Goal: Communication & Community: Answer question/provide support

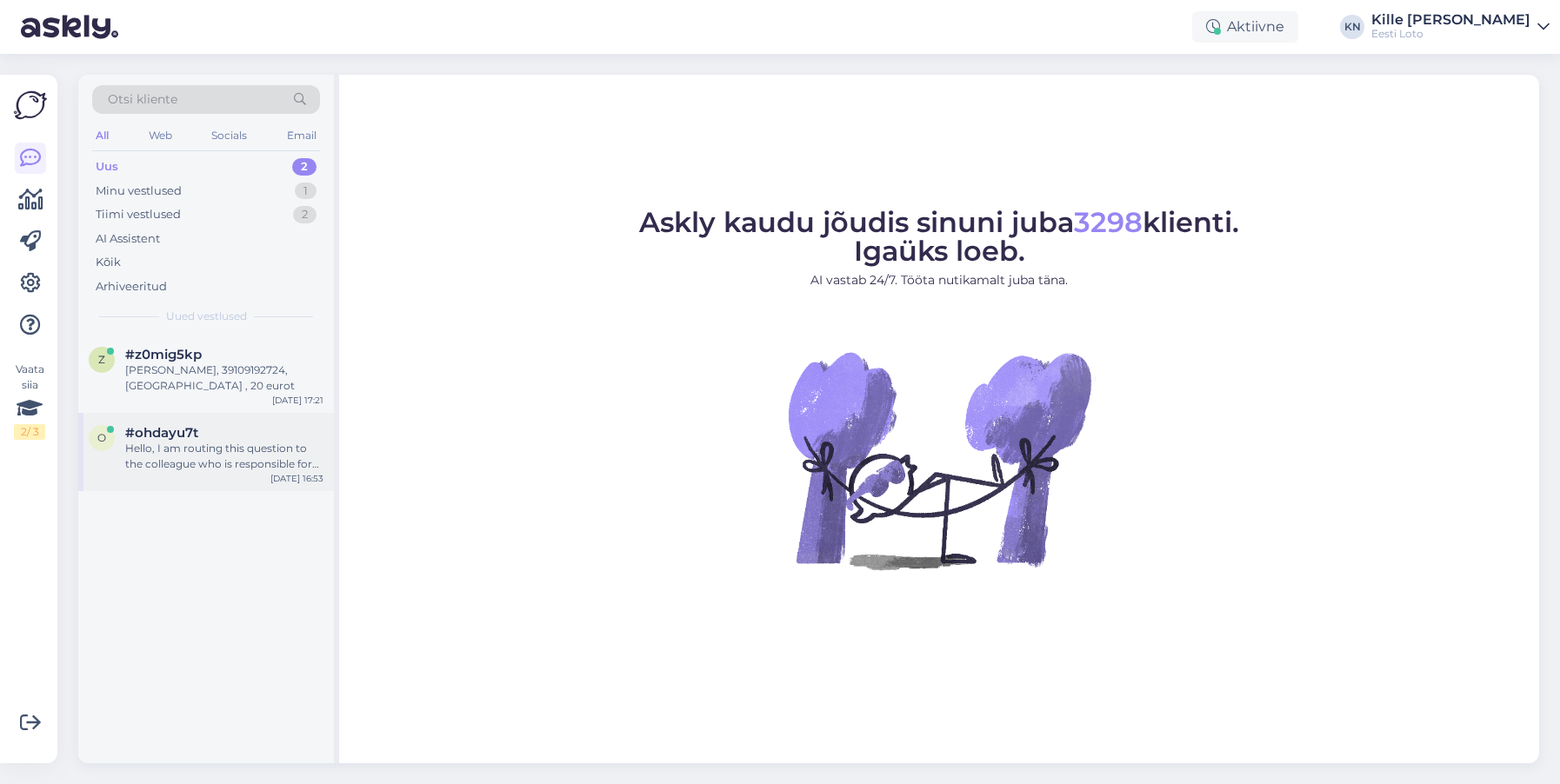
click at [152, 460] on div "Hello, I am routing this question to the colleague who is responsible for this …" at bounding box center [224, 456] width 198 height 31
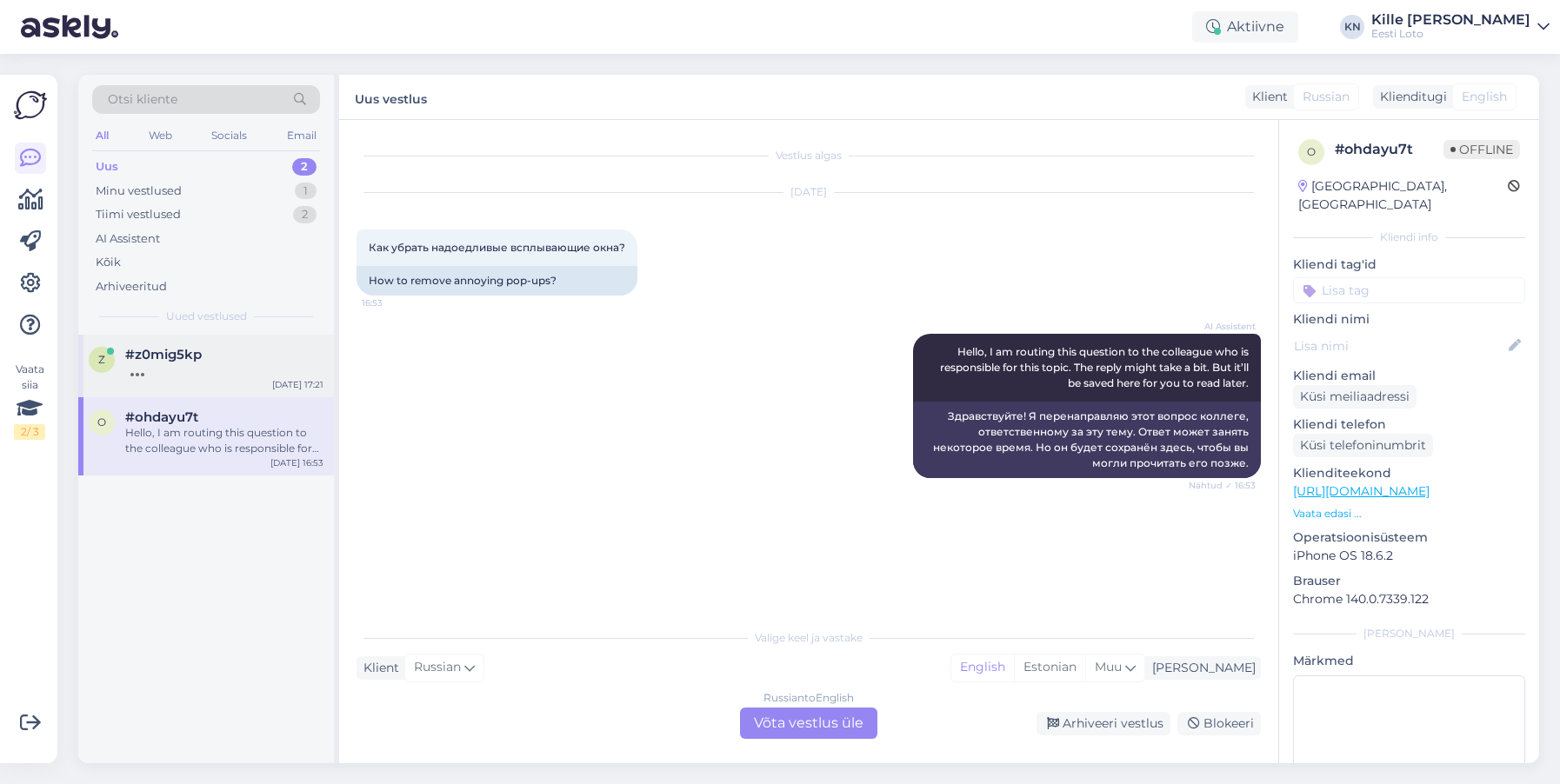
click at [208, 365] on div at bounding box center [224, 370] width 198 height 16
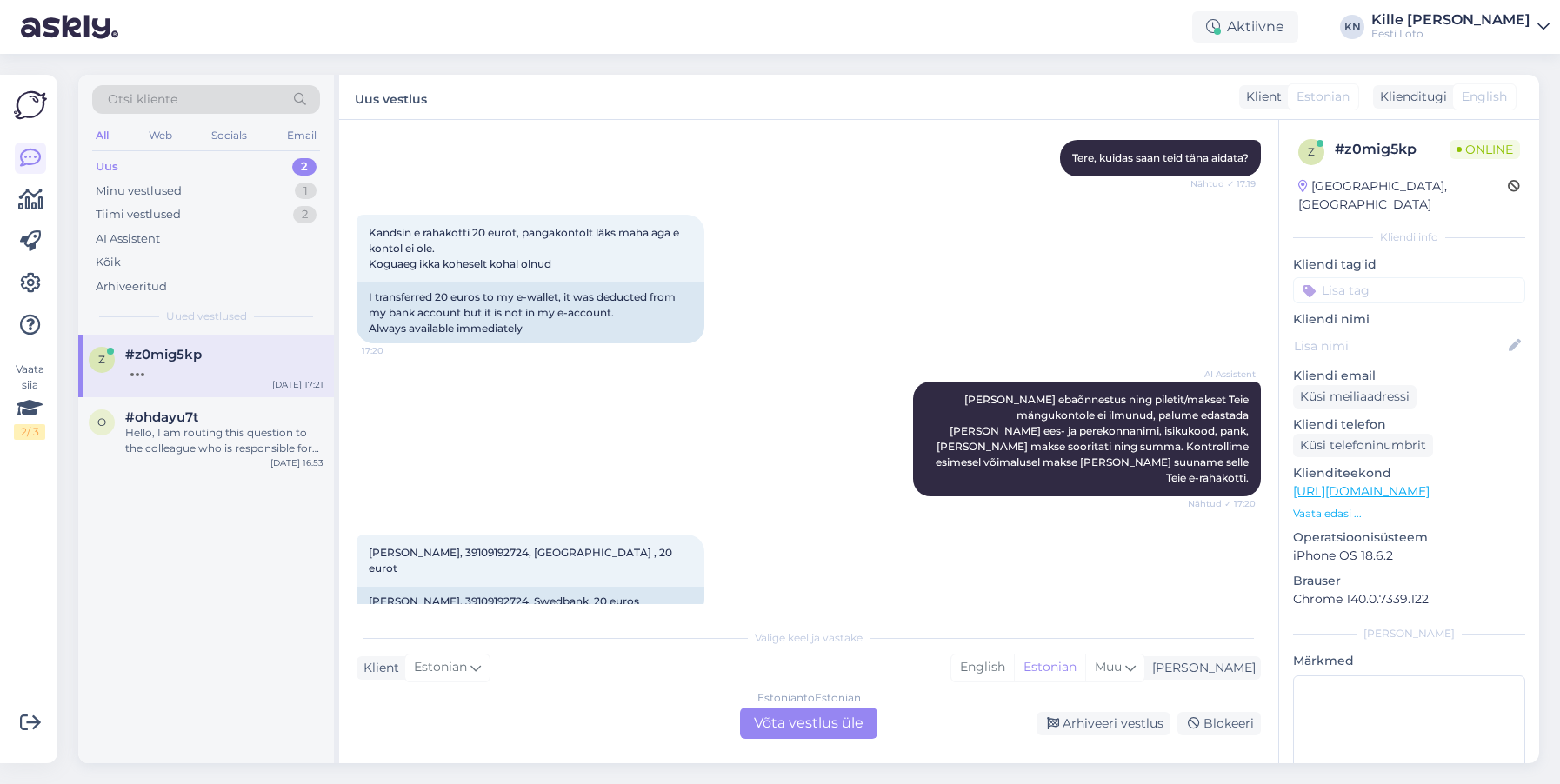
click at [806, 726] on div "Estonian to Estonian Võta vestlus üle" at bounding box center [809, 723] width 137 height 31
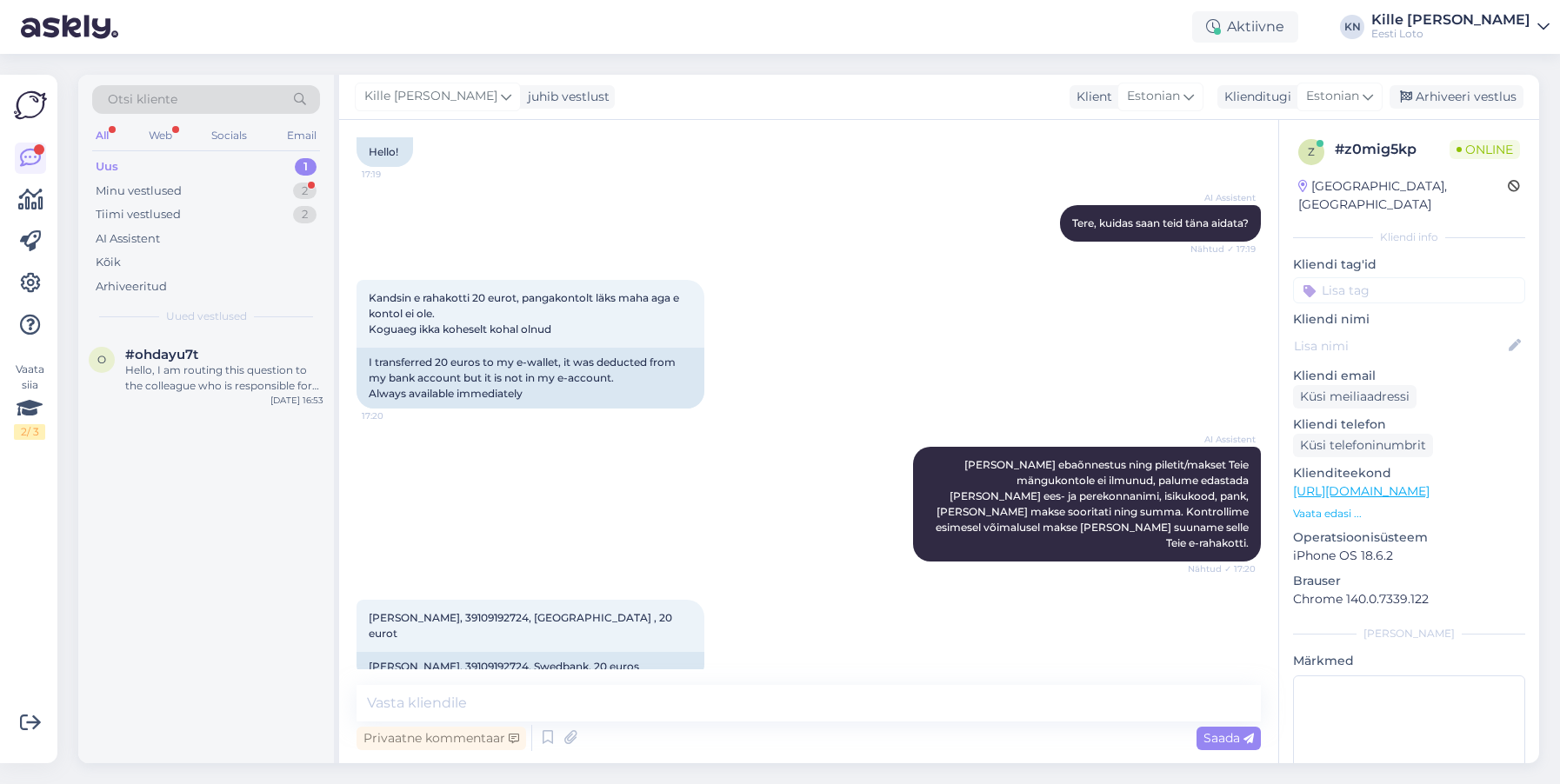
scroll to position [204, 0]
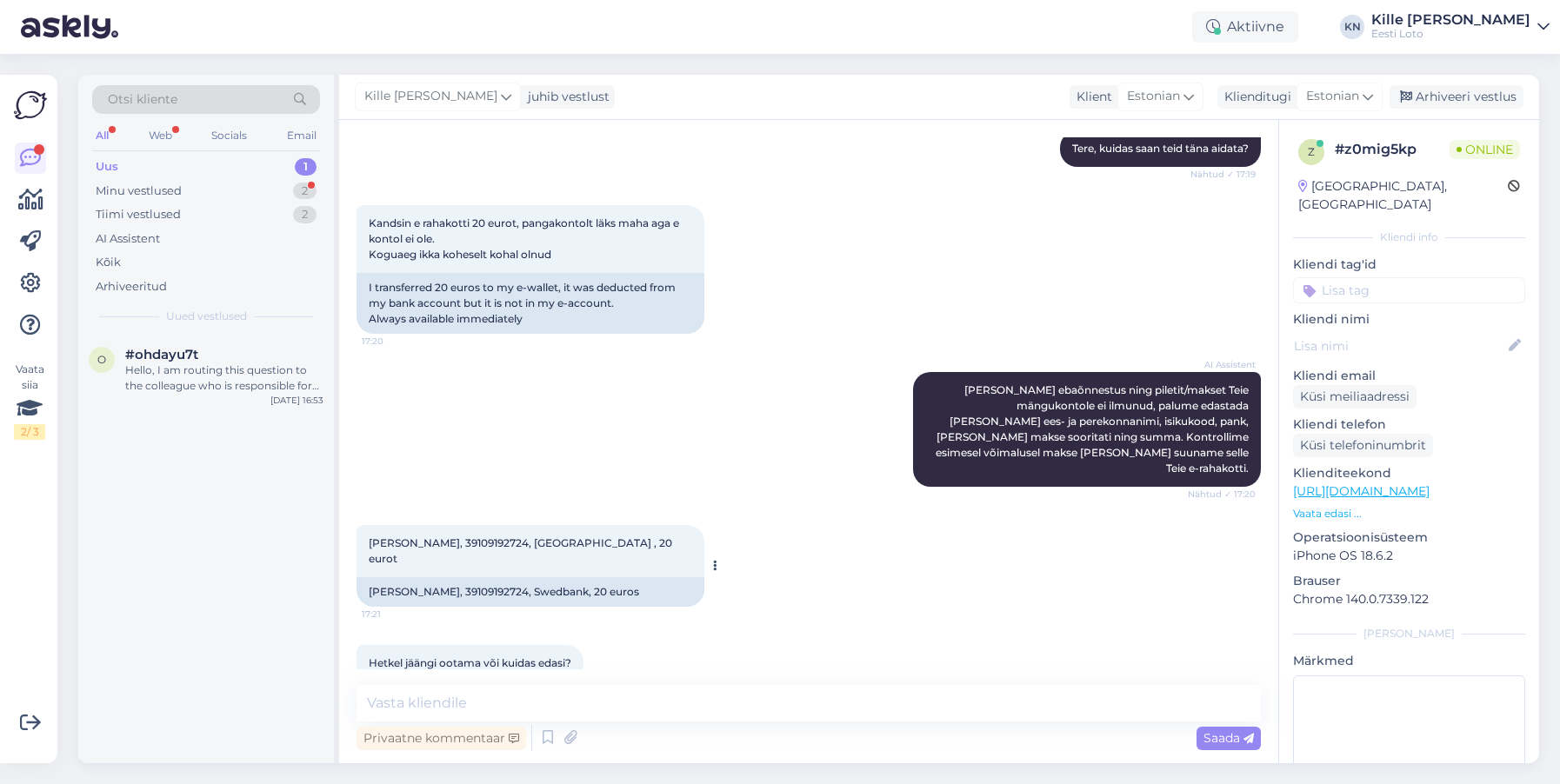
drag, startPoint x: 481, startPoint y: 537, endPoint x: 485, endPoint y: 529, distance: 8.9
click at [481, 537] on div "[PERSON_NAME], 39109192724, Swedbank , 20 eurot 17:21" at bounding box center [530, 550] width 348 height 52
click at [486, 536] on span "[PERSON_NAME], 39109192724, [GEOGRAPHIC_DATA] , 20 eurot" at bounding box center [522, 550] width 307 height 28
copy span "39109192724"
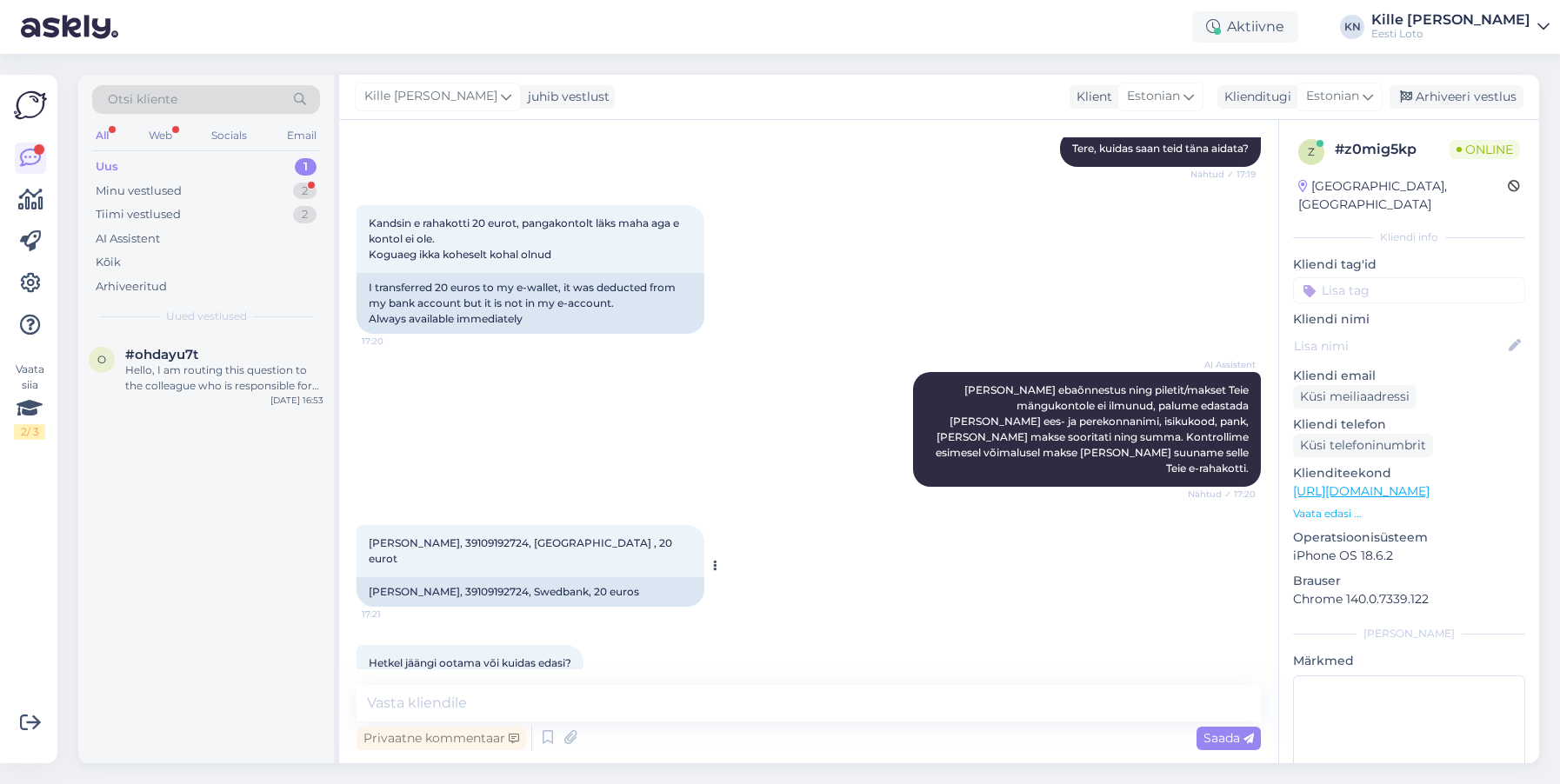
click at [440, 536] on span "[PERSON_NAME], 39109192724, [GEOGRAPHIC_DATA] , 20 eurot" at bounding box center [522, 550] width 307 height 28
drag, startPoint x: 440, startPoint y: 528, endPoint x: 431, endPoint y: 526, distance: 9.2
click at [440, 536] on span "[PERSON_NAME], 39109192724, [GEOGRAPHIC_DATA] , 20 eurot" at bounding box center [522, 550] width 307 height 28
copy span "[PERSON_NAME]"
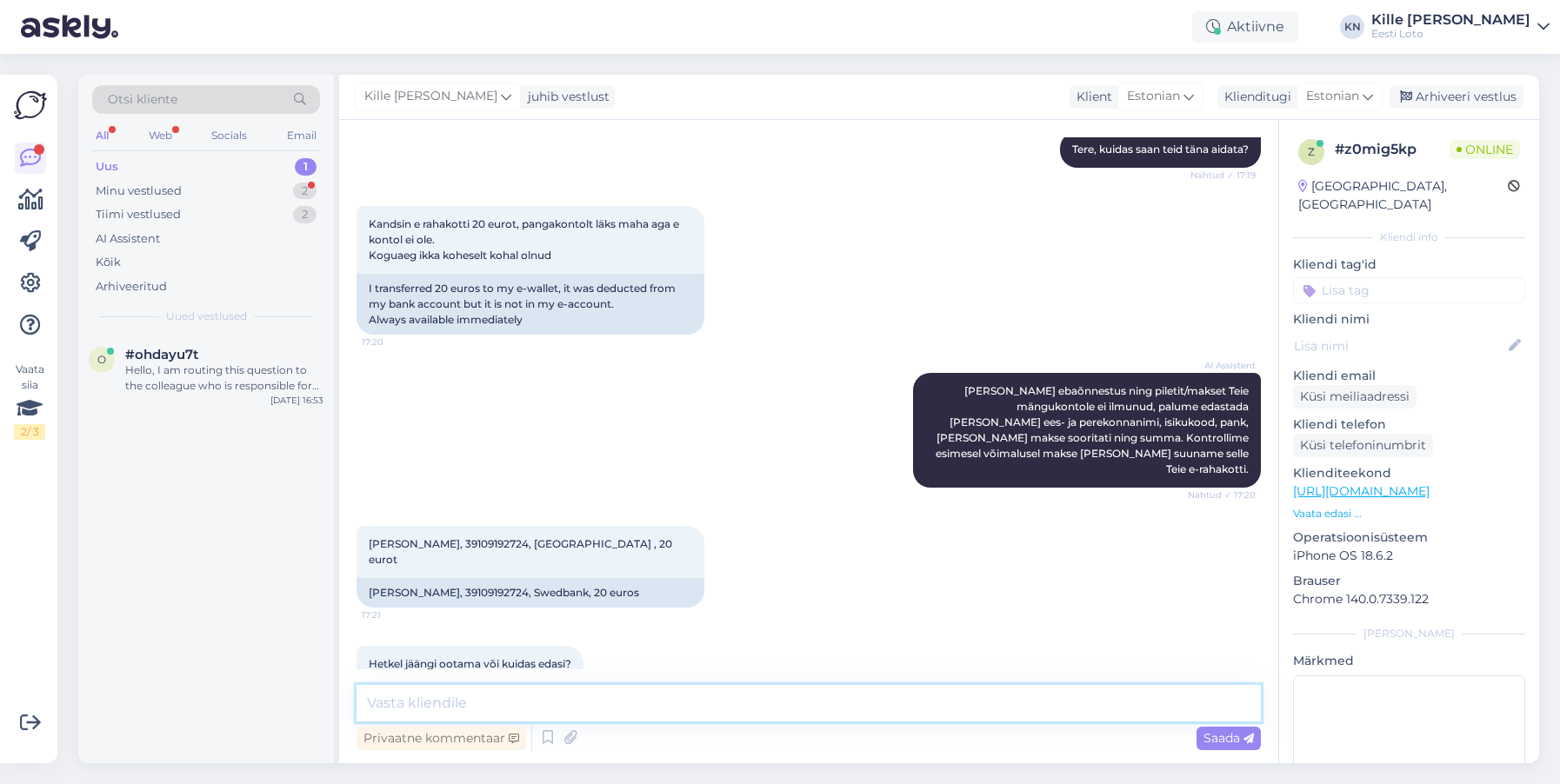
click at [636, 713] on textarea at bounding box center [809, 703] width 905 height 36
click at [466, 696] on textarea at bounding box center [809, 703] width 905 height 36
paste textarea "Kahjuks Teie makse ebaõnnestus tehnilise [PERSON_NAME] tõttu. Kontrollisime mak…"
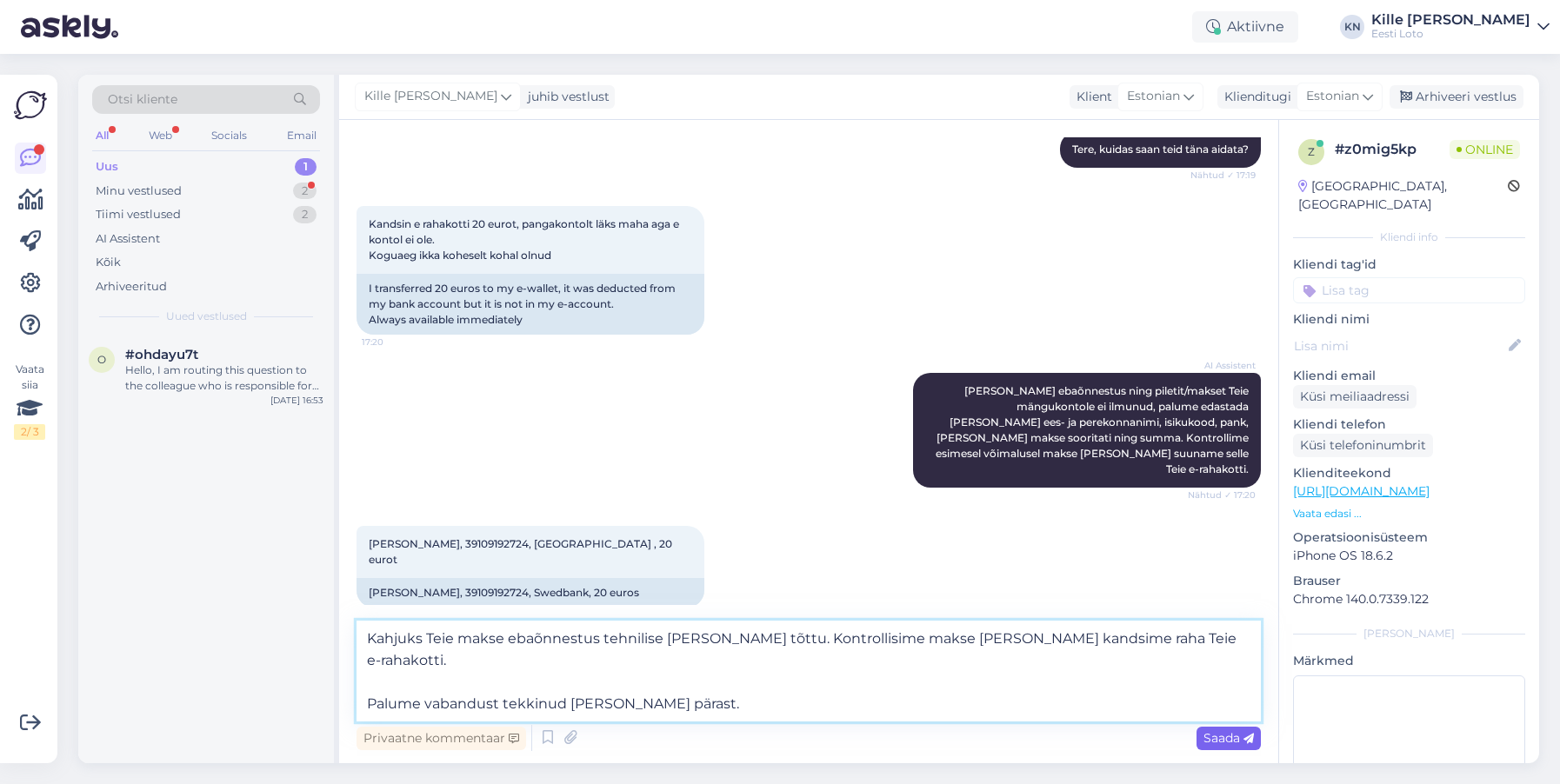
type textarea "Kahjuks Teie makse ebaõnnestus tehnilise [PERSON_NAME] tõttu. Kontrollisime mak…"
click at [1219, 737] on span "Saada" at bounding box center [1229, 738] width 51 height 16
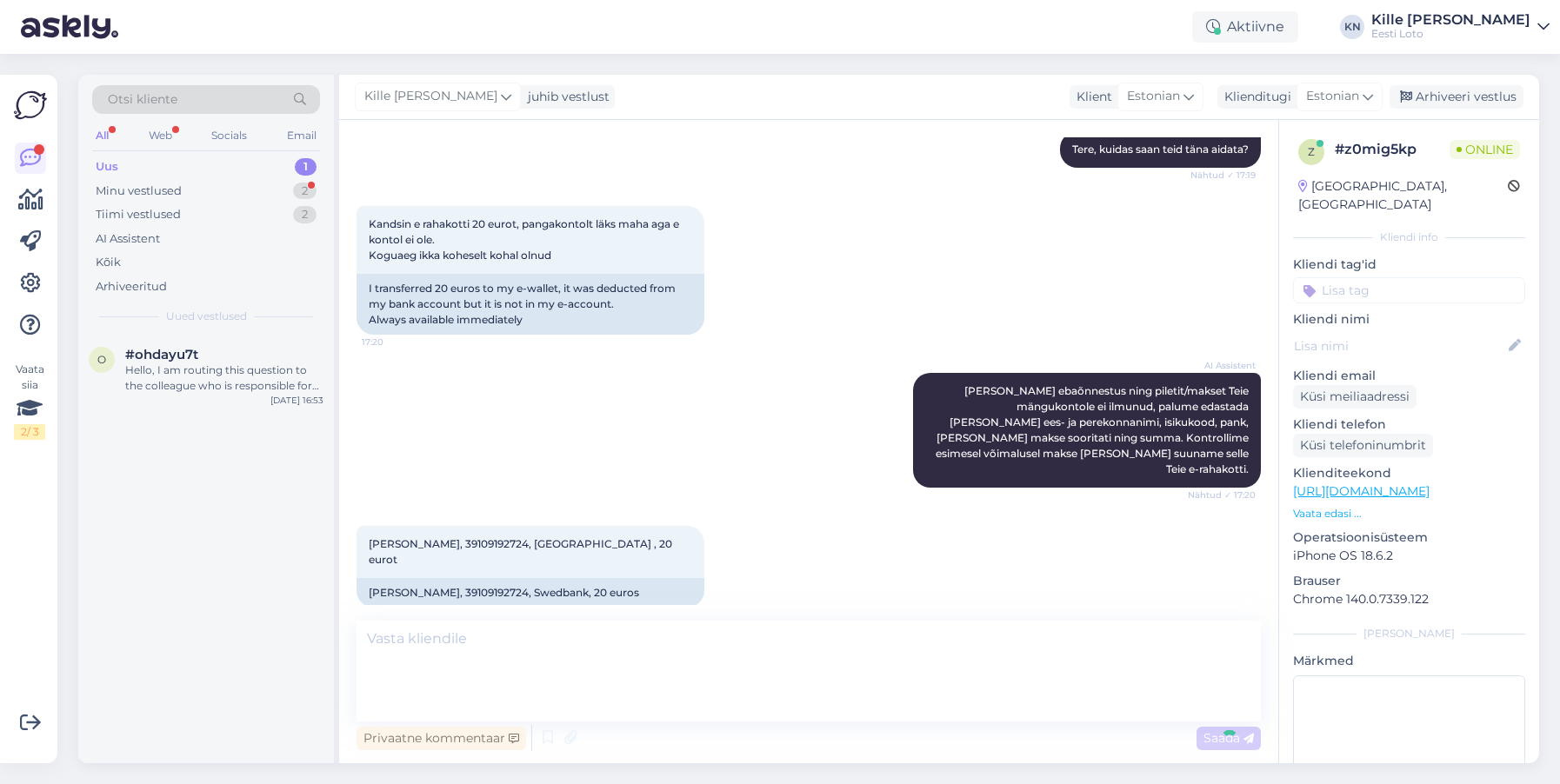
scroll to position [325, 0]
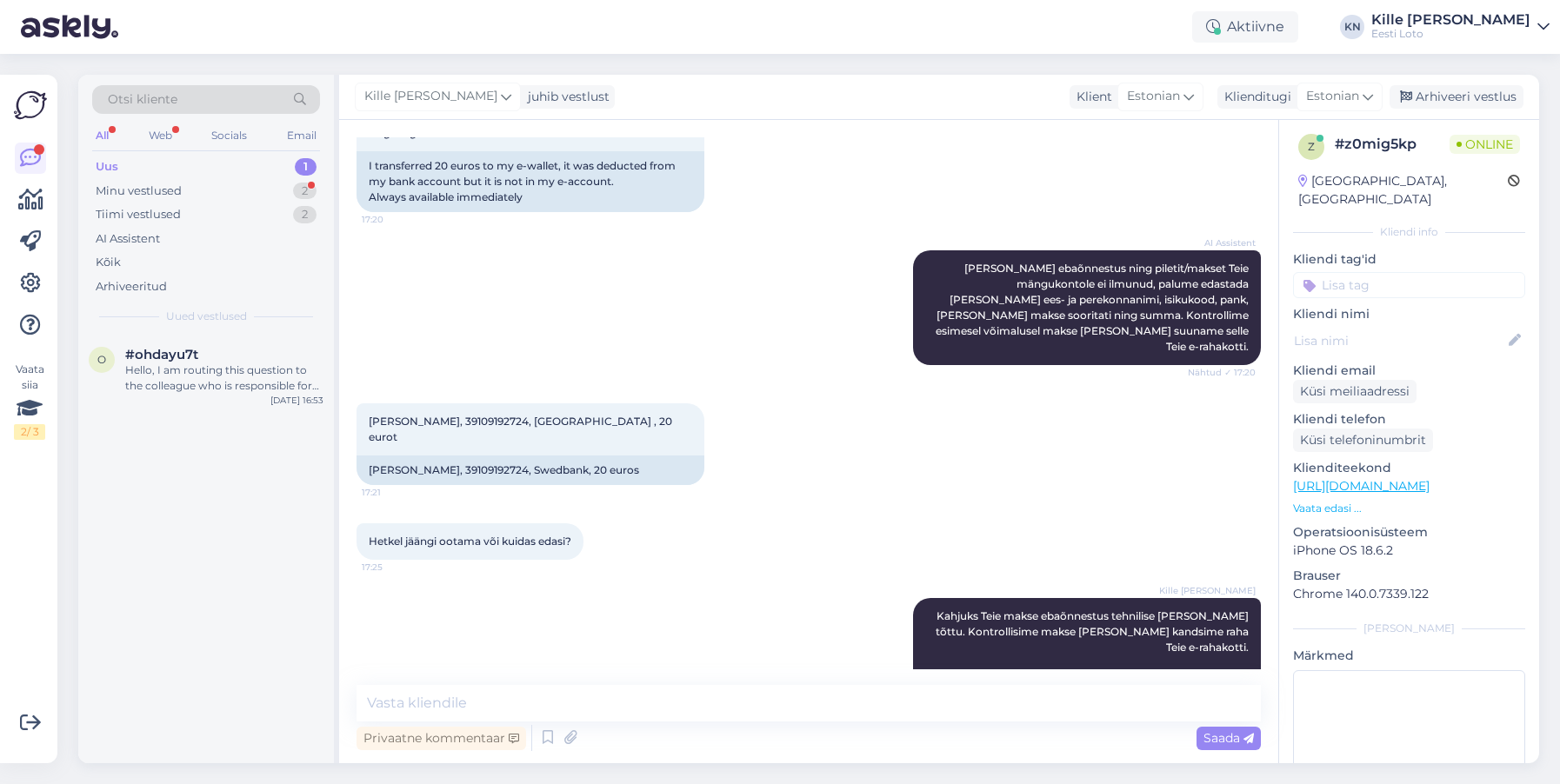
click at [1348, 272] on input at bounding box center [1409, 285] width 232 height 26
type input "e-r"
drag, startPoint x: 1375, startPoint y: 304, endPoint x: 1413, endPoint y: 167, distance: 142.2
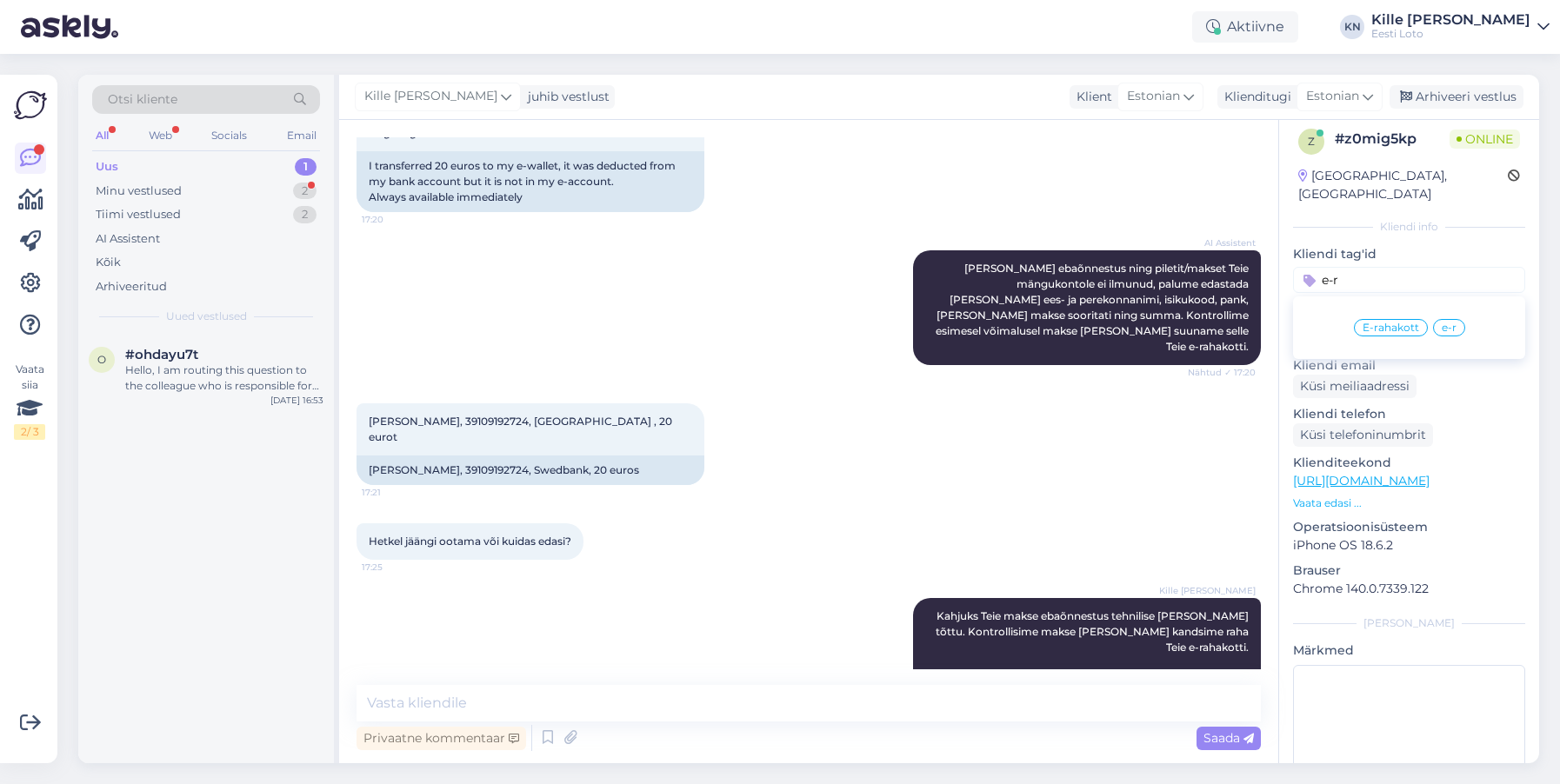
click at [1375, 319] on div "E-rahakott" at bounding box center [1391, 328] width 73 height 18
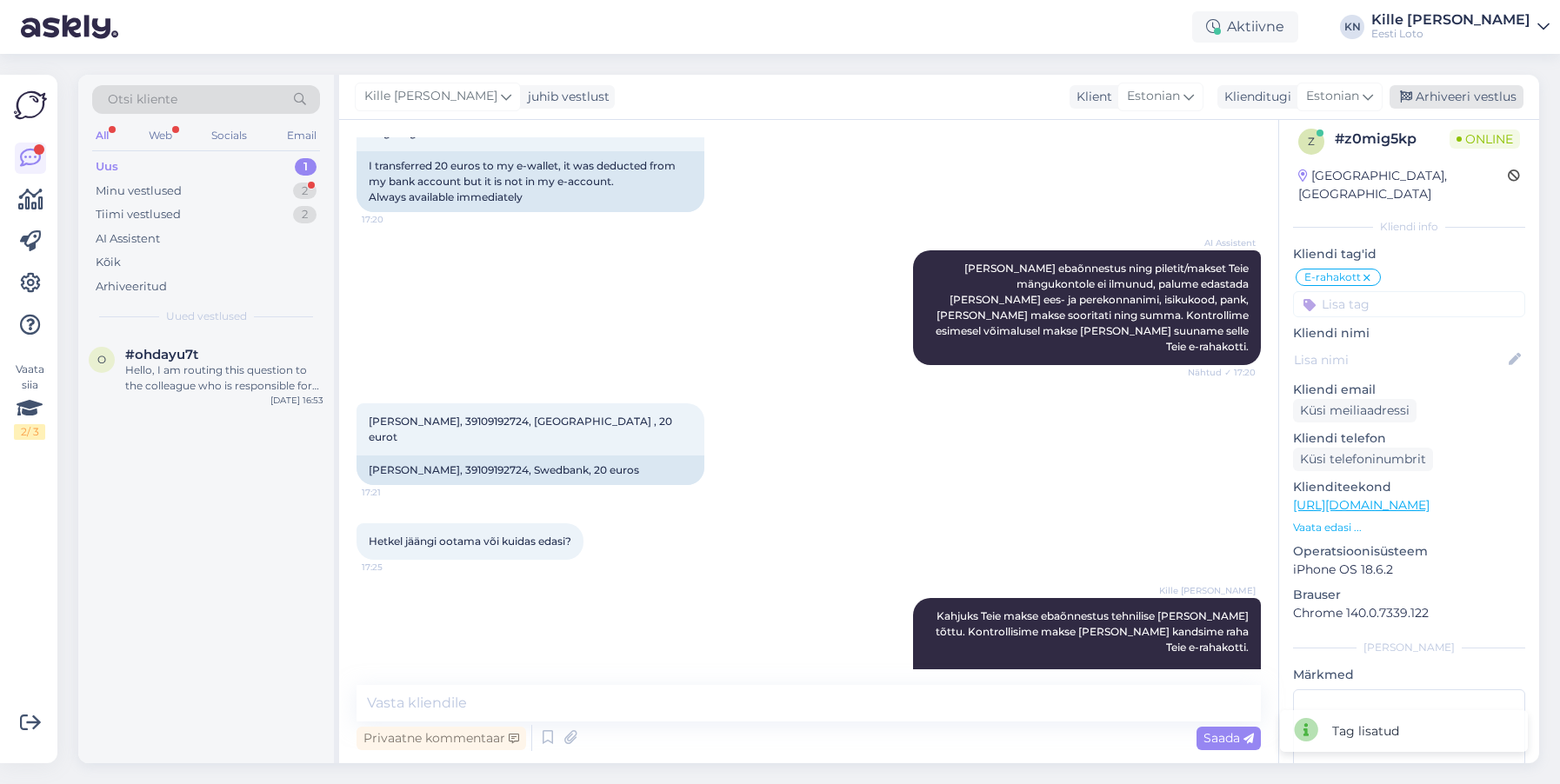
click at [1462, 93] on div "Arhiveeri vestlus" at bounding box center [1456, 97] width 134 height 23
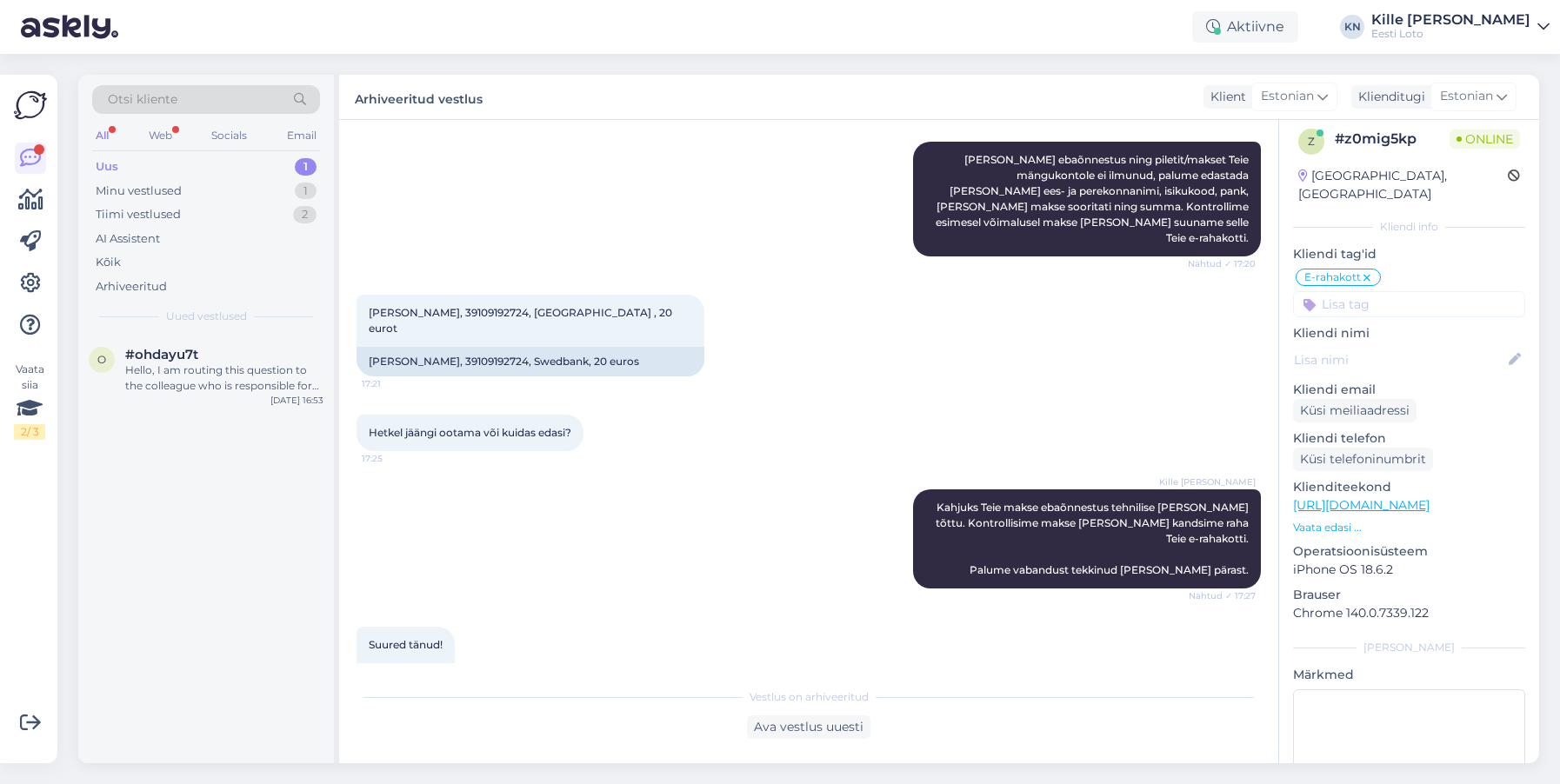
scroll to position [436, 0]
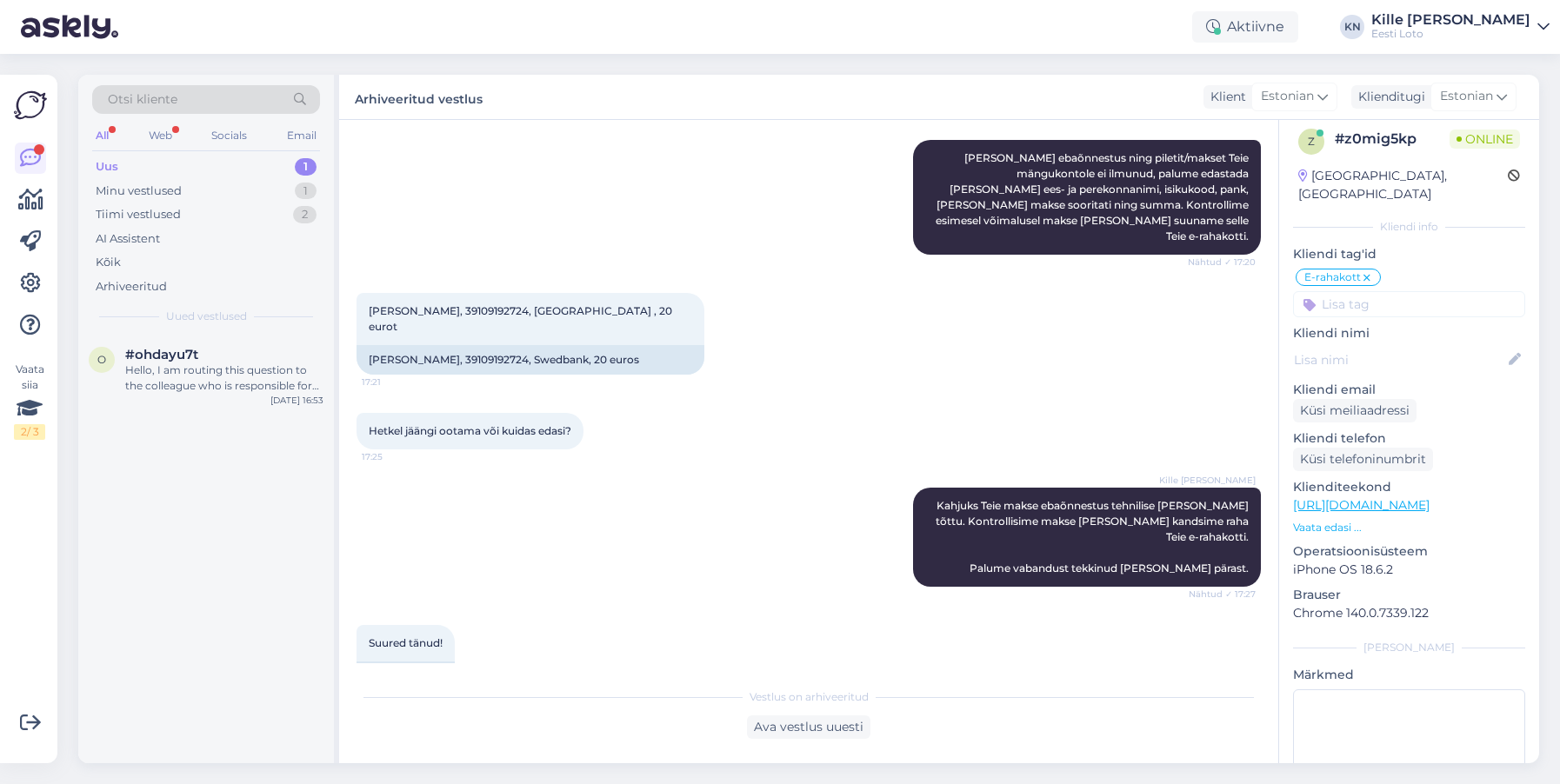
drag, startPoint x: 592, startPoint y: 452, endPoint x: 519, endPoint y: 432, distance: 75.7
click at [591, 469] on div "Kille Nevolihhin Kahjuks Teie makse ebaõnnestus tehnilise [PERSON_NAME] tõttu. …" at bounding box center [809, 537] width 905 height 137
click at [127, 169] on div "Uus 1" at bounding box center [206, 166] width 228 height 24
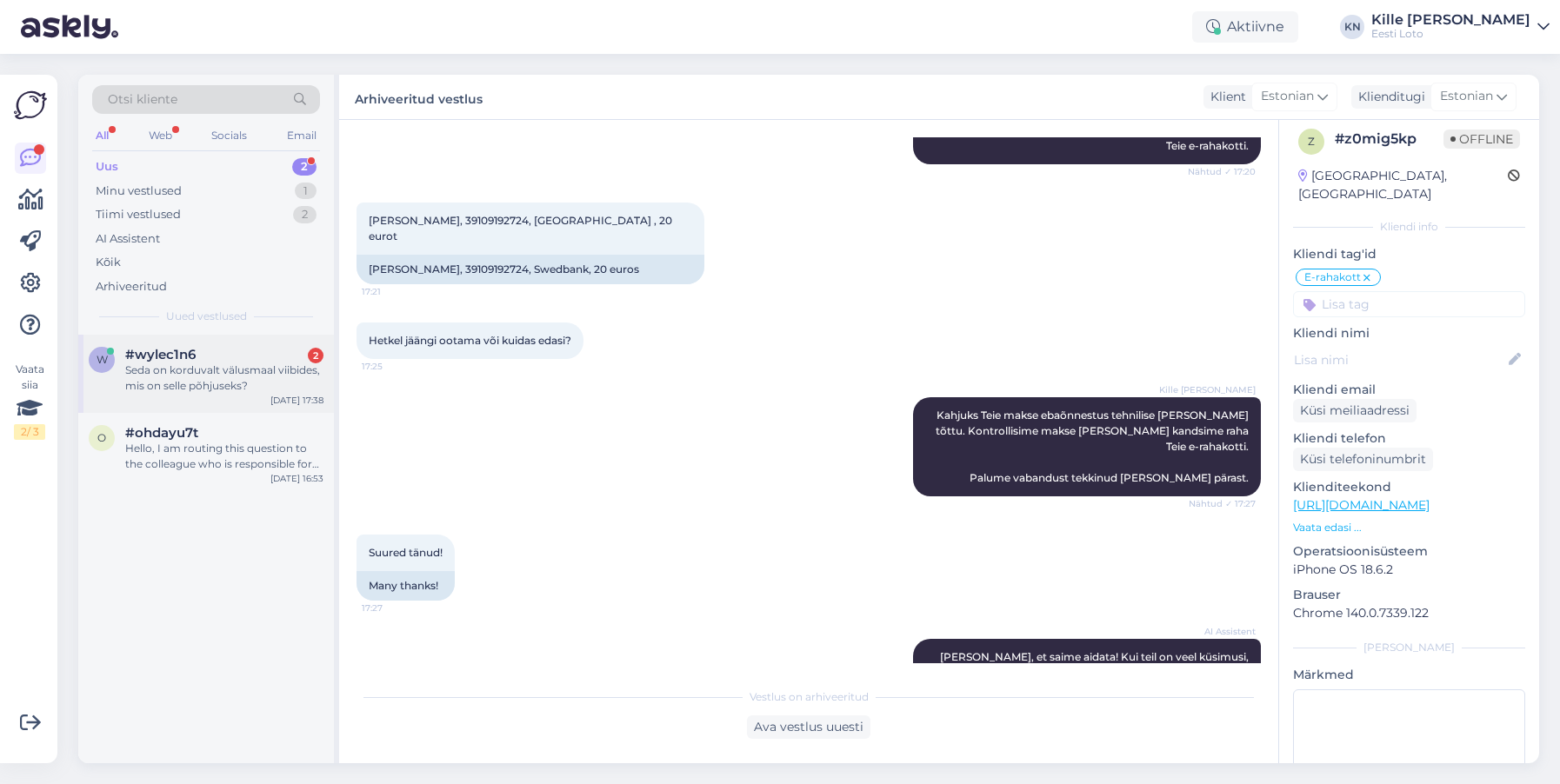
click at [229, 388] on div "Seda on korduvalt välusmaal viibides, mis on selle põhjuseks?" at bounding box center [224, 378] width 198 height 31
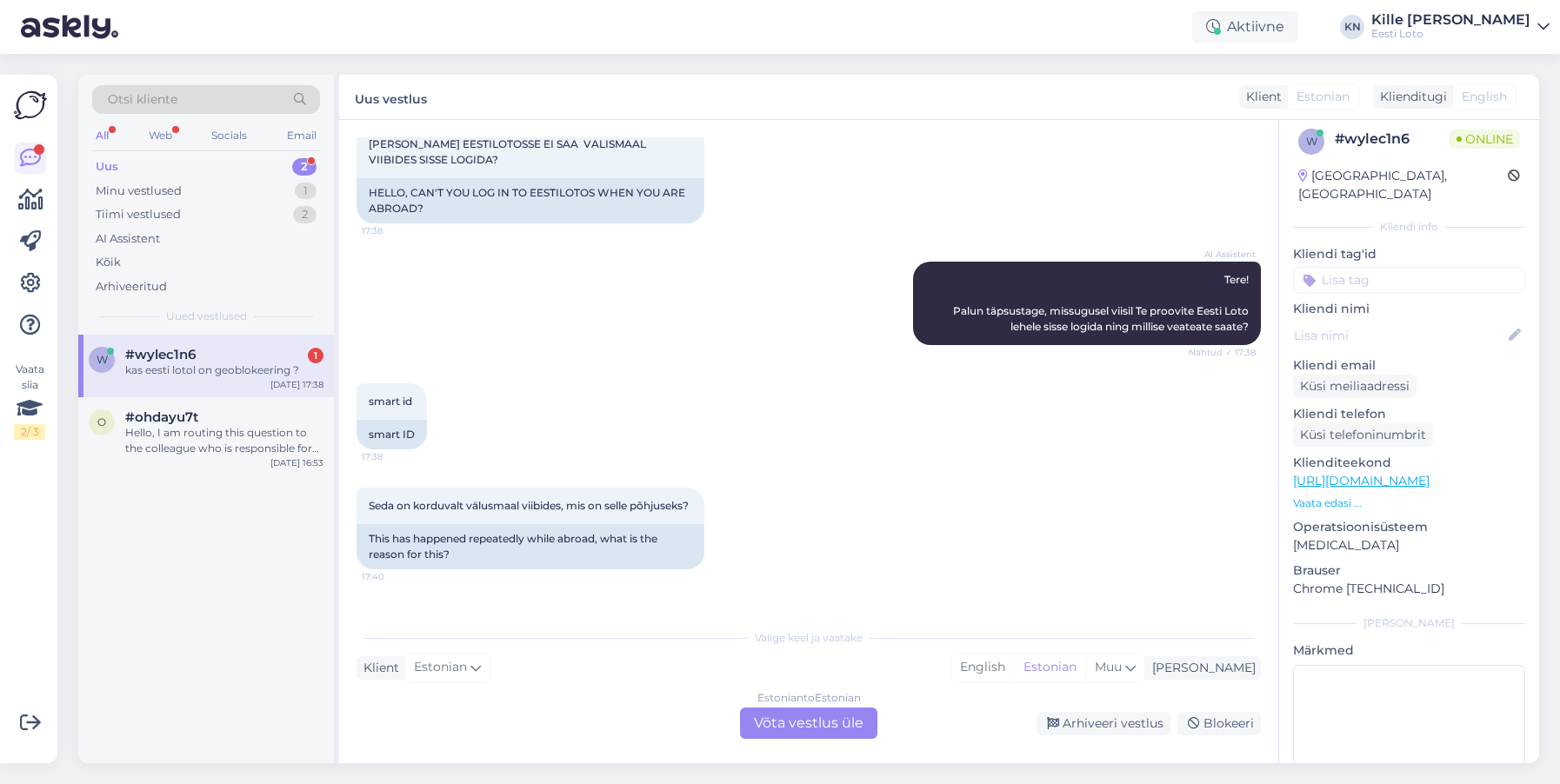
scroll to position [208, 0]
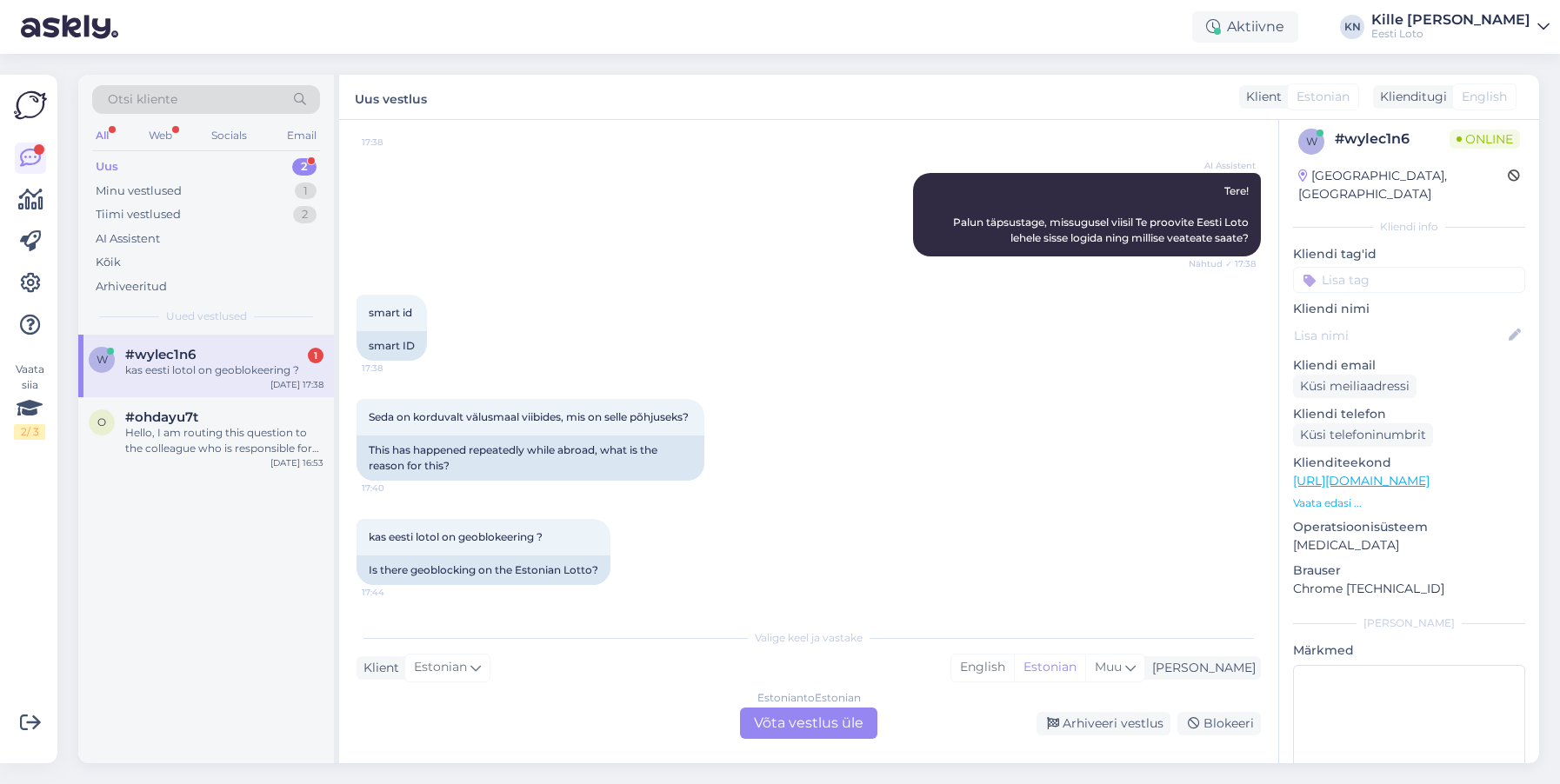
click at [253, 346] on div "w #wylec1n6 1 kas eesti lotol on geoblokeering ? [DATE] 17:38" at bounding box center [206, 366] width 256 height 63
click at [786, 729] on div "Estonian to Estonian Võta vestlus üle" at bounding box center [809, 723] width 137 height 31
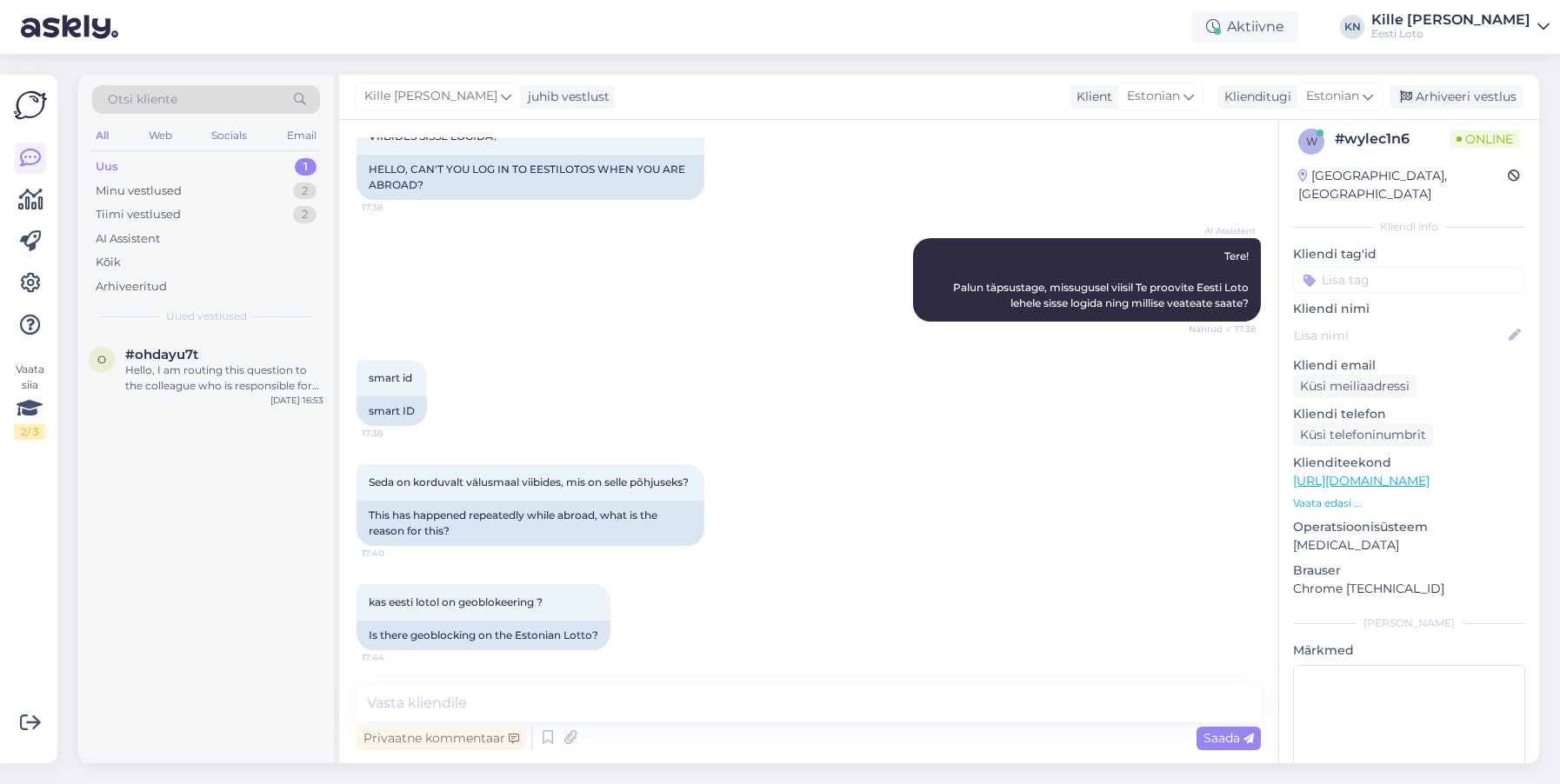
scroll to position [143, 0]
click at [644, 696] on textarea at bounding box center [809, 703] width 905 height 36
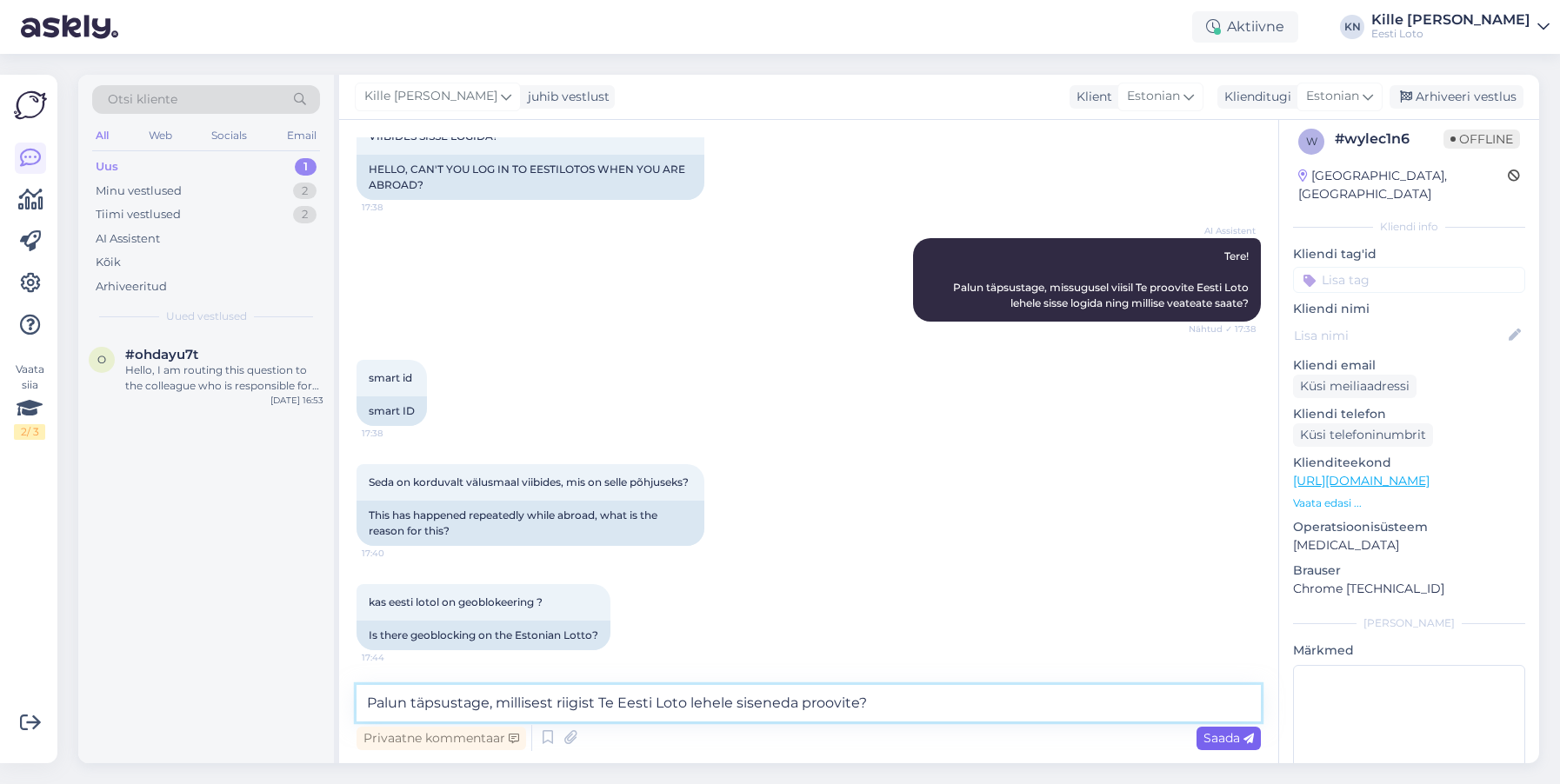
type textarea "Palun täpsustage, millisest riigist Te Eesti Loto lehele siseneda proovite?"
click at [1201, 736] on div "Saada" at bounding box center [1229, 738] width 65 height 23
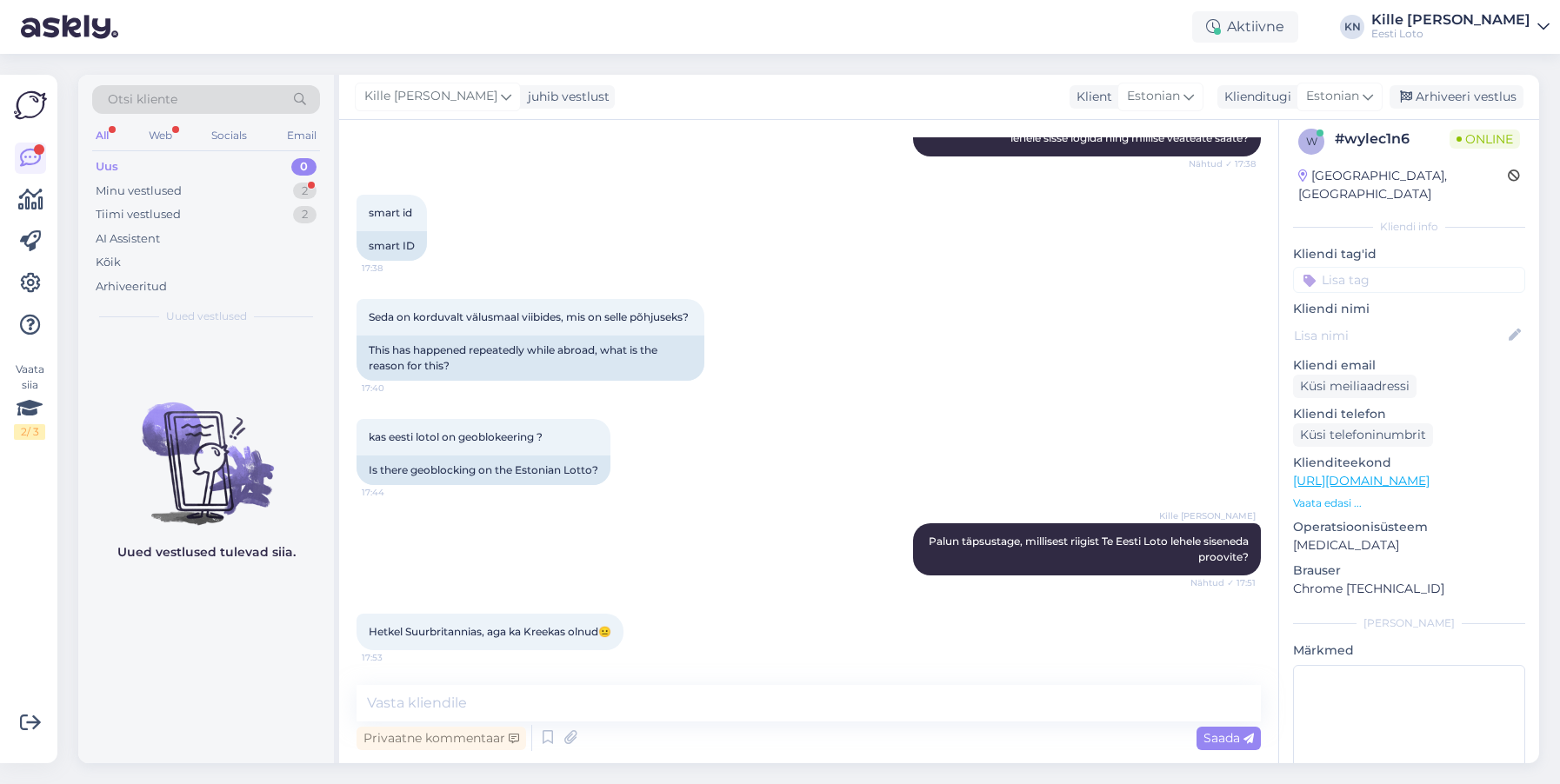
scroll to position [383, 0]
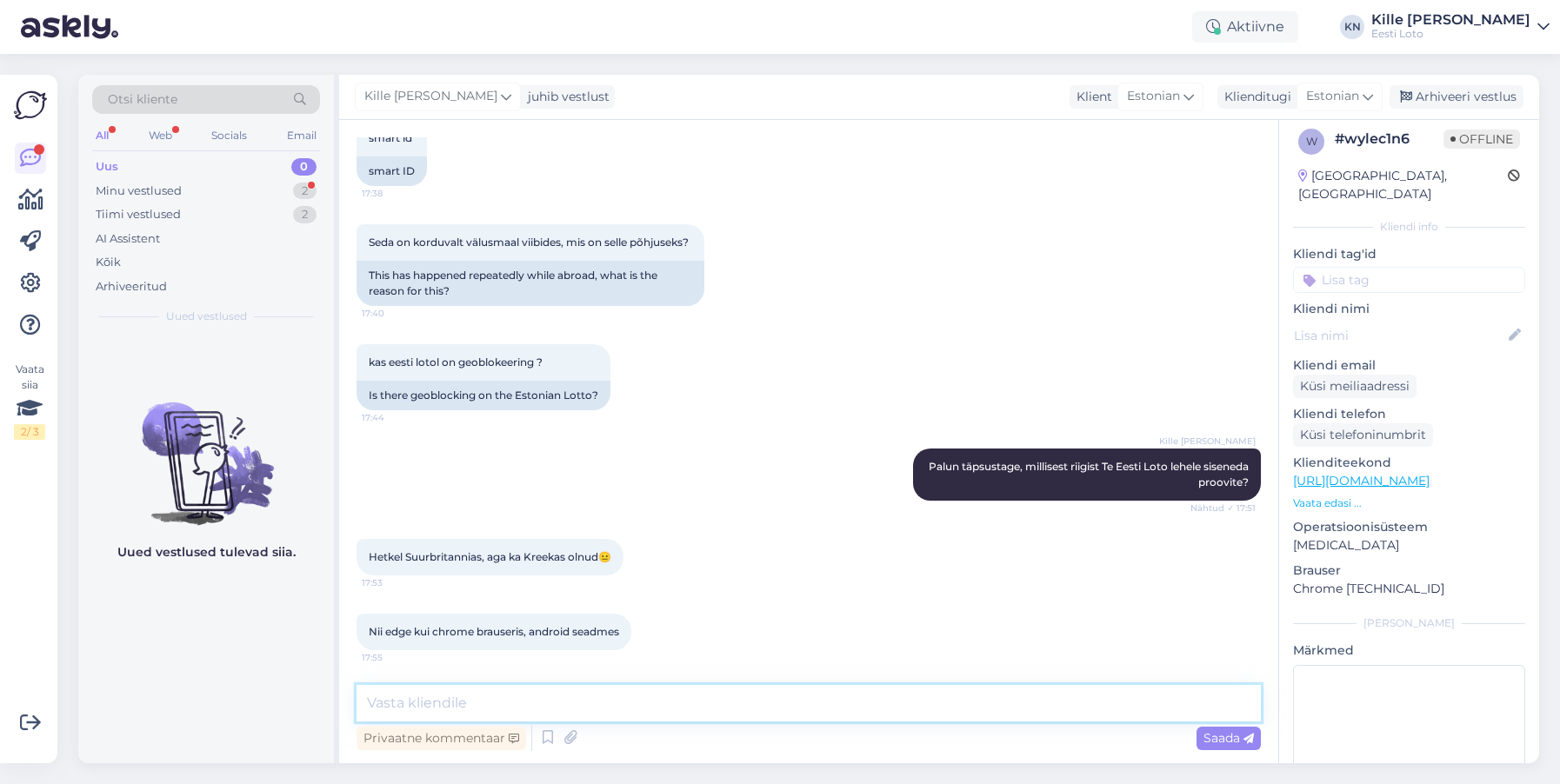
click at [589, 706] on textarea at bounding box center [809, 703] width 905 height 36
click at [641, 702] on textarea at bounding box center [809, 703] width 905 height 36
click at [686, 702] on textarea "Suurbritannias ja Kreekas Eesti Loto kodoulehele kasutamise piirangut ei ole." at bounding box center [809, 703] width 905 height 36
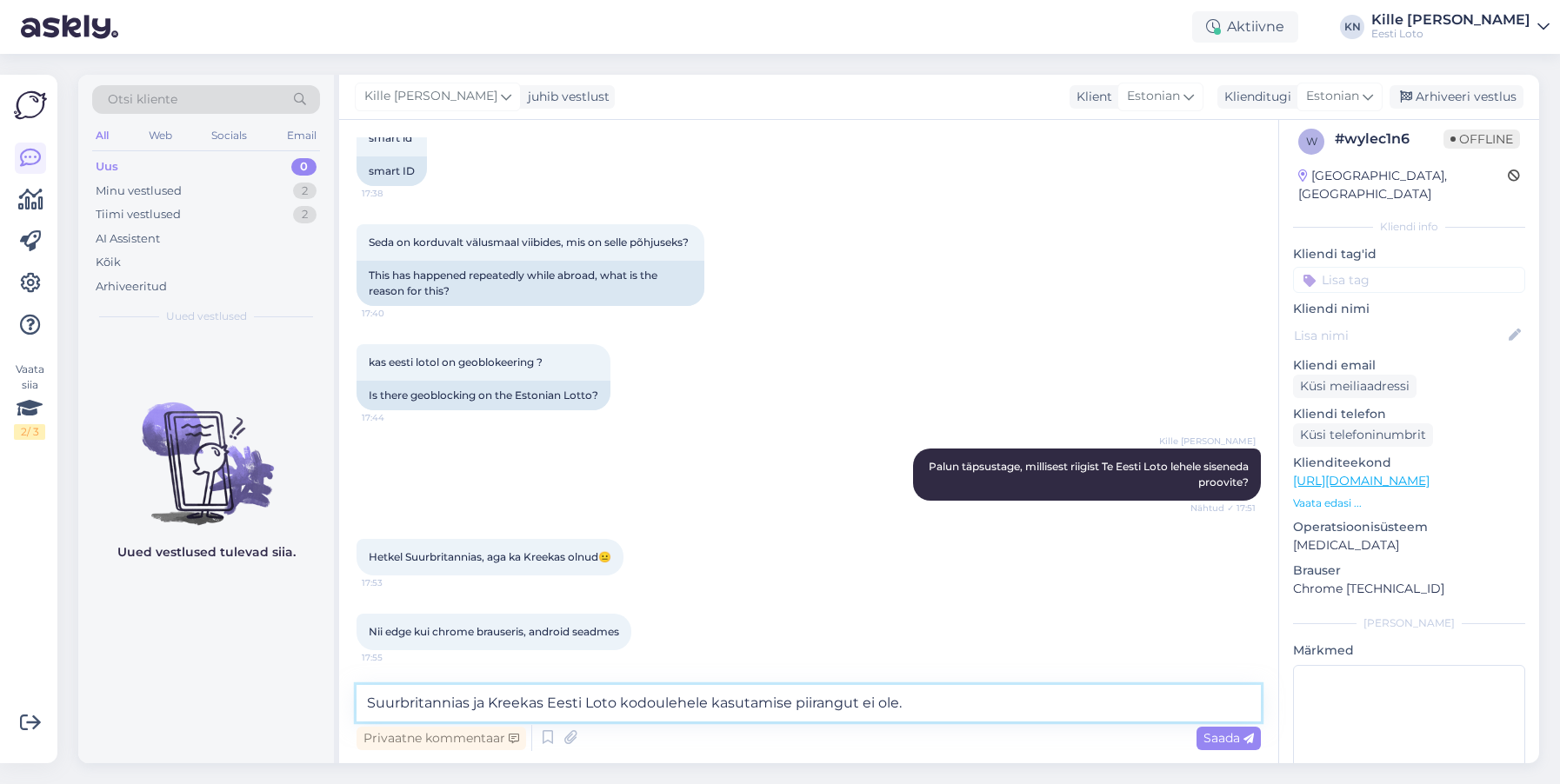
click at [984, 703] on textarea "Suurbritannias ja Kreekas Eesti Loto kodoulehele kasutamise piirangut ei ole." at bounding box center [809, 703] width 905 height 36
drag, startPoint x: 984, startPoint y: 703, endPoint x: 405, endPoint y: 691, distance: 579.1
click at [356, 691] on textarea "Suurbritannias ja Kreekas Eesti Loto kodoulehele kasutamise piirangut ei ole." at bounding box center [809, 703] width 905 height 36
paste textarea "Eesti Loto kodulehe kasutamisel ei kehti piiranguid Suurbritannias ega Kreekas."
click at [627, 705] on textarea "Eesti Loto kodulehe kasutamisel ei kehti piiranguid Suurbritannias ega Kreekas." at bounding box center [809, 703] width 905 height 36
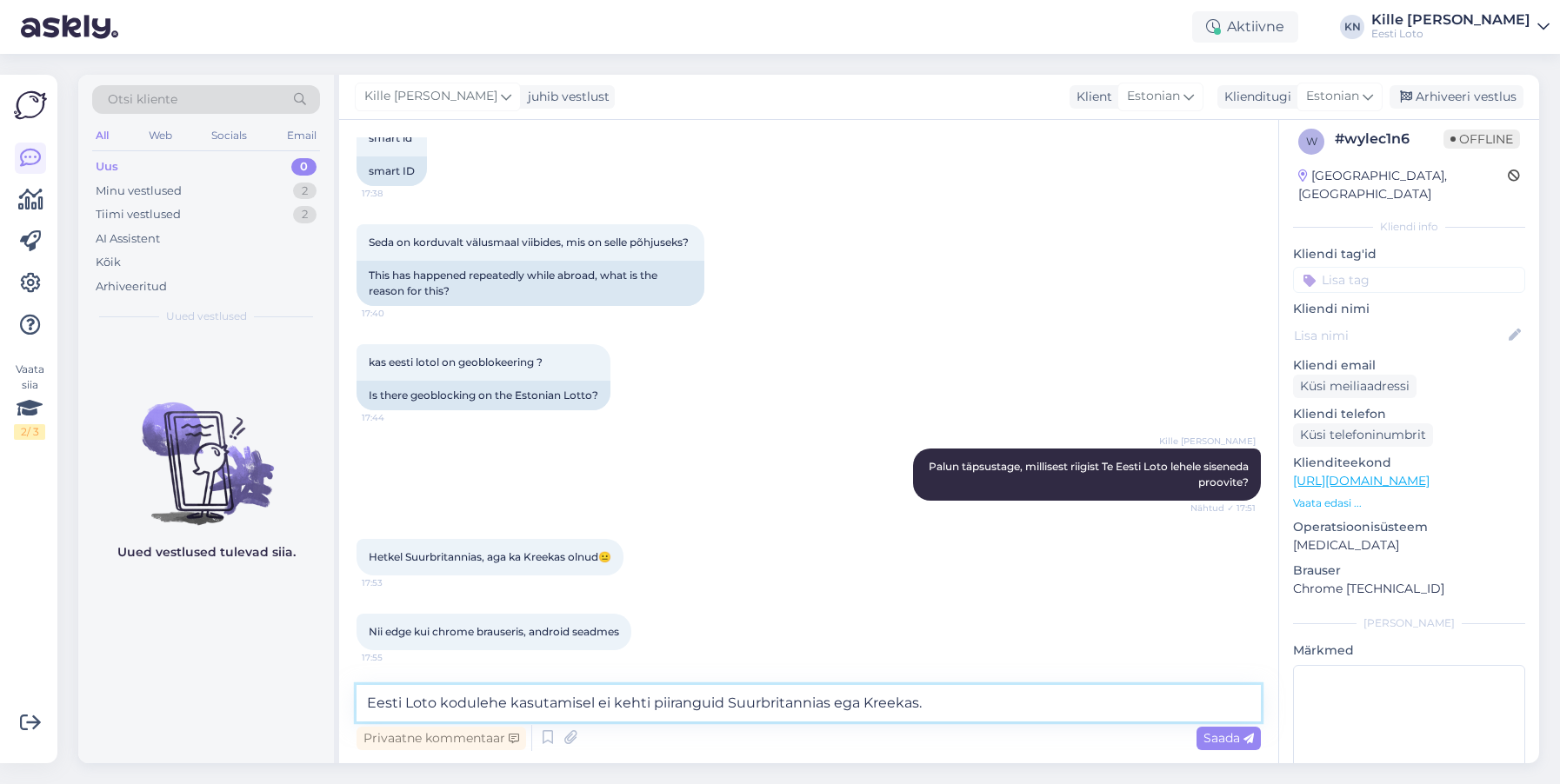
click at [627, 705] on textarea "Eesti Loto kodulehe kasutamisel ei kehti piiranguid Suurbritannias ega Kreekas." at bounding box center [809, 703] width 905 height 36
click at [1066, 711] on textarea "Eesti Loto kodulehe kasutamisel ei ole piiranguid Suurbritannias ega Kreekas." at bounding box center [809, 703] width 905 height 36
click at [1006, 702] on textarea "Eesti Loto kodulehe kasutamisel ei ole piiranguid Suurbritannias ega Kreekas." at bounding box center [809, 703] width 905 height 36
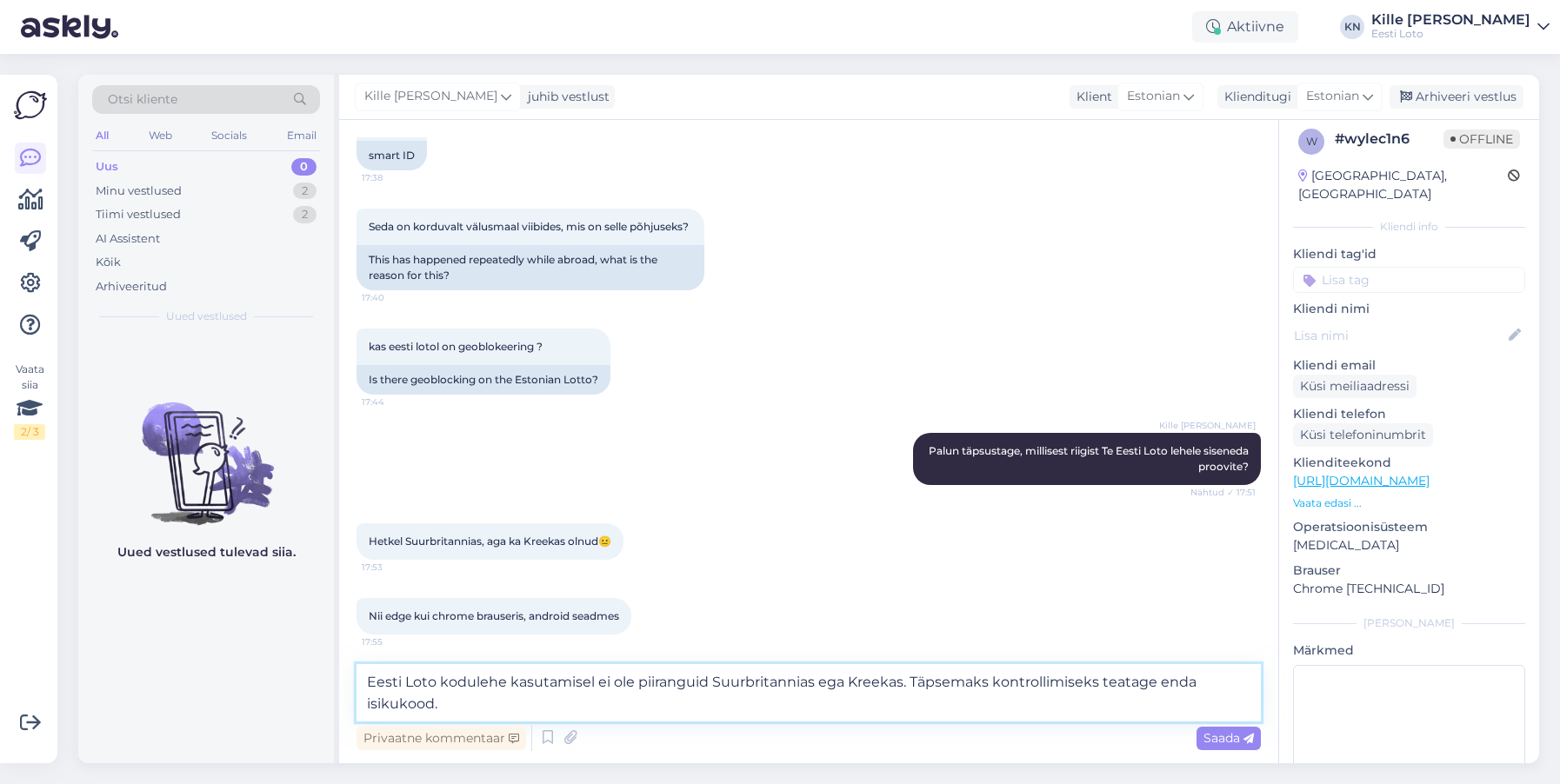
drag, startPoint x: 1158, startPoint y: 680, endPoint x: 1194, endPoint y: 682, distance: 36.1
click at [1158, 680] on textarea "Eesti Loto kodulehe kasutamisel ei ole piiranguid Suurbritannias ega Kreekas. T…" at bounding box center [809, 693] width 905 height 58
type textarea "Eesti Loto kodulehe kasutamisel ei ole piiranguid Suurbritannias ega Kreekas. T…"
click at [1235, 734] on span "Saada" at bounding box center [1229, 738] width 51 height 16
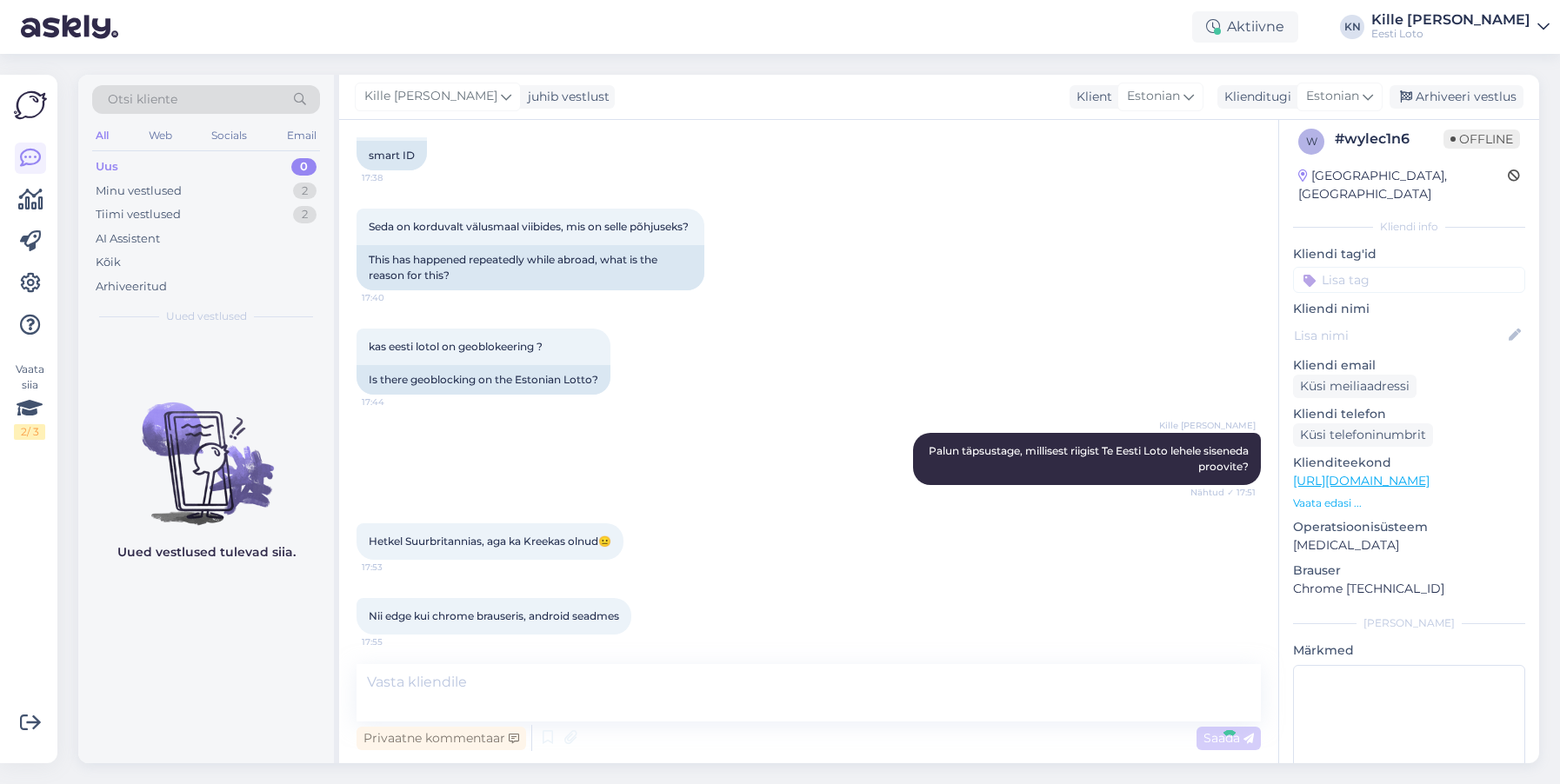
scroll to position [488, 0]
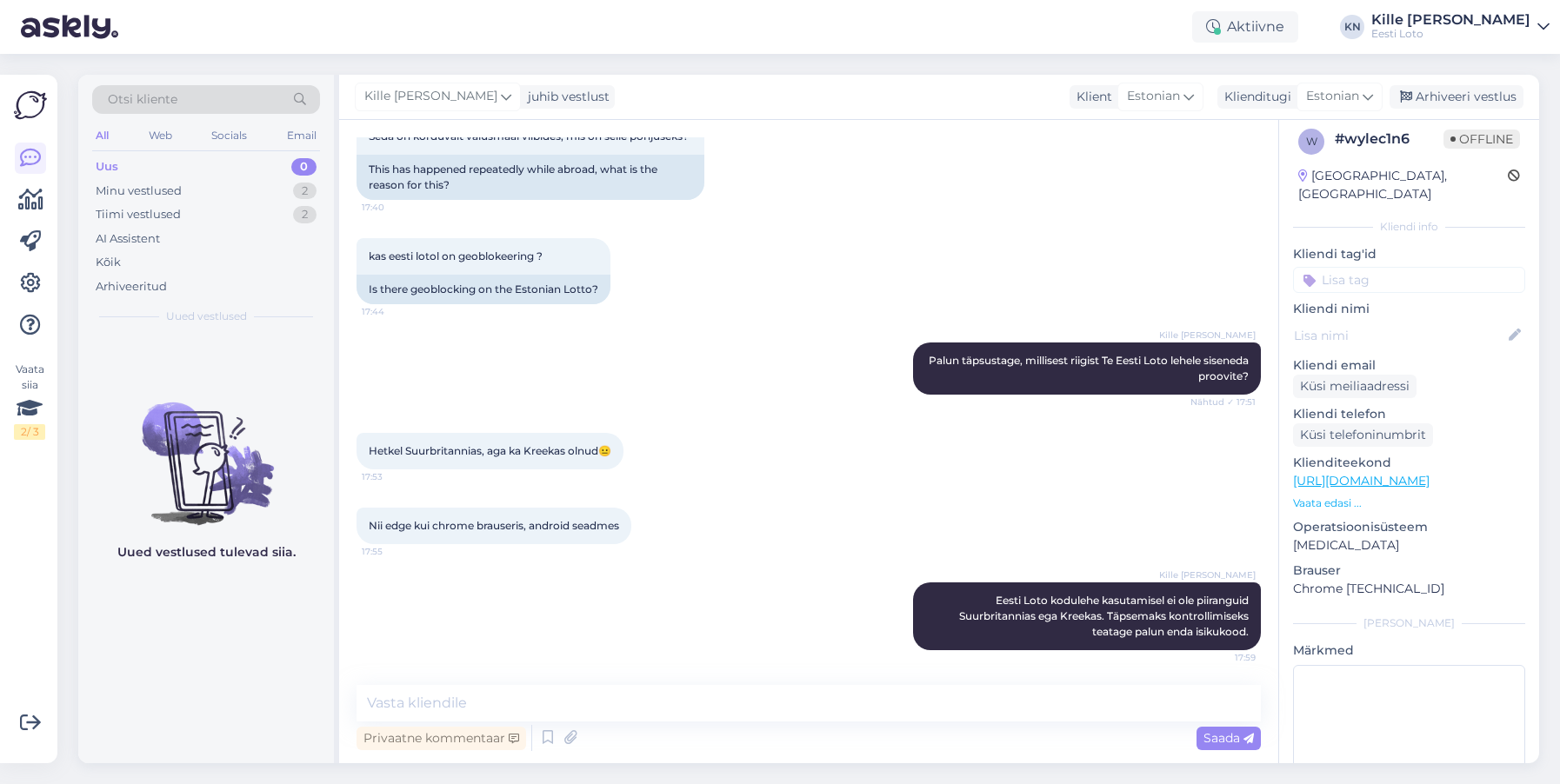
click at [1360, 268] on input at bounding box center [1409, 280] width 232 height 26
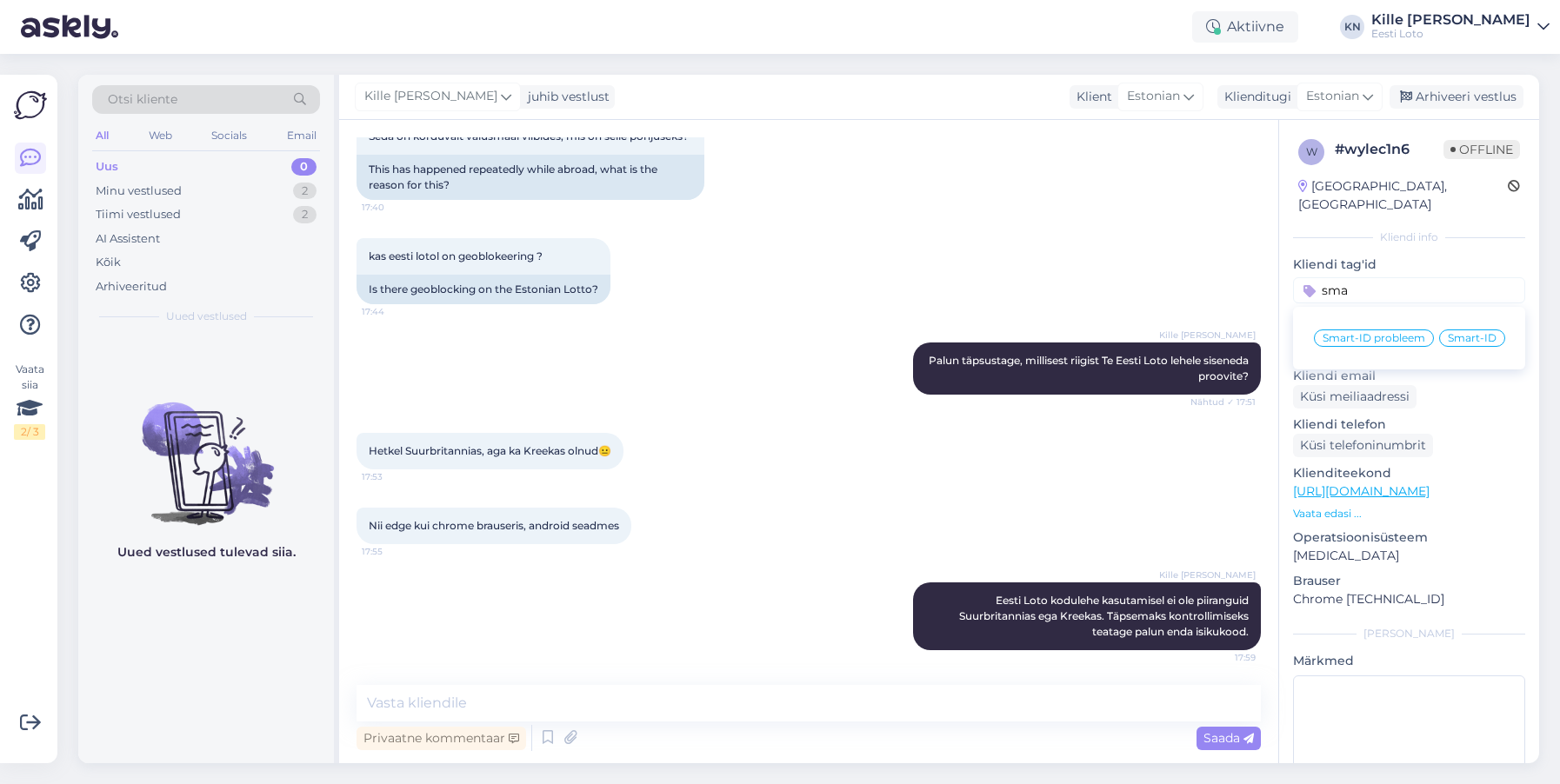
type input "sma"
click at [1391, 331] on span "Smart-ID probleem" at bounding box center [1374, 336] width 103 height 11
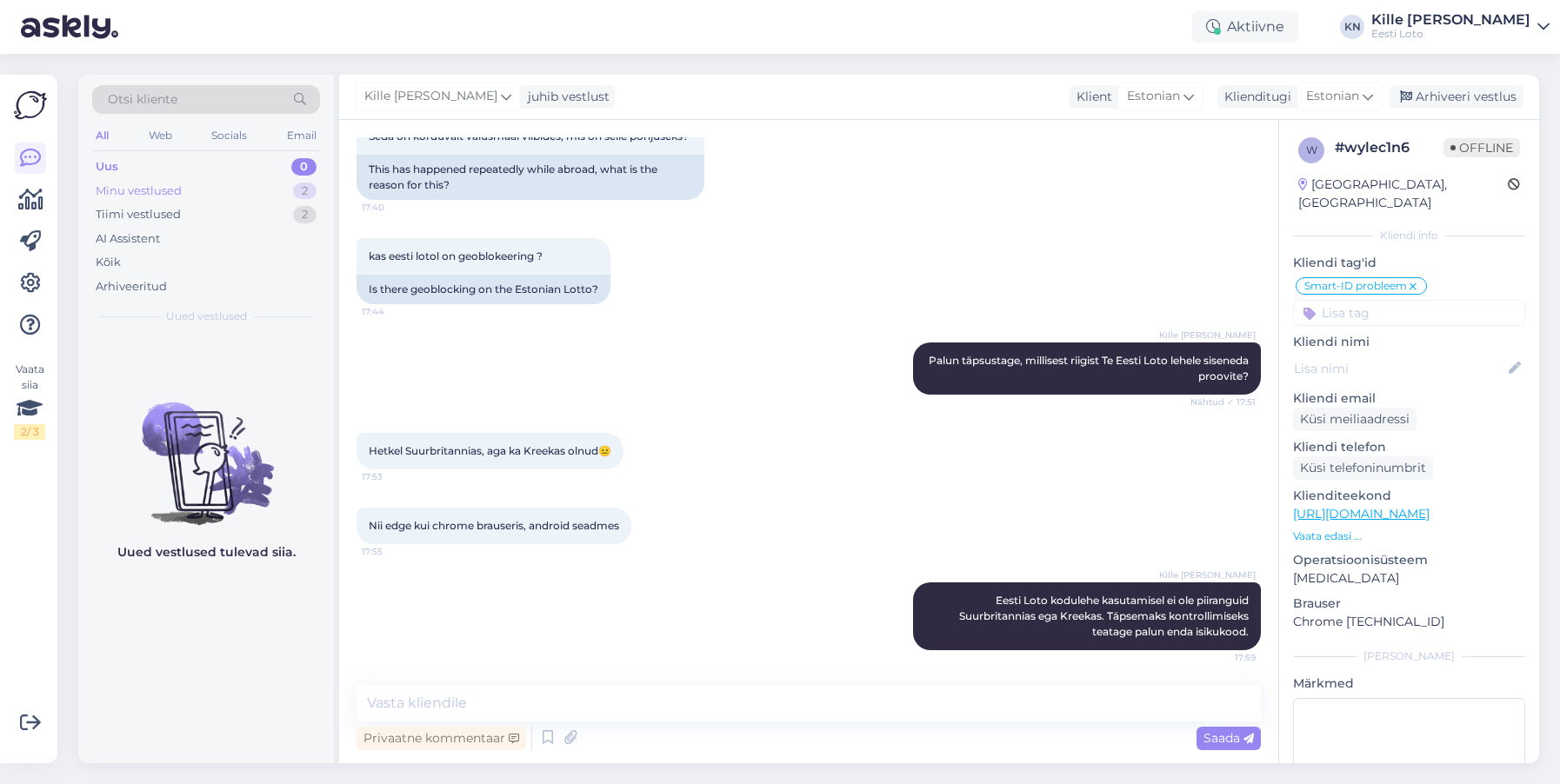
click at [160, 196] on div "Minu vestlused" at bounding box center [139, 192] width 86 height 18
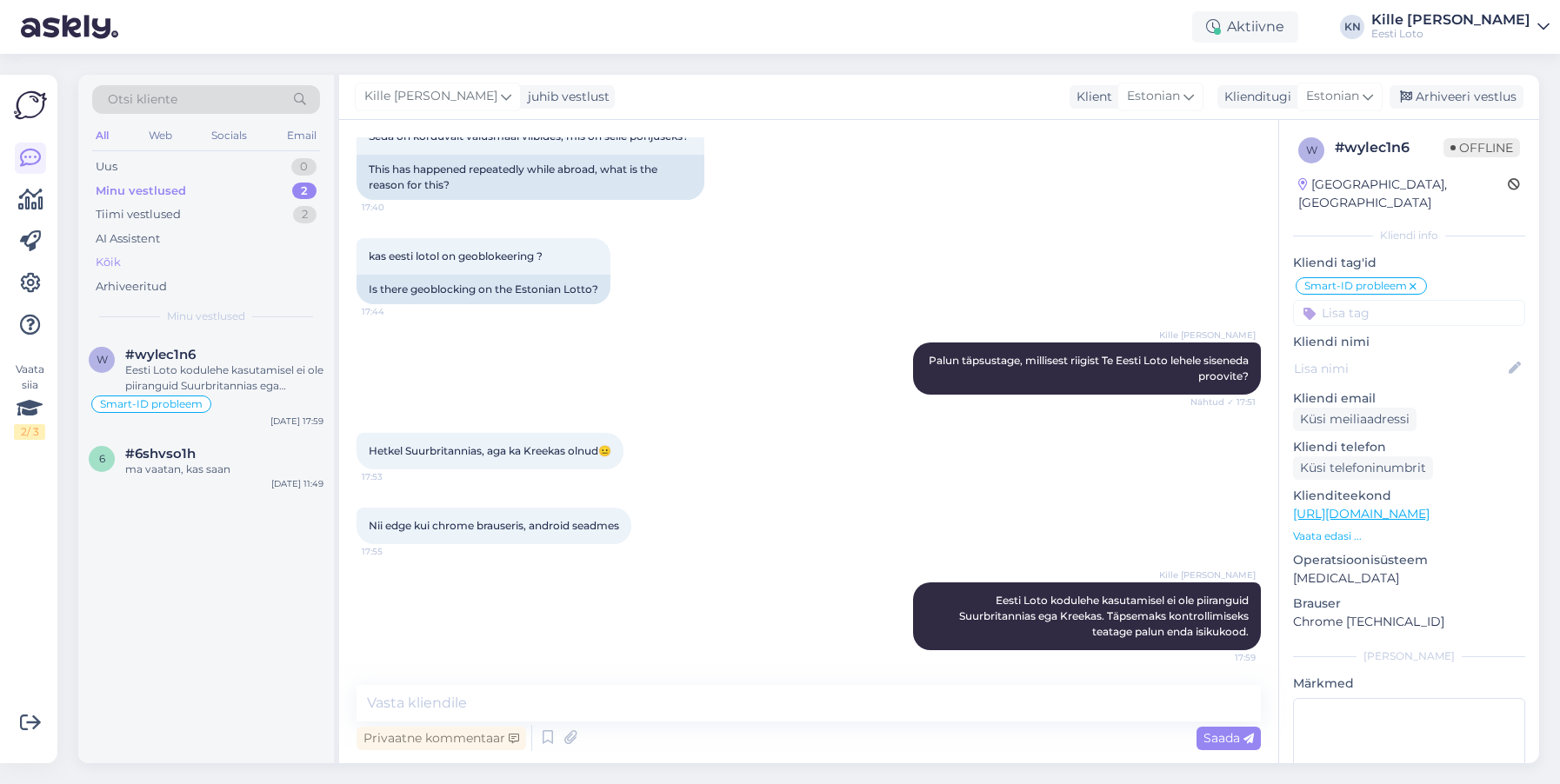
click at [148, 254] on div "Kõik" at bounding box center [206, 262] width 228 height 24
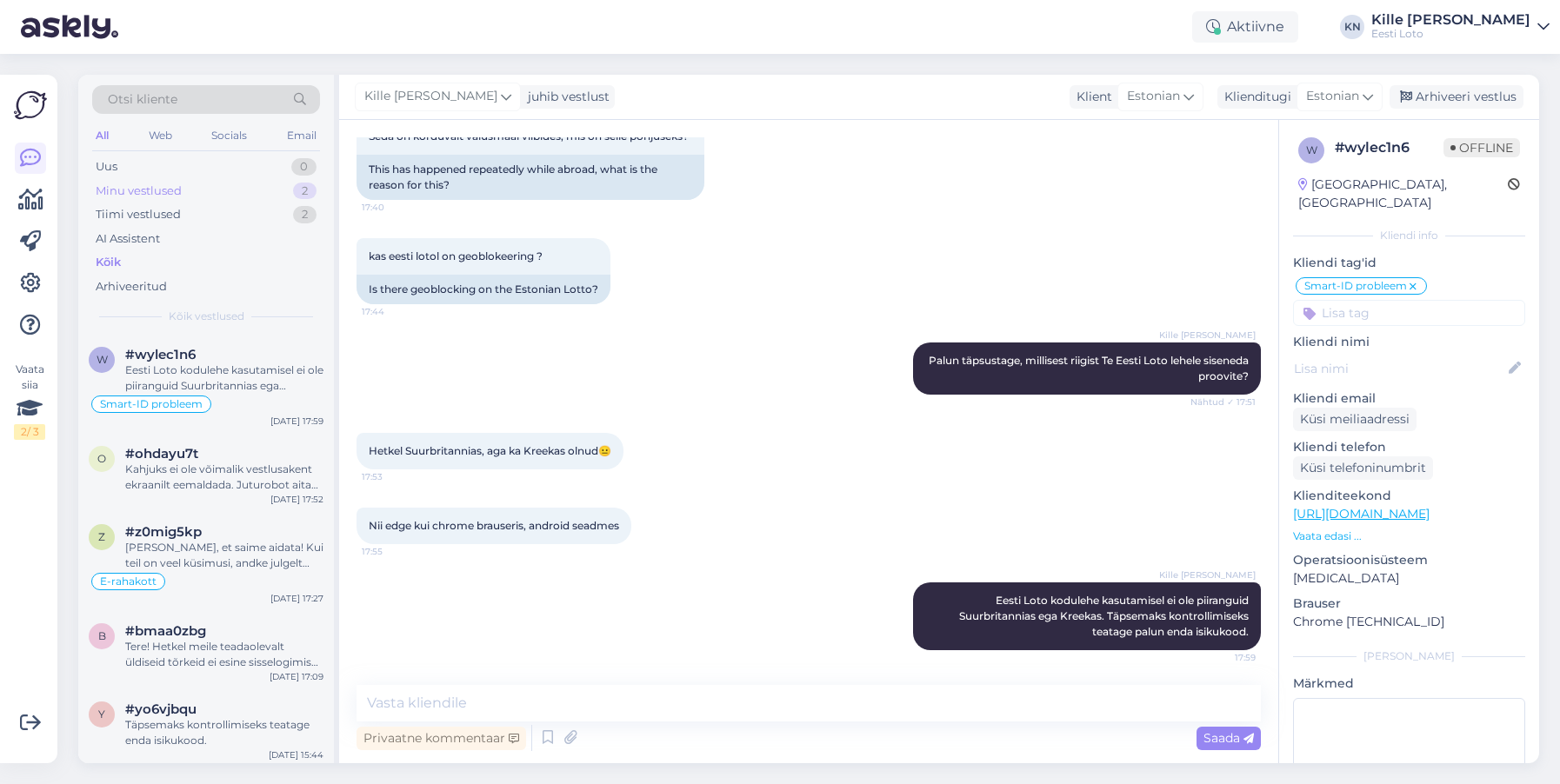
drag, startPoint x: 150, startPoint y: 187, endPoint x: 148, endPoint y: 196, distance: 9.2
click at [150, 187] on div "Minu vestlused" at bounding box center [139, 192] width 86 height 18
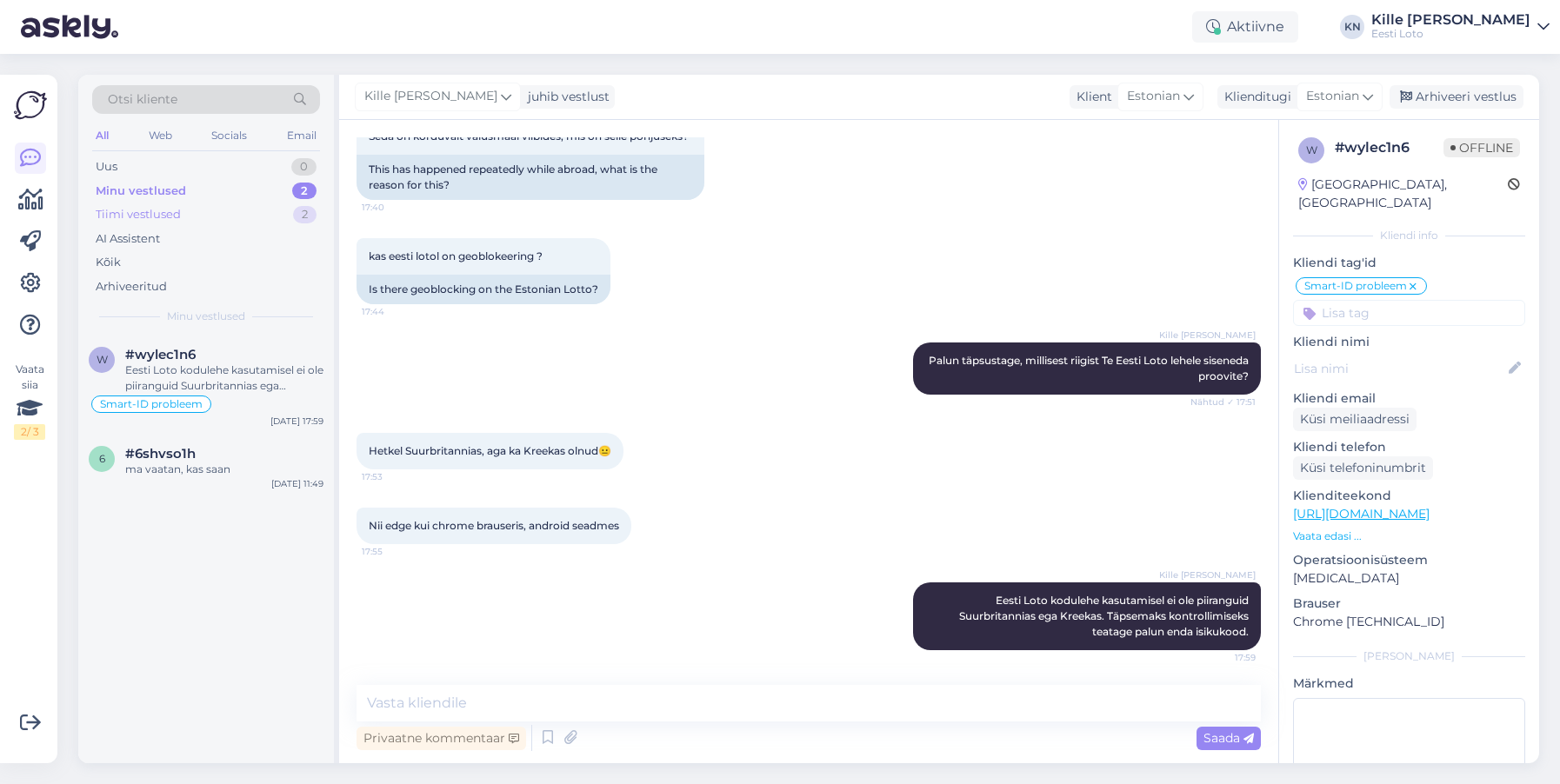
click at [147, 213] on div "Tiimi vestlused" at bounding box center [138, 214] width 85 height 18
click at [235, 394] on div "Smart-ID probleem" at bounding box center [207, 403] width 235 height 21
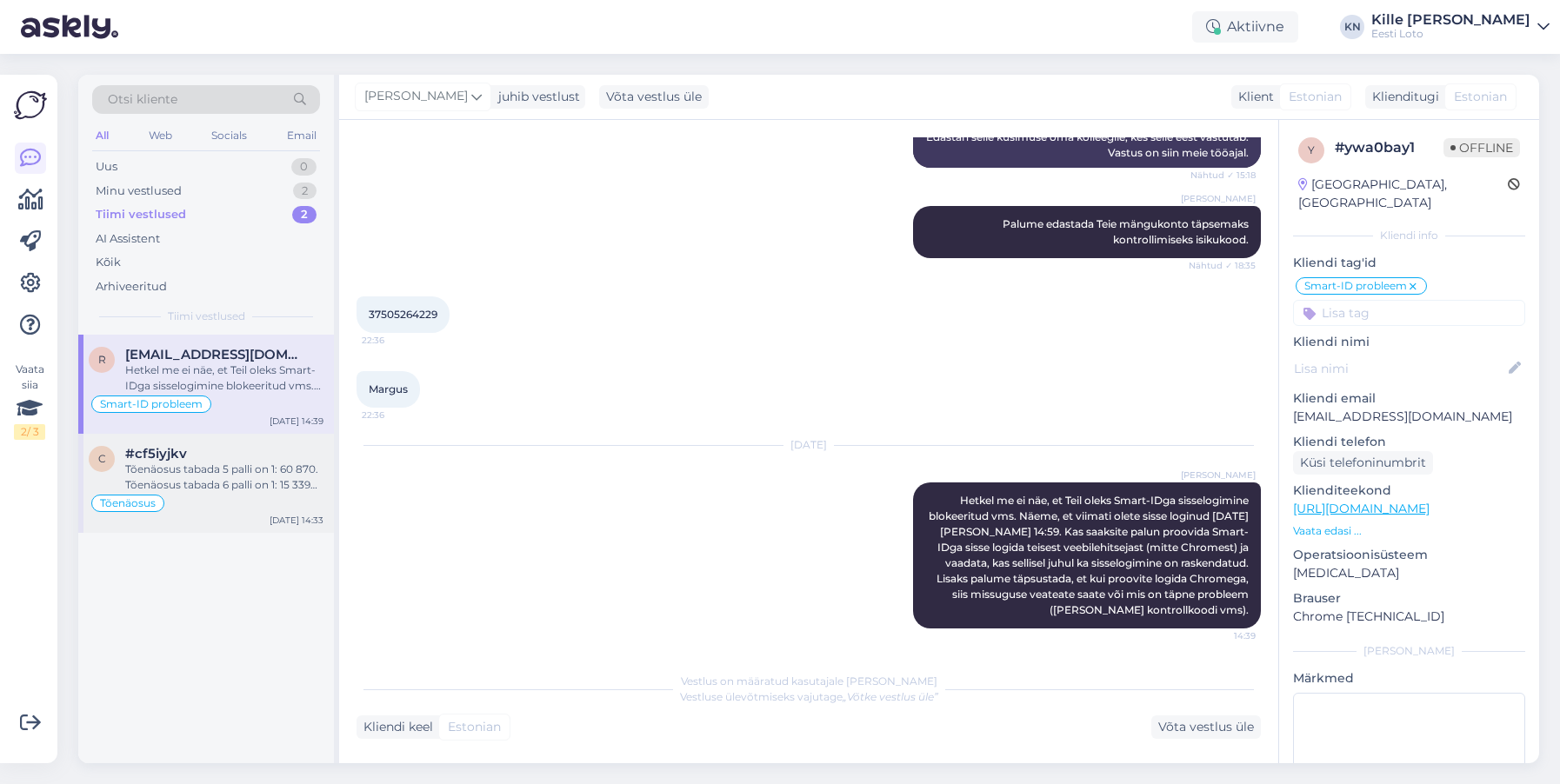
click at [145, 473] on div "Tõenäosus tabada 5 palli on 1: 60 870. Tõenäosus tabada 6 palli on 1: 15 339 39…" at bounding box center [224, 478] width 198 height 31
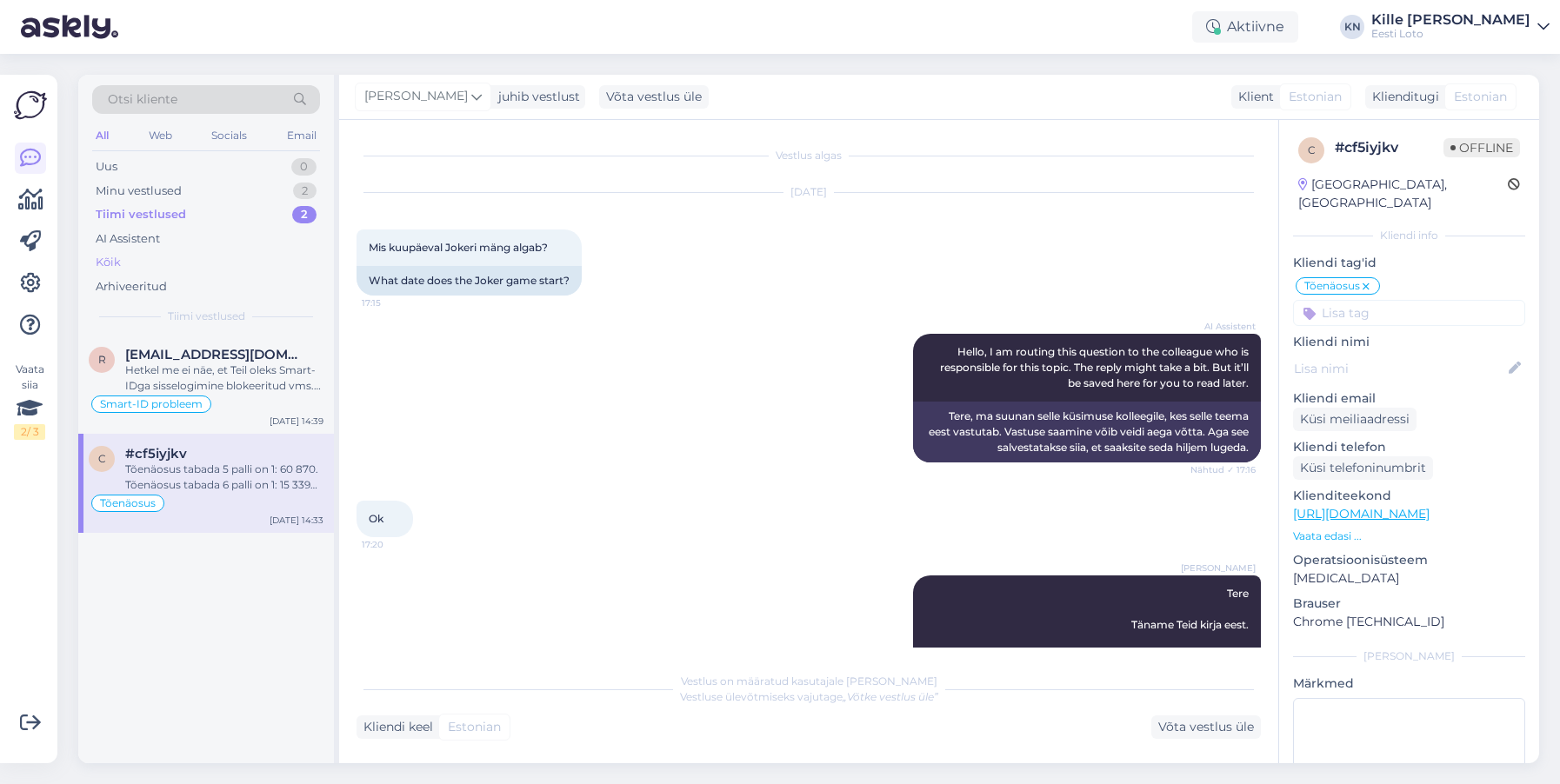
scroll to position [1220, 0]
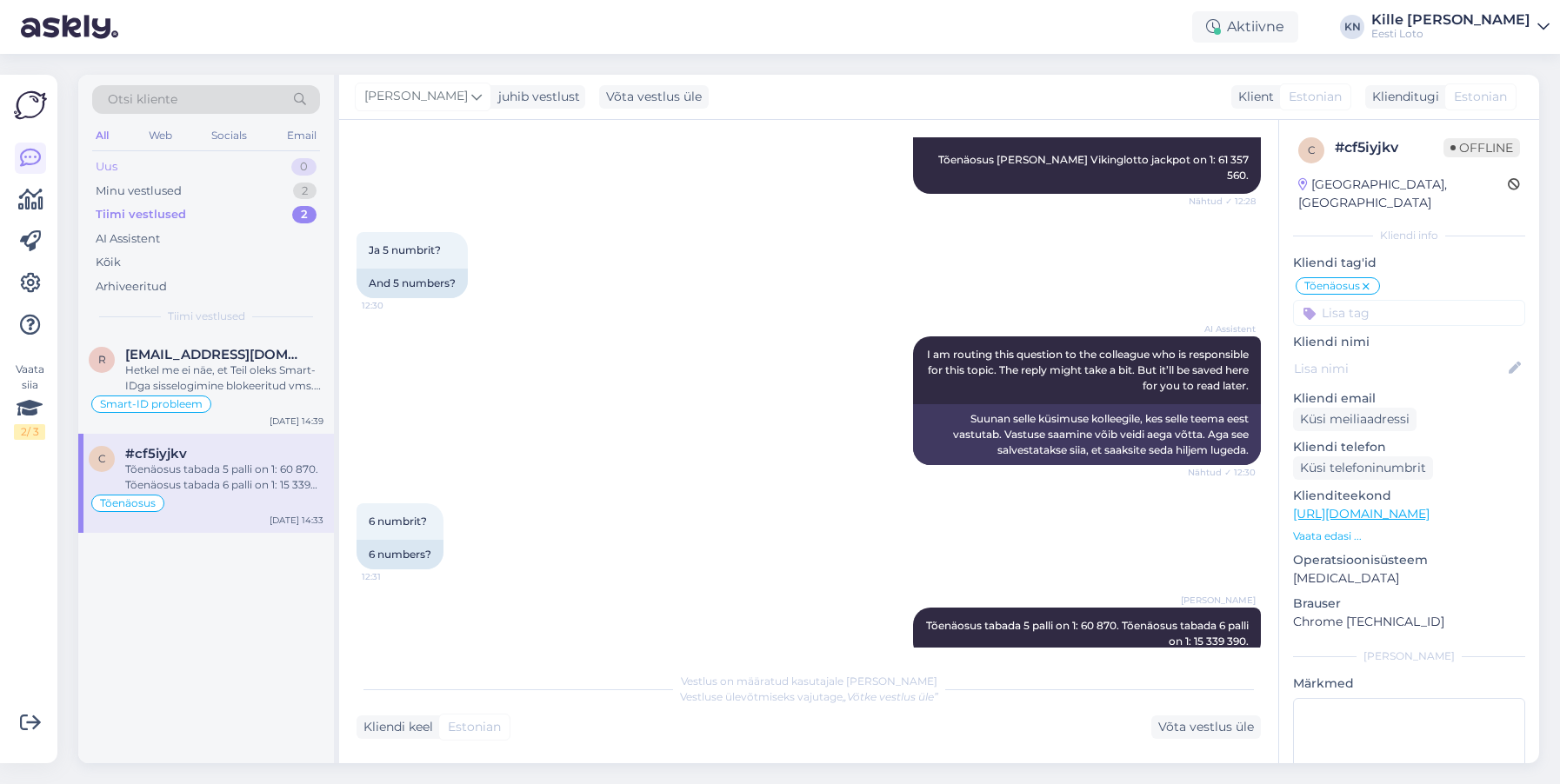
click at [145, 167] on div "Uus 0" at bounding box center [206, 166] width 228 height 24
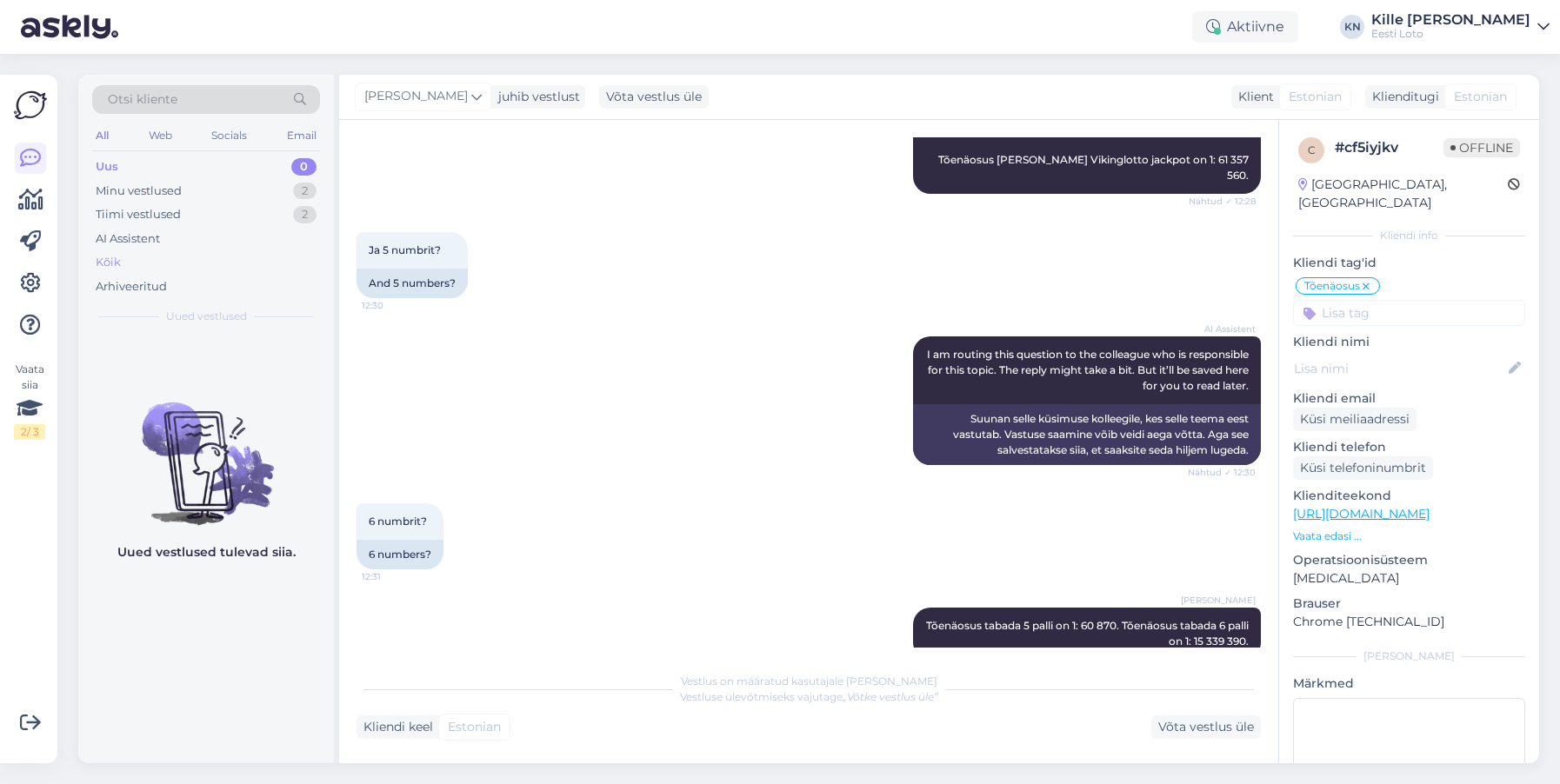
click at [121, 255] on div "Kõik" at bounding box center [206, 262] width 228 height 24
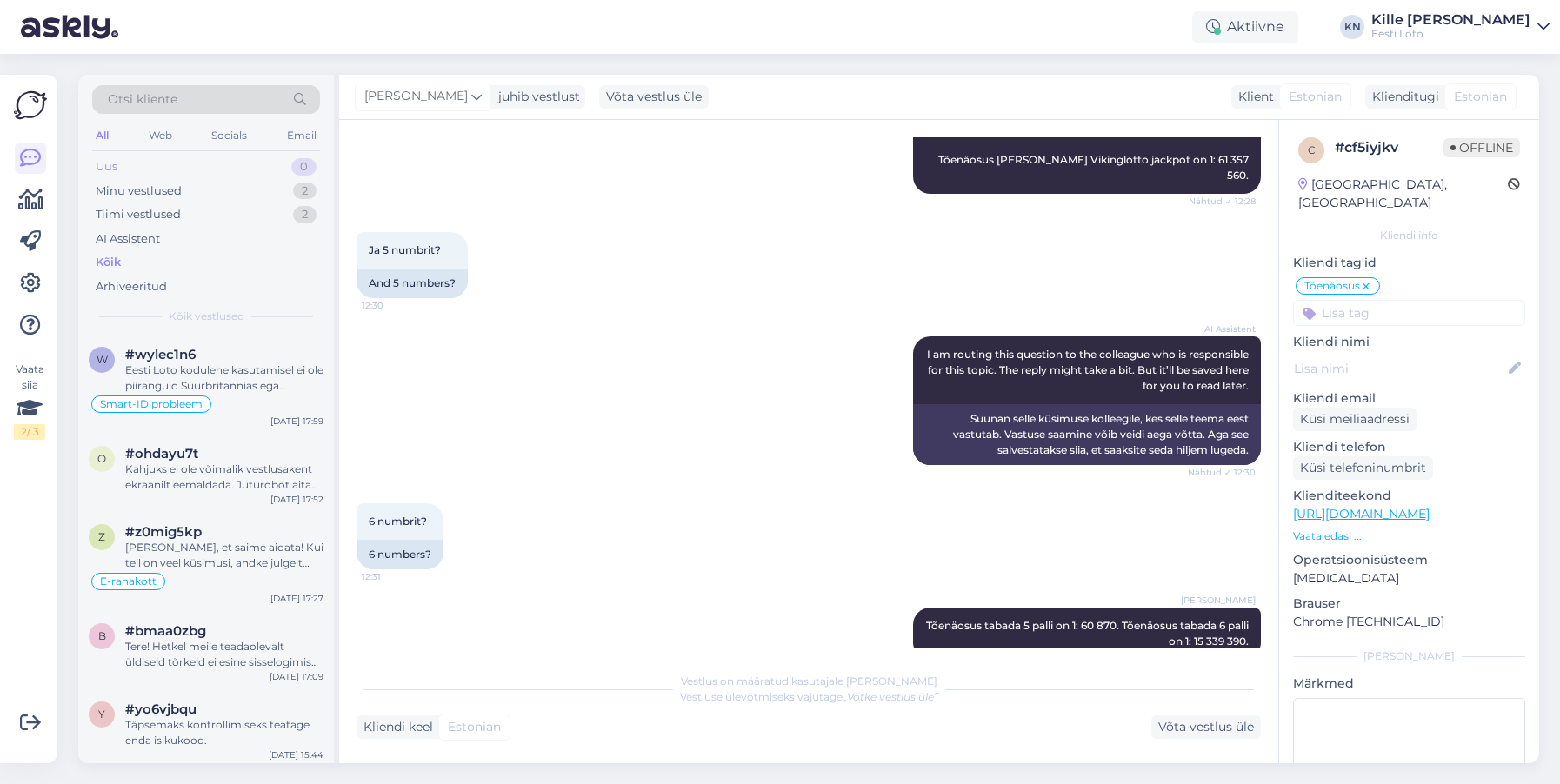
click at [137, 160] on div "Uus 0" at bounding box center [206, 166] width 228 height 24
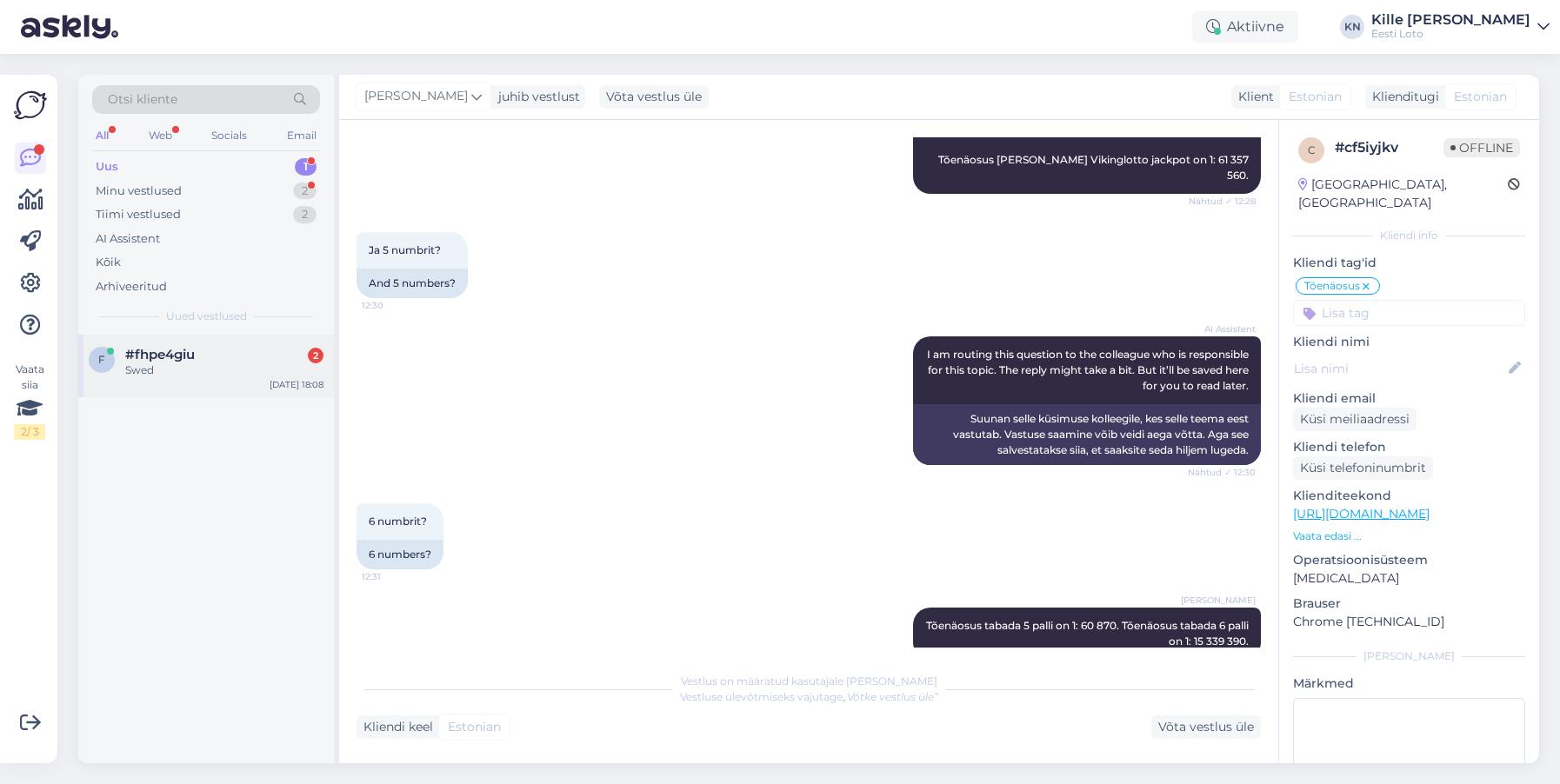
click at [186, 368] on div "Swed" at bounding box center [224, 370] width 198 height 16
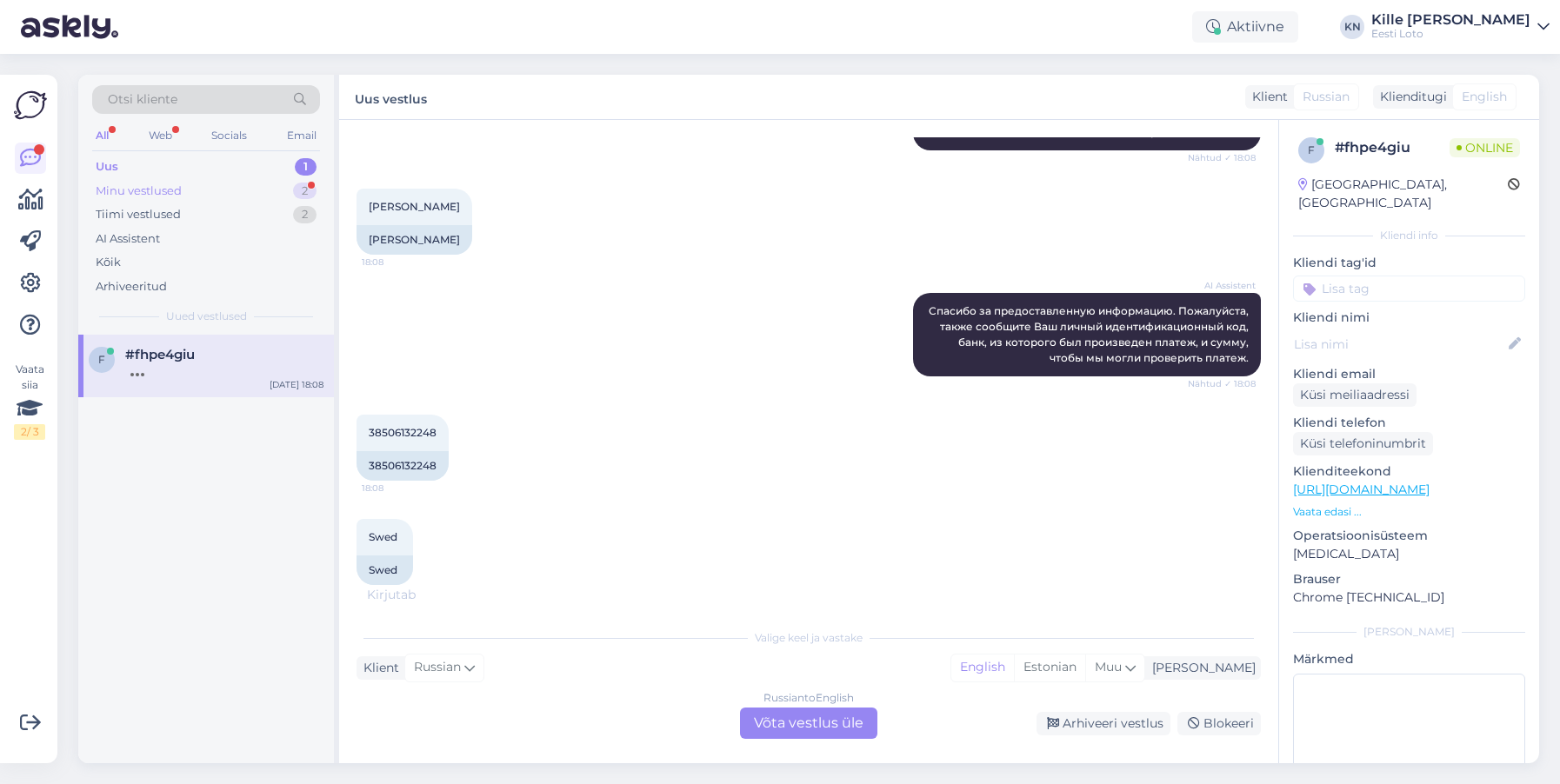
click at [128, 183] on div "Minu vestlused" at bounding box center [139, 192] width 86 height 18
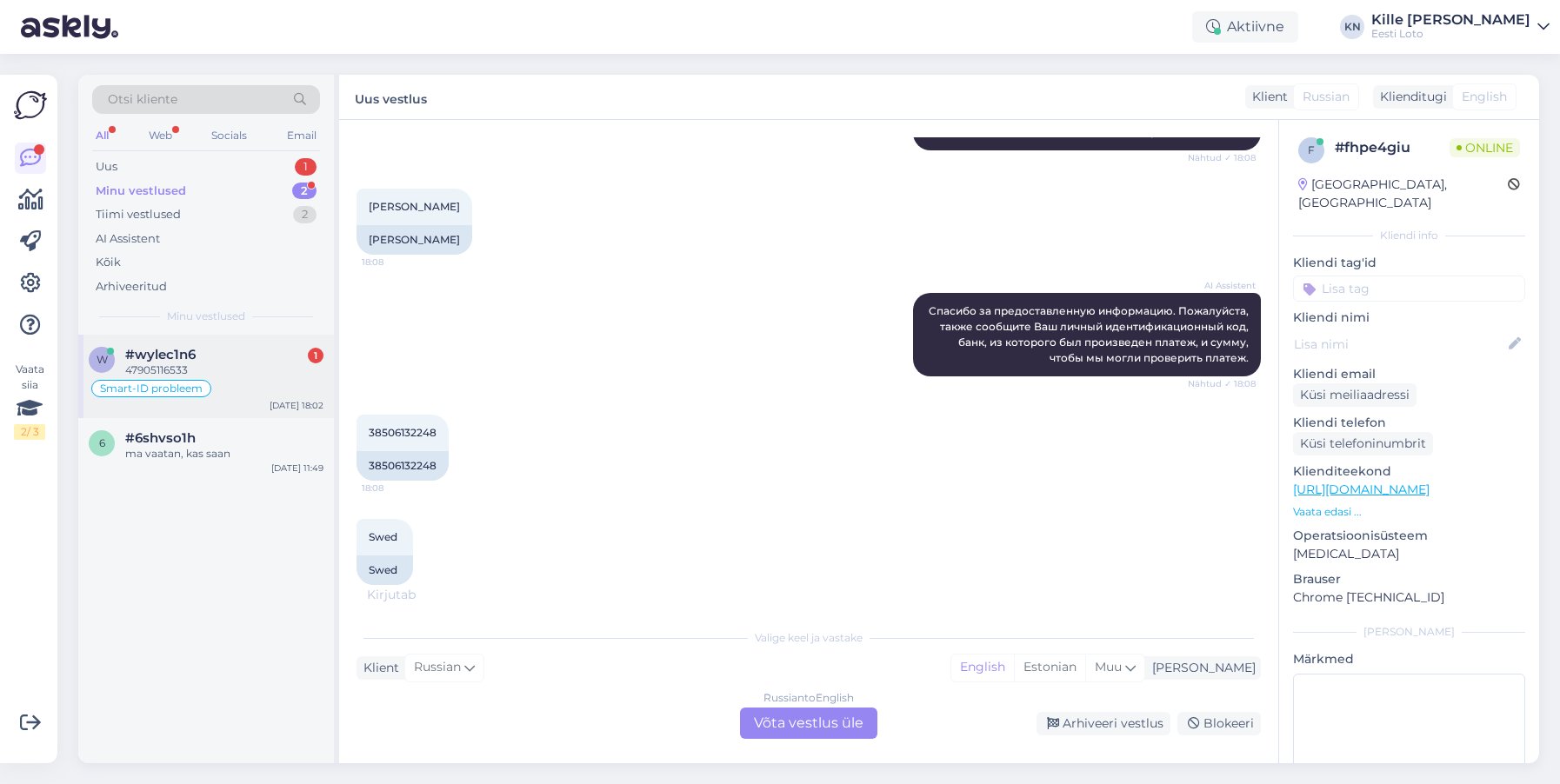
click at [191, 358] on span "#wylec1n6" at bounding box center [161, 354] width 71 height 16
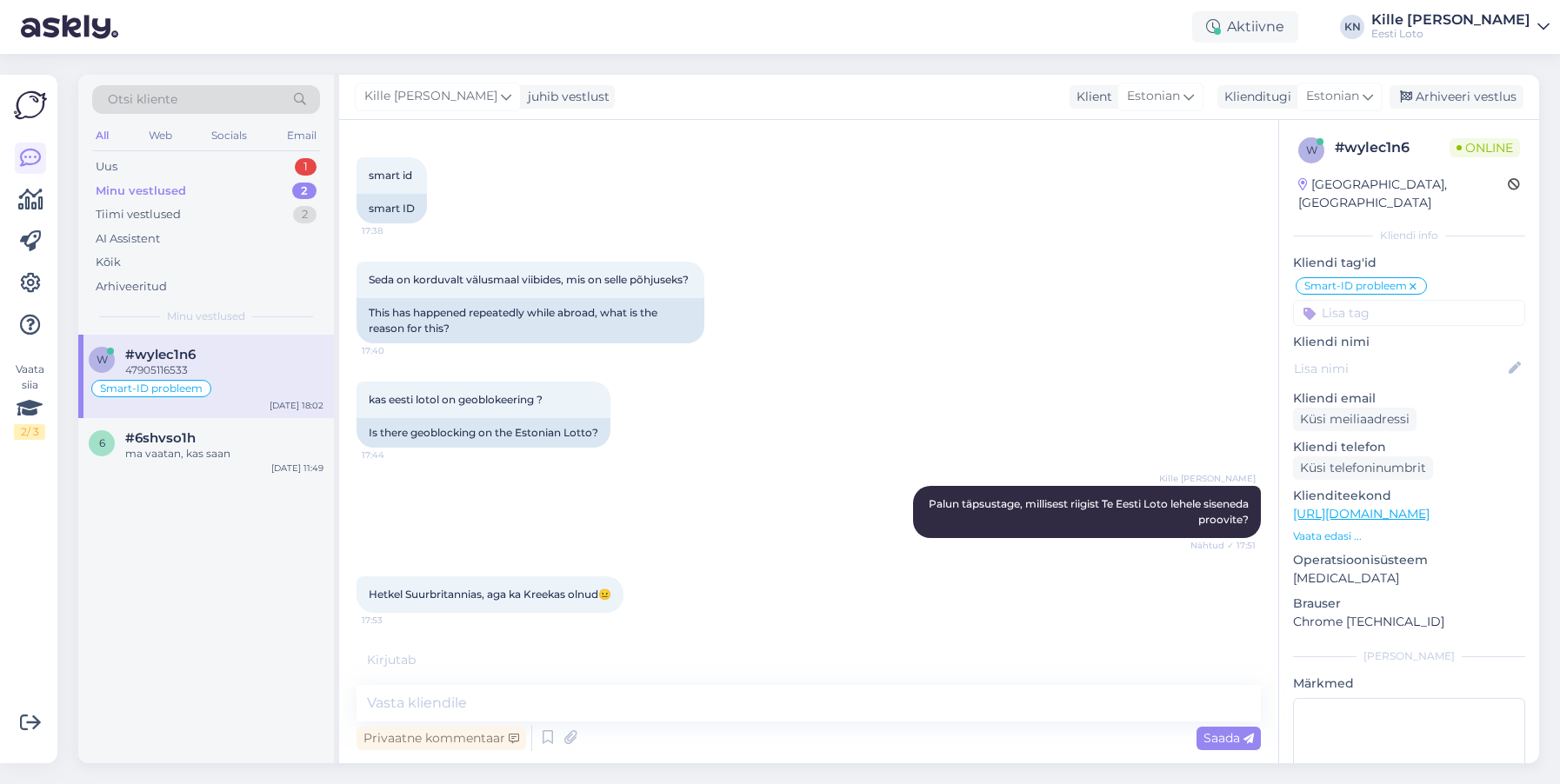
scroll to position [581, 0]
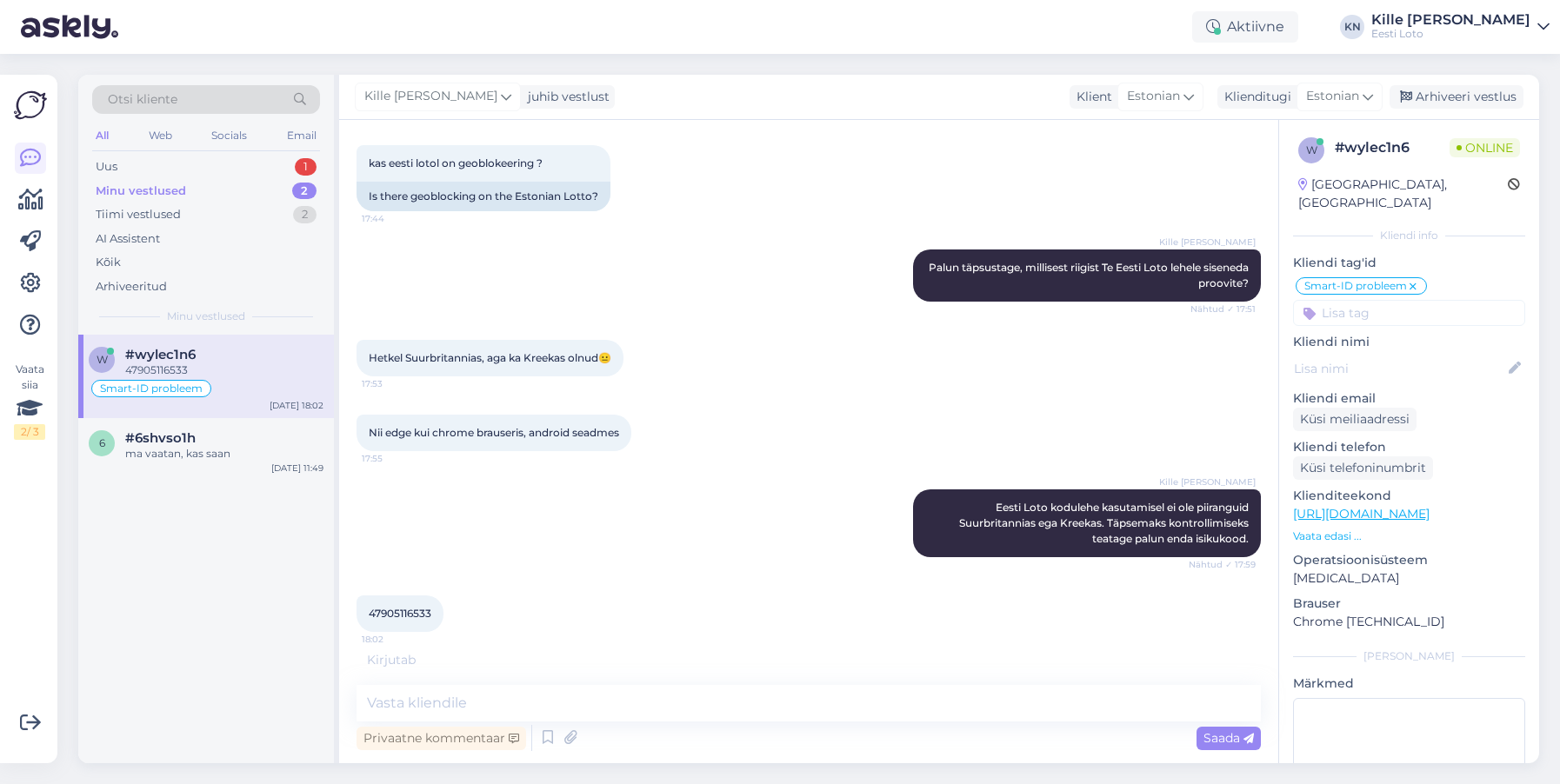
click at [396, 618] on span "47905116533" at bounding box center [401, 613] width 63 height 13
copy span "47905116533"
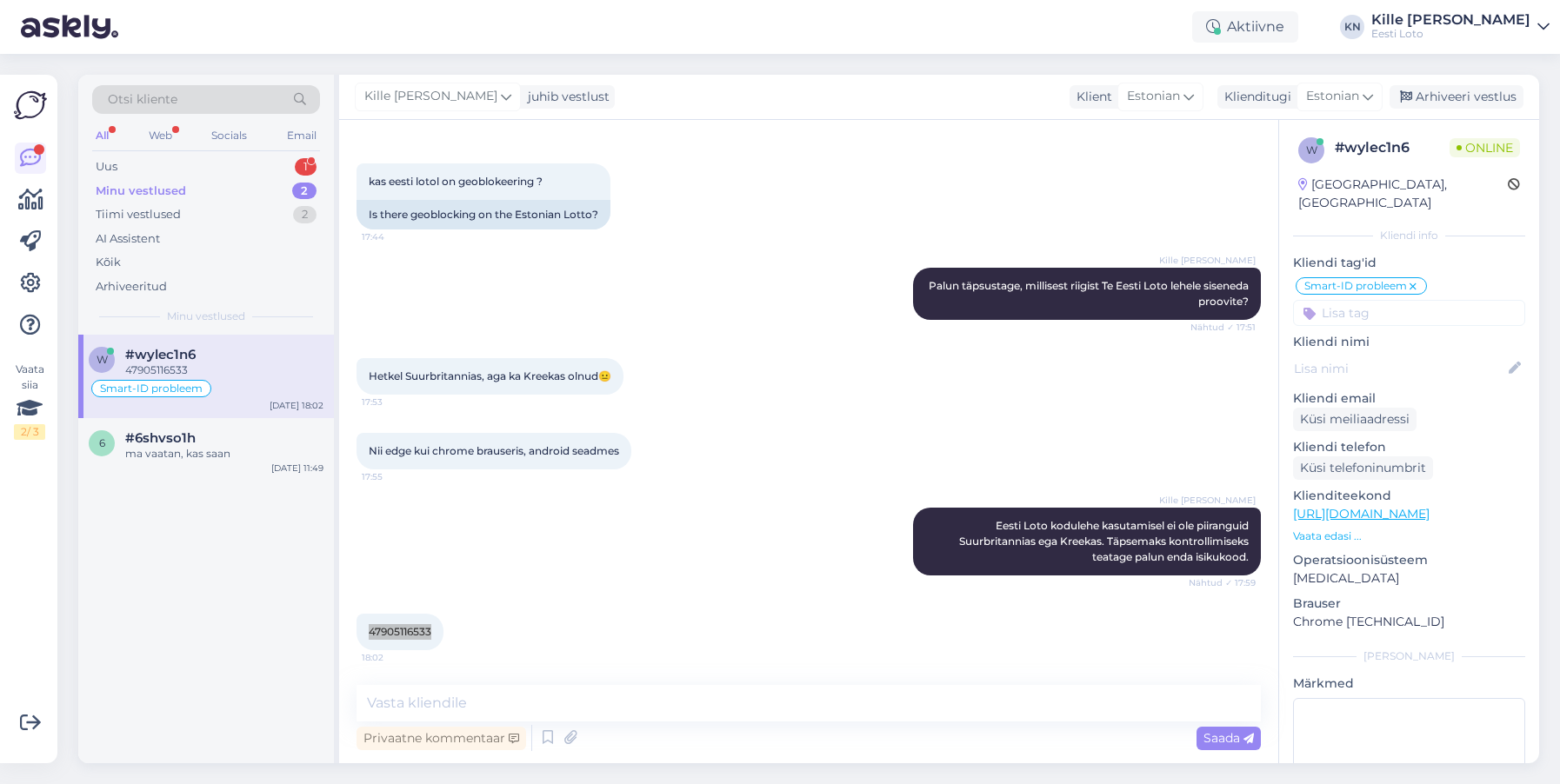
scroll to position [564, 0]
click at [915, 424] on div "Nii edge kui chrome brauseris, android seadmes 17:55" at bounding box center [809, 451] width 905 height 74
click at [617, 711] on textarea at bounding box center [809, 703] width 905 height 36
click at [227, 167] on div "Uus 1" at bounding box center [206, 166] width 228 height 24
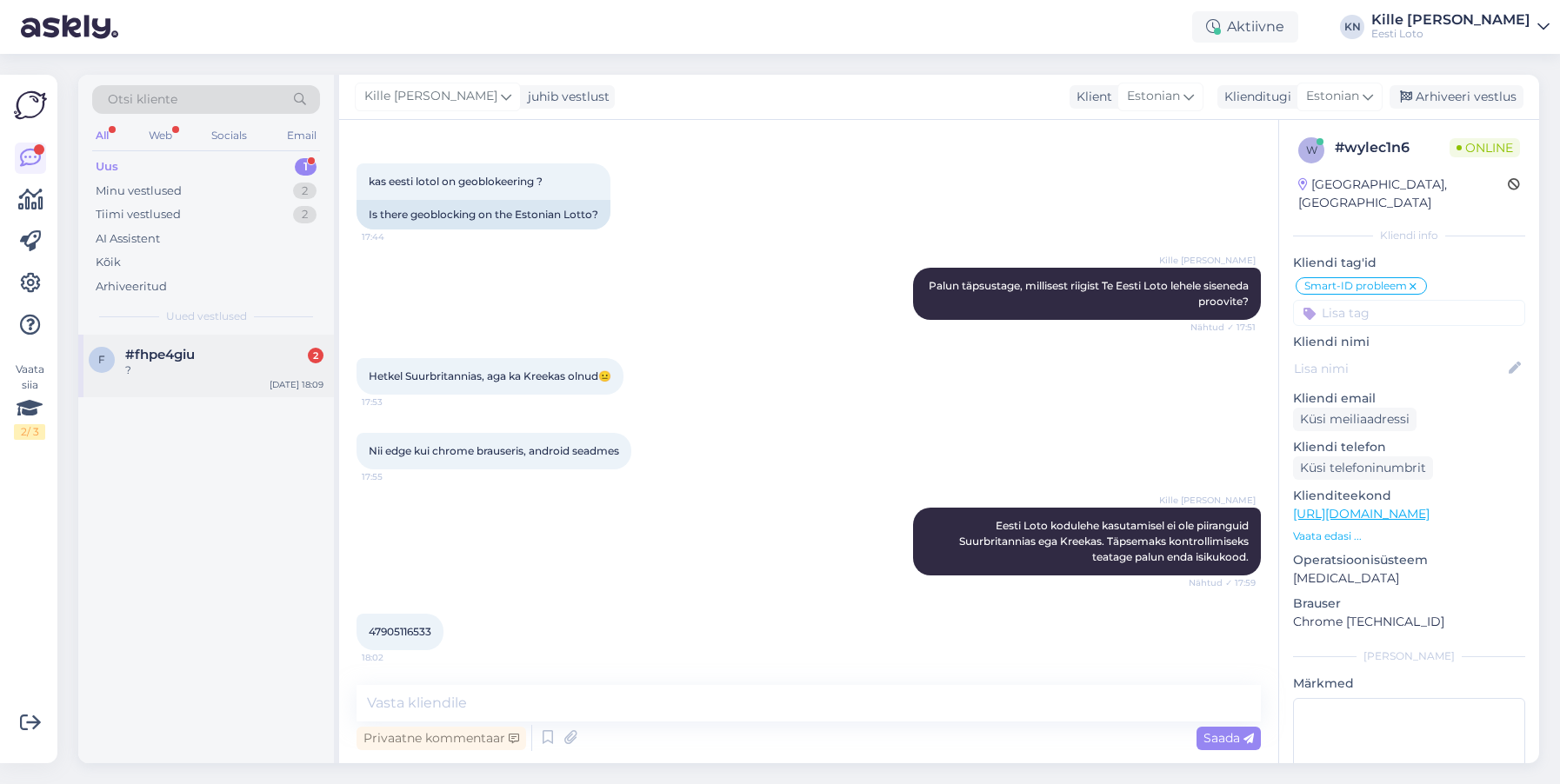
click at [226, 378] on div "f #fhpe4giu 2 ? [DATE] 18:09" at bounding box center [206, 366] width 256 height 63
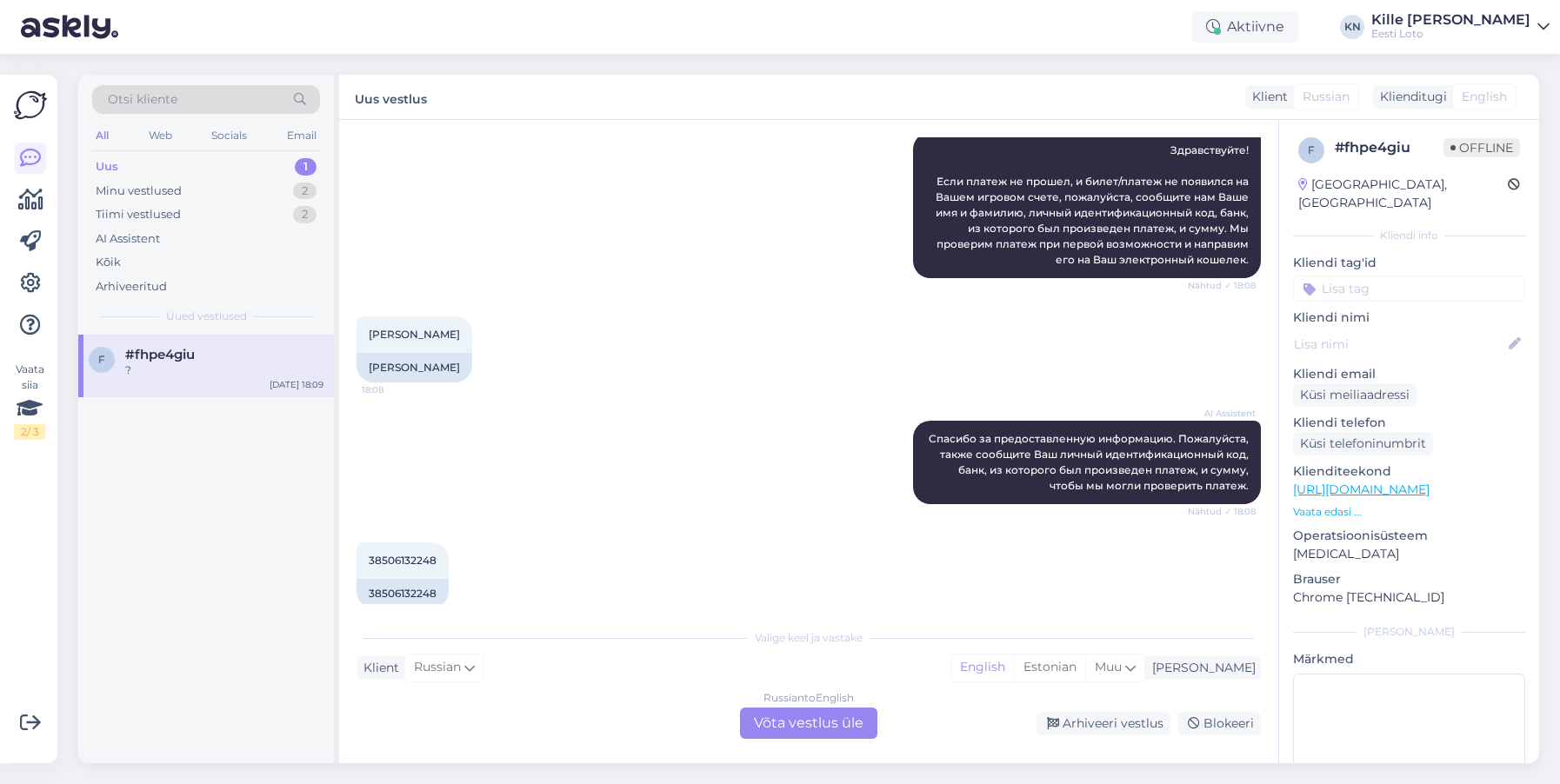
scroll to position [538, 0]
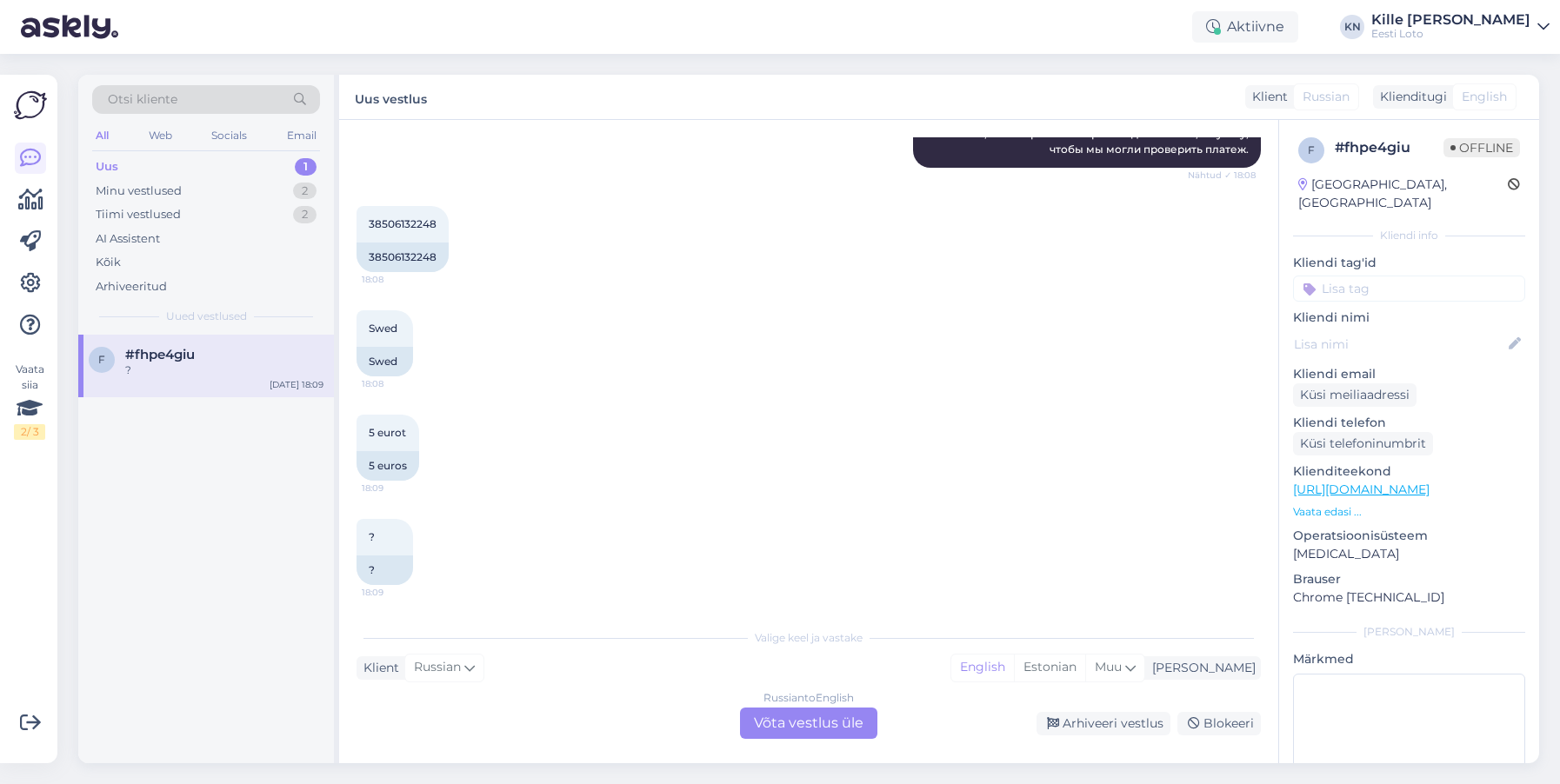
click at [807, 731] on div "Russian to English Võta vestlus üle" at bounding box center [809, 723] width 137 height 31
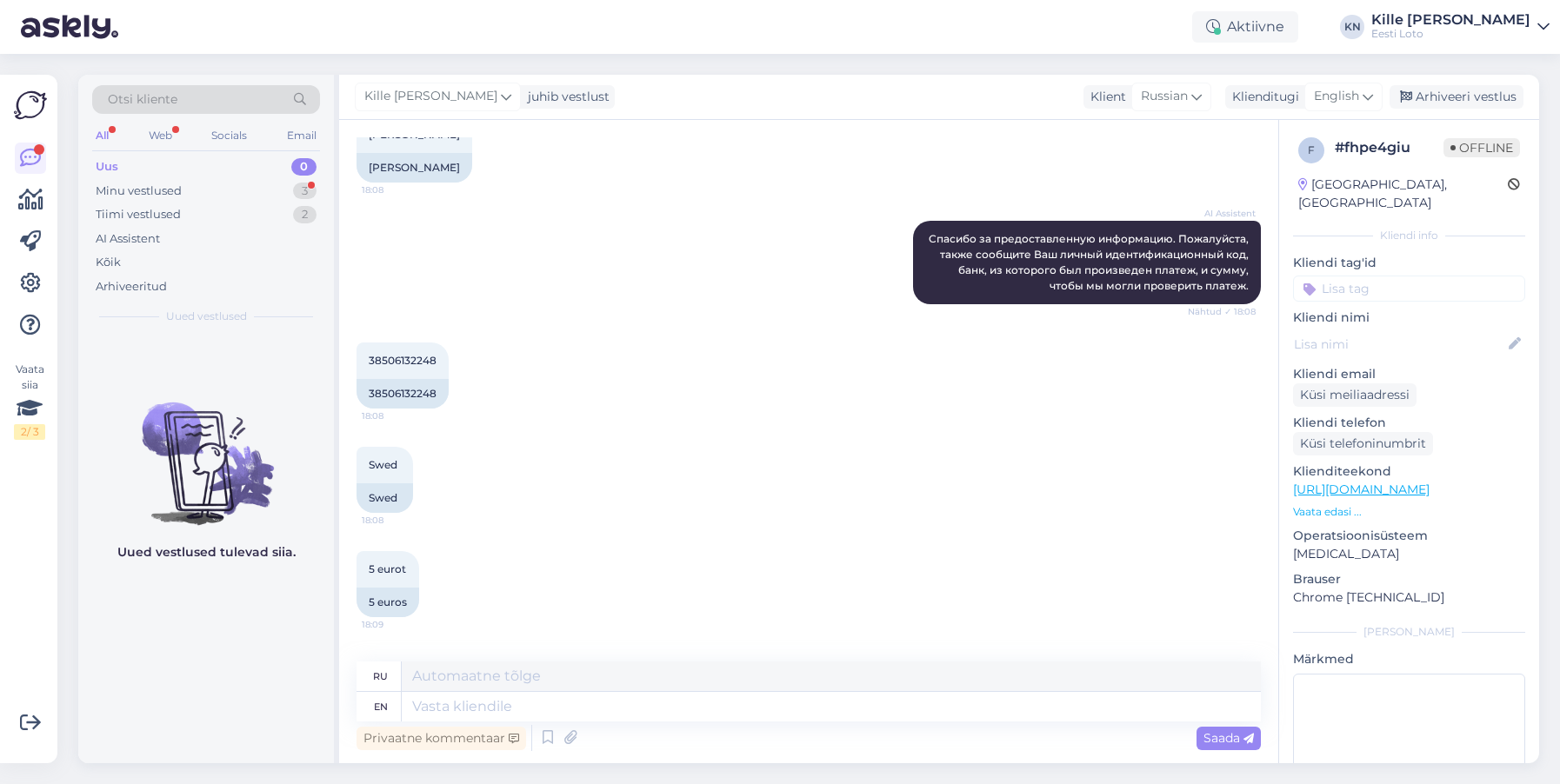
scroll to position [346, 0]
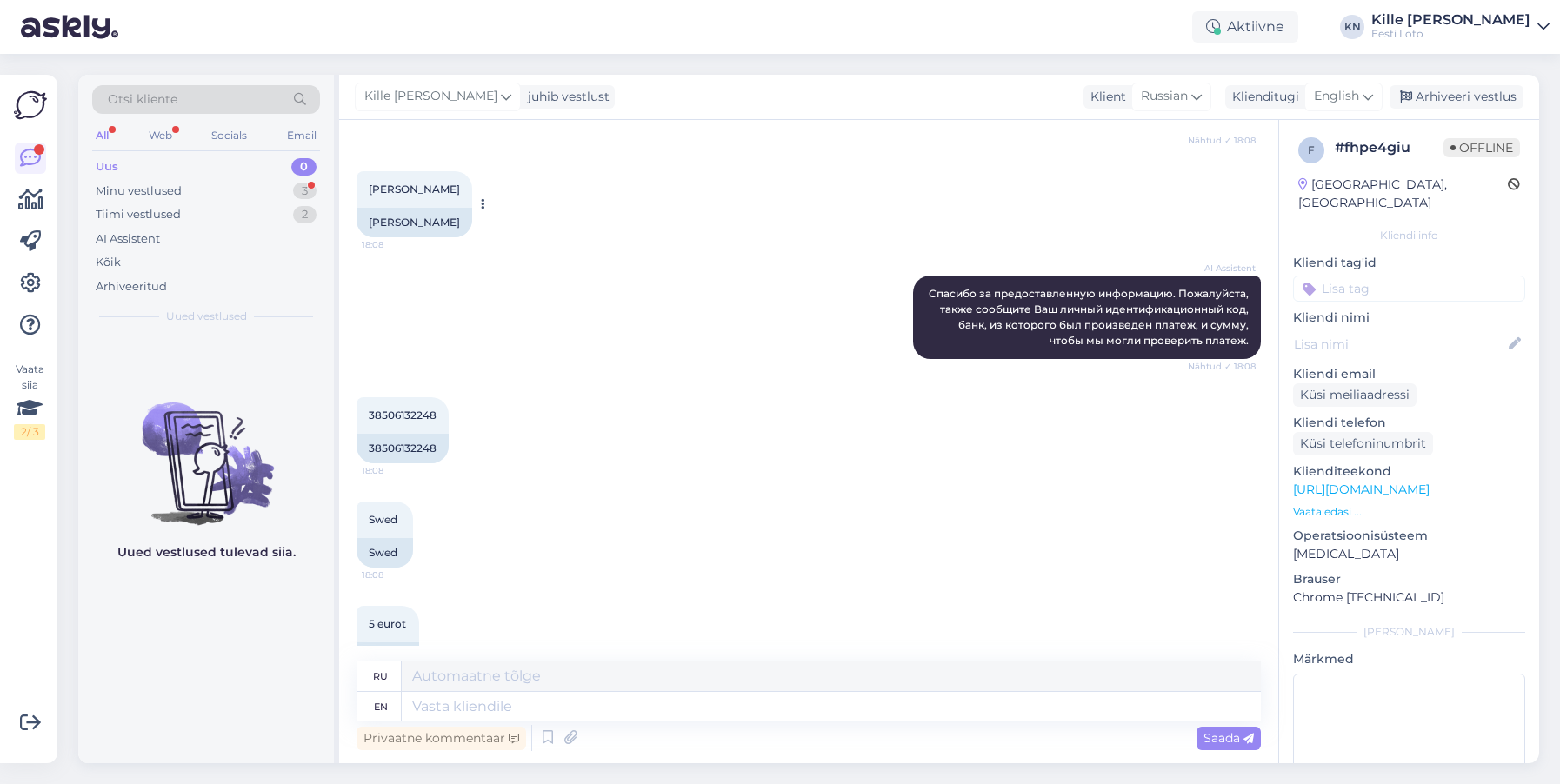
click at [430, 191] on span "[PERSON_NAME]" at bounding box center [414, 189] width 91 height 13
copy span "Rogožin"
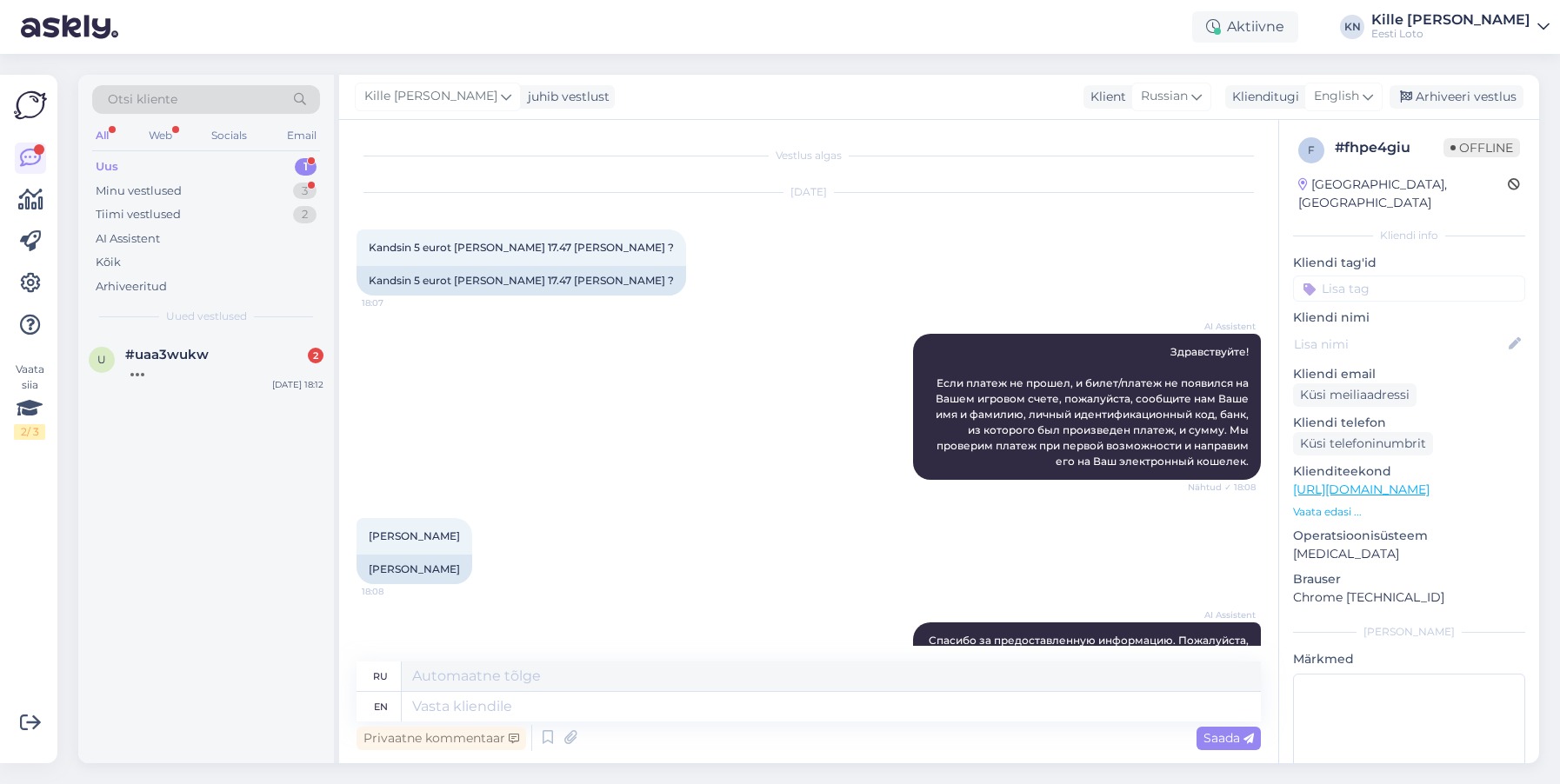
scroll to position [496, 0]
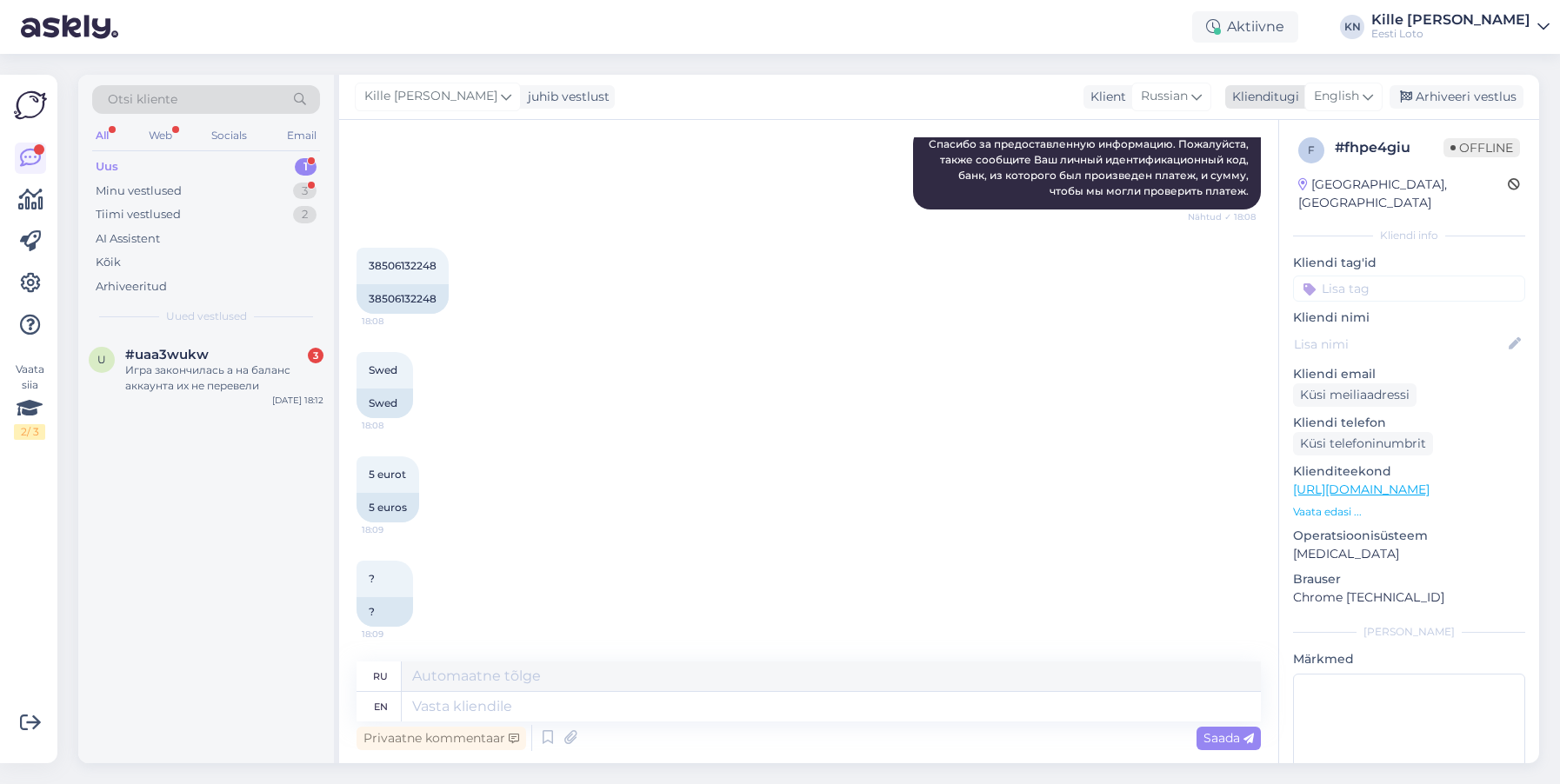
click at [1343, 105] on span "English" at bounding box center [1337, 97] width 45 height 20
type input "est"
click at [1276, 178] on link "Estonian" at bounding box center [1303, 173] width 191 height 27
click at [674, 721] on div "Privaatne kommentaar Saada" at bounding box center [809, 738] width 905 height 33
click at [675, 715] on textarea at bounding box center [830, 707] width 859 height 29
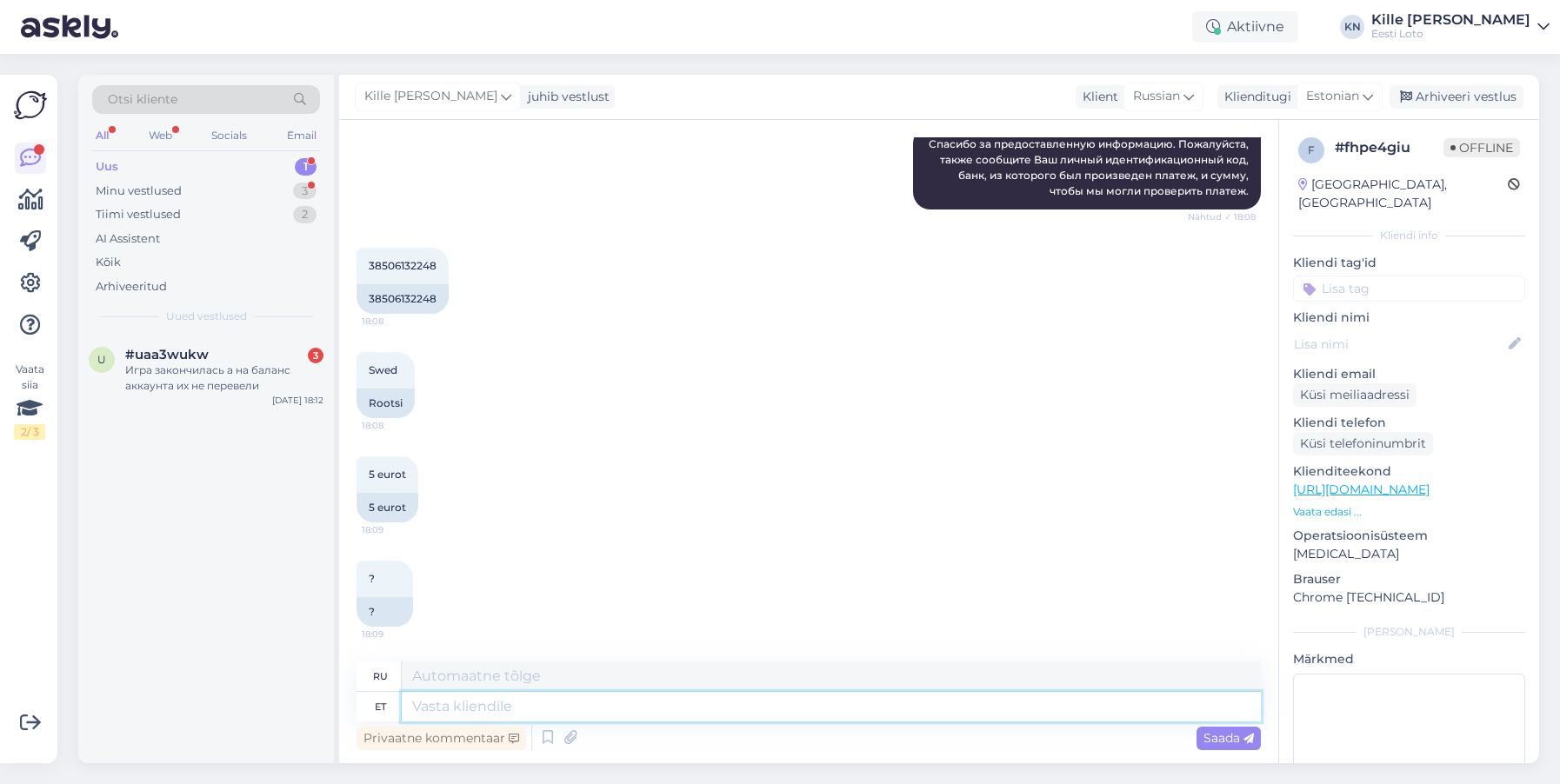
paste textarea "Kahjuks Teie sissemakse ebaõnnestus tehnilise [PERSON_NAME] tõttu. Kontrollisim…"
type textarea "Kahjuks Teie sissemakse ebaõnnestus tehnilise [PERSON_NAME] tõttu. Kontrollisim…"
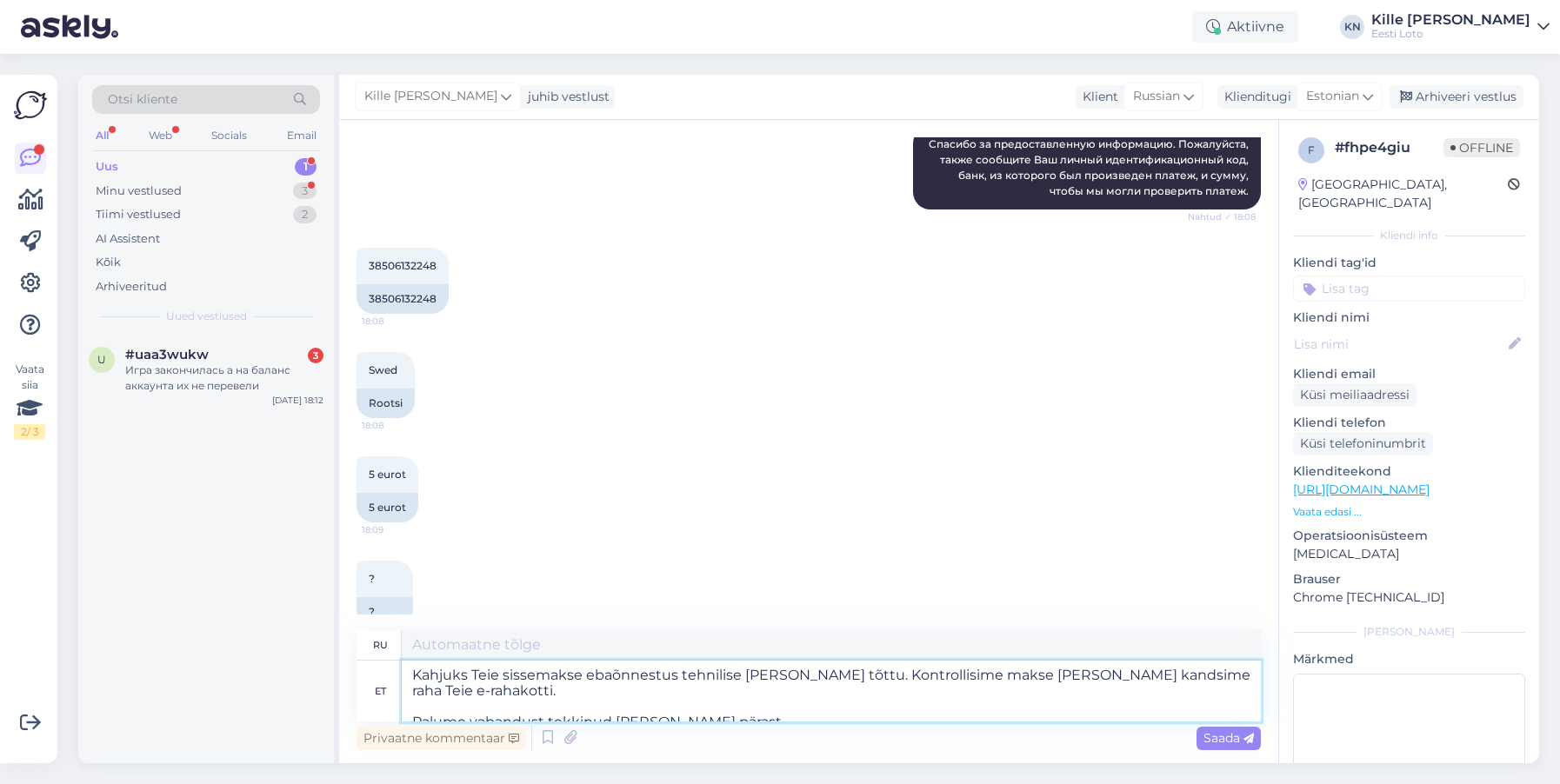
type textarea "К сожалению, ваш депозит не был зачислен из-за технической ошибки. Мы проверили…"
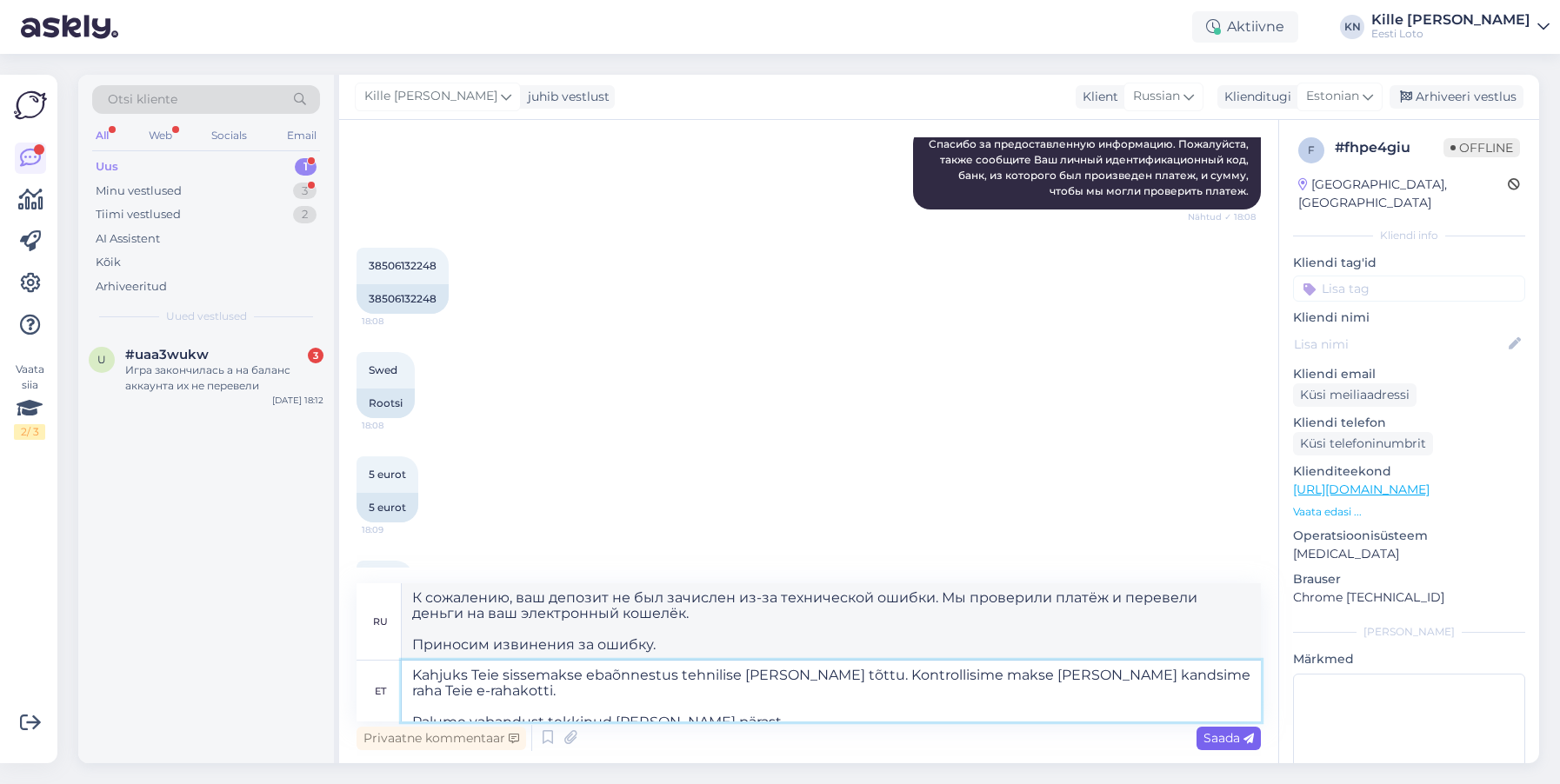
type textarea "Kahjuks Teie sissemakse ebaõnnestus tehnilise [PERSON_NAME] tõttu. Kontrollisim…"
click at [1234, 744] on span "Saada" at bounding box center [1229, 738] width 51 height 16
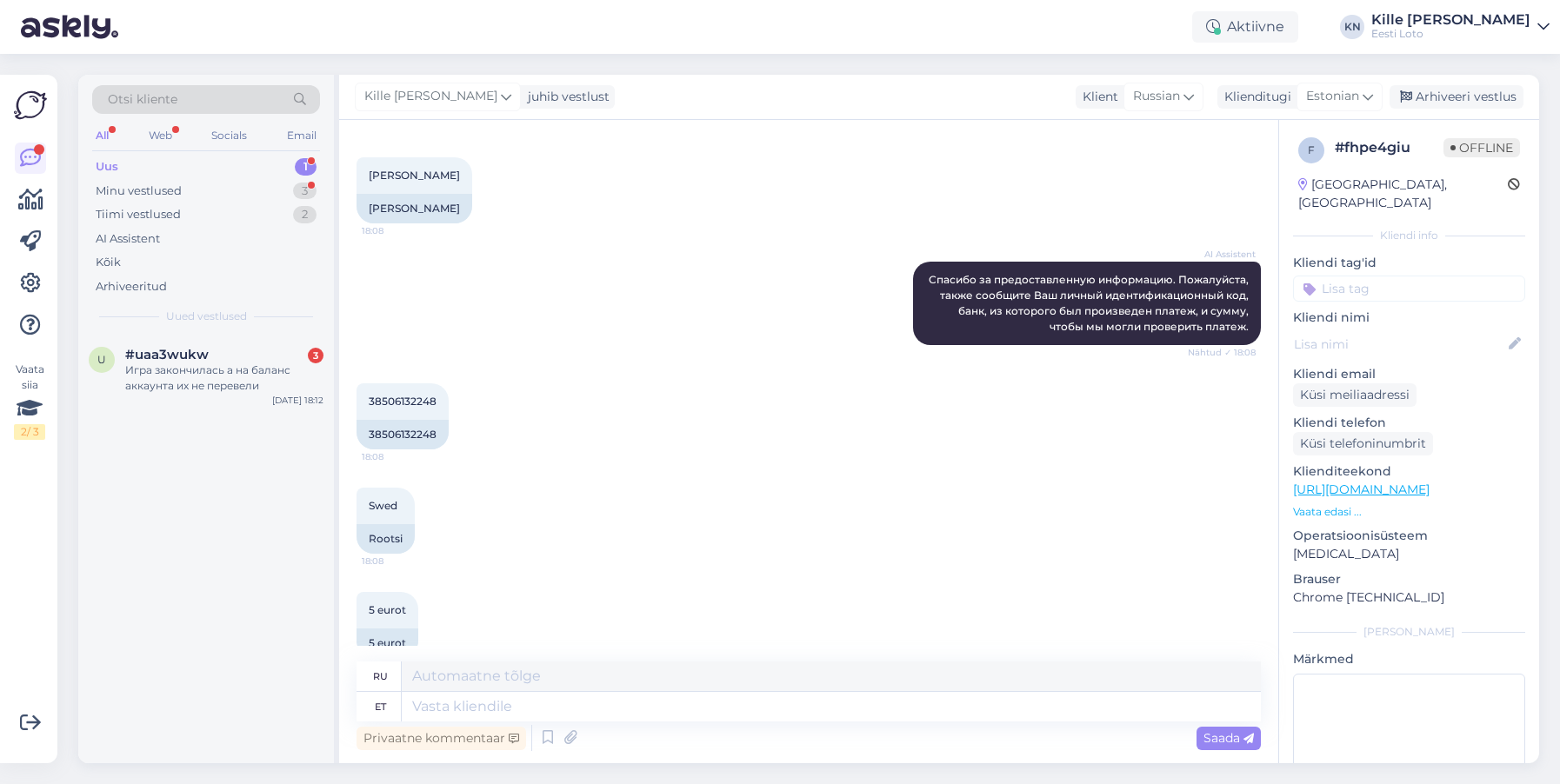
scroll to position [446, 0]
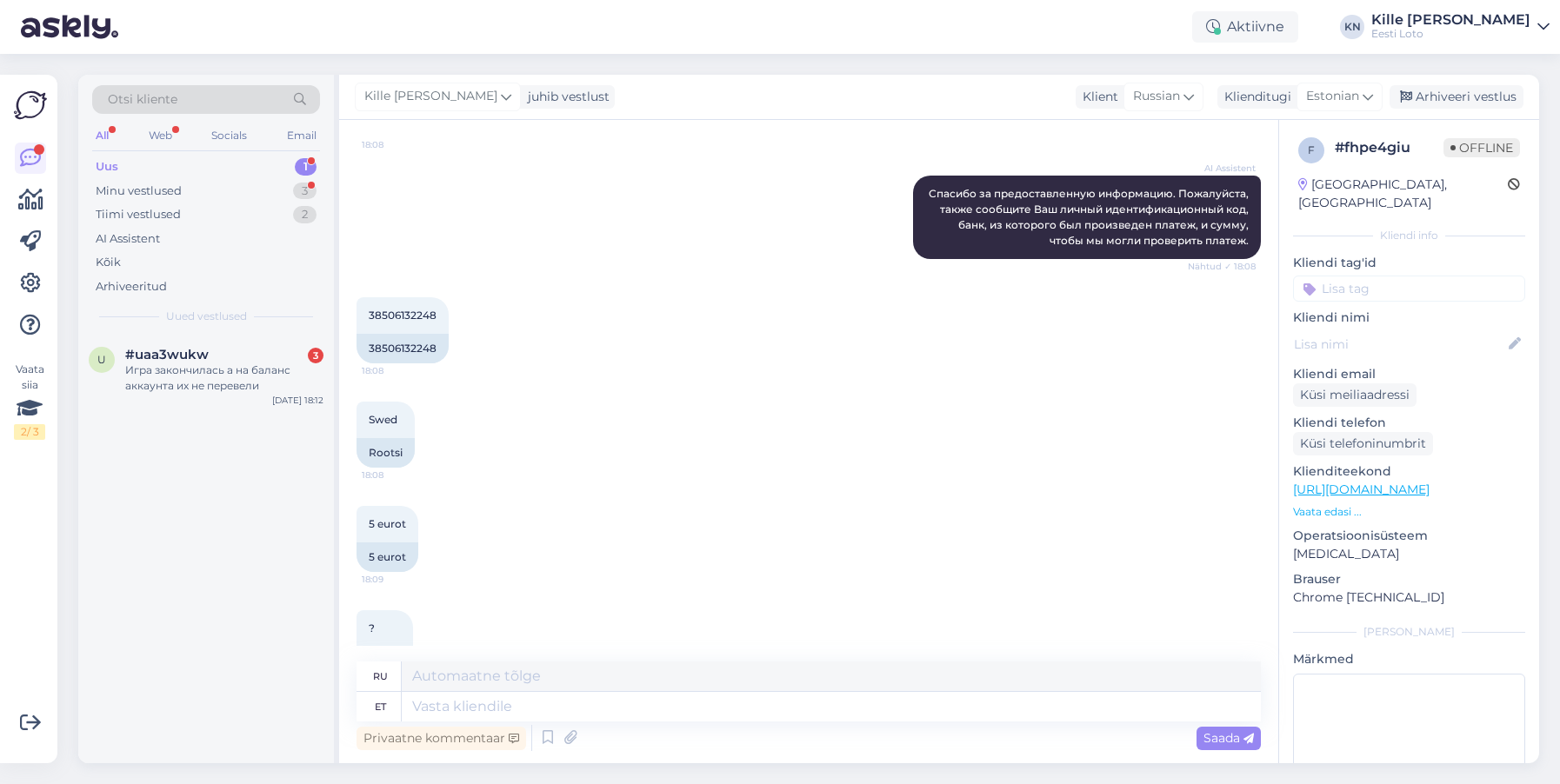
click at [1365, 276] on input at bounding box center [1409, 289] width 232 height 26
type input "e-r"
click at [1369, 331] on span "E-rahakott" at bounding box center [1392, 336] width 57 height 11
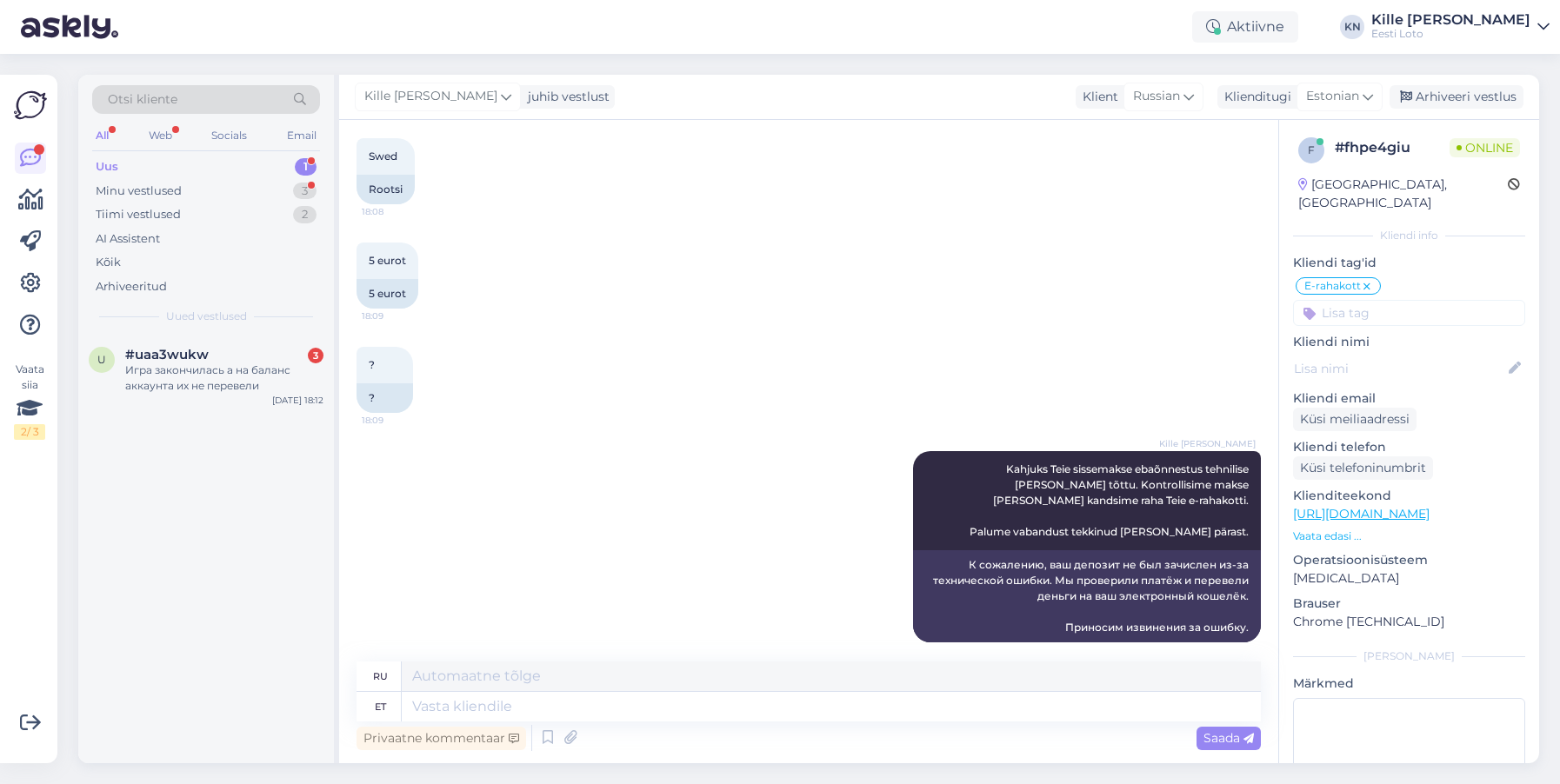
scroll to position [706, 0]
click at [181, 198] on div "Minu vestlused" at bounding box center [139, 192] width 86 height 18
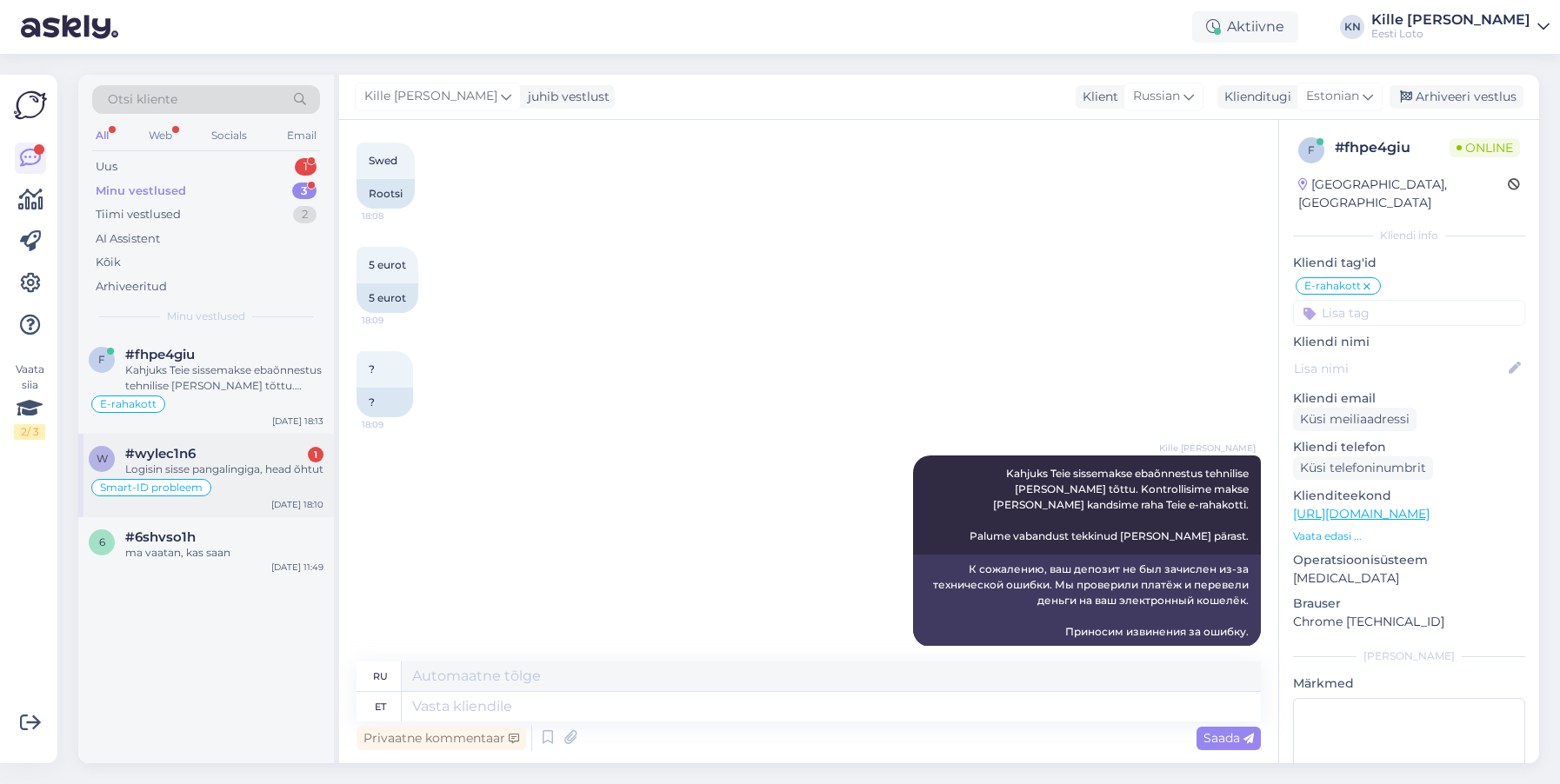
click at [222, 459] on div "#wylec1n6 1" at bounding box center [224, 454] width 198 height 16
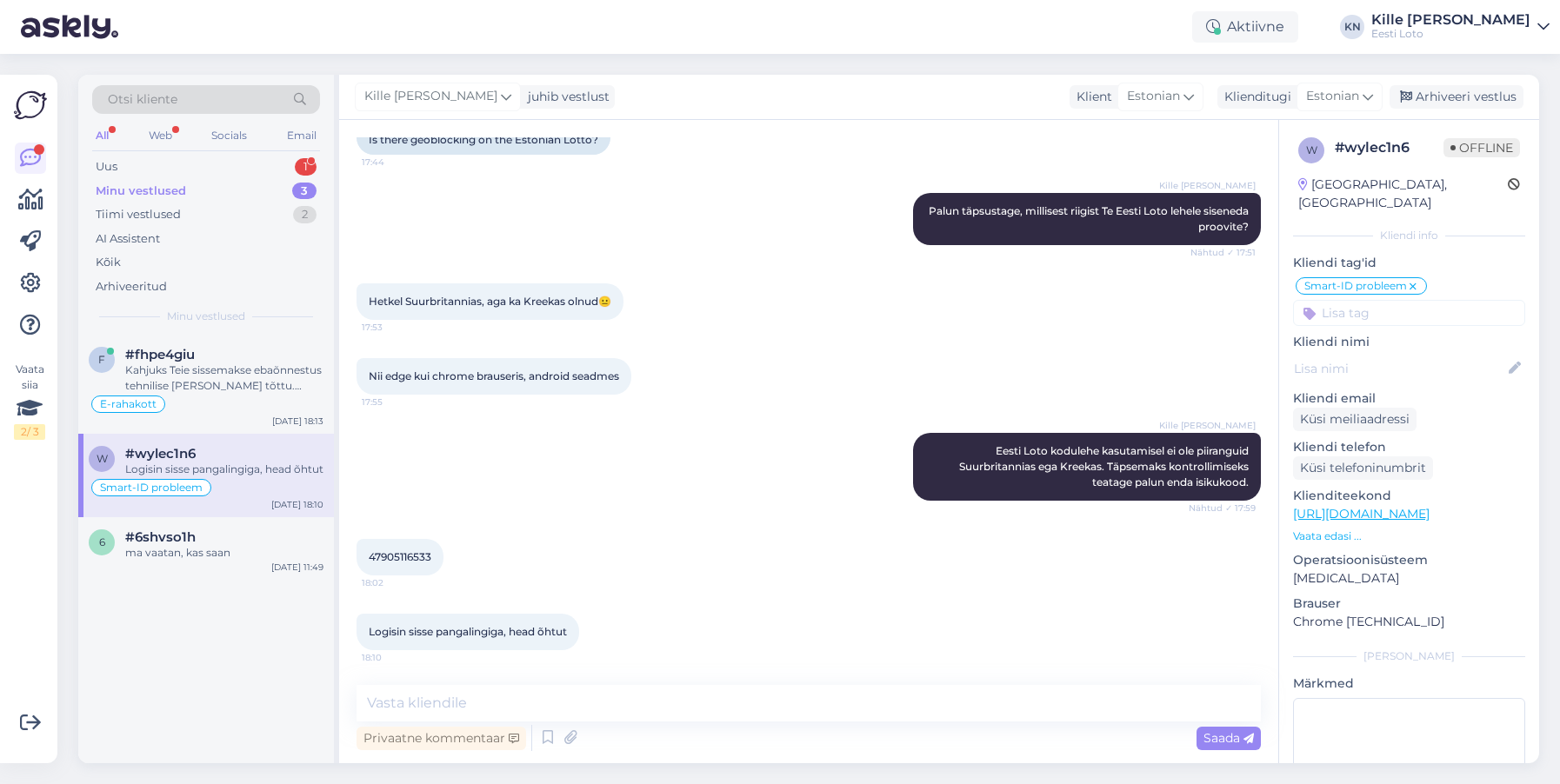
scroll to position [636, 0]
click at [247, 355] on div "#fhpe4giu" at bounding box center [224, 354] width 198 height 16
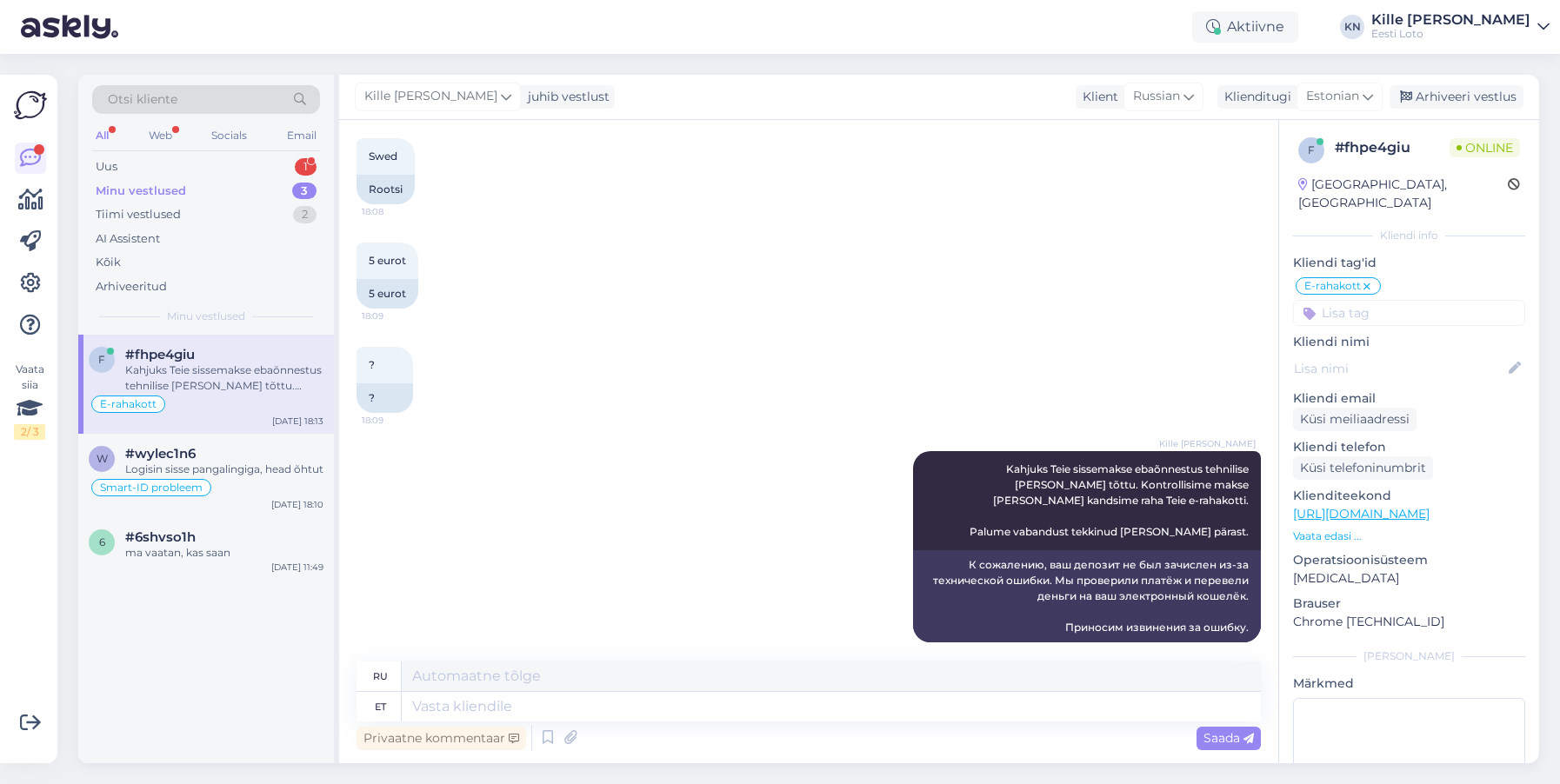
click at [1457, 75] on div "Kille Nevolihhin juhib vestlust Klient Russian Klienditugi Estonian est Estonia…" at bounding box center [939, 97] width 1201 height 45
click at [1459, 89] on div "Arhiveeri vestlus" at bounding box center [1456, 97] width 134 height 23
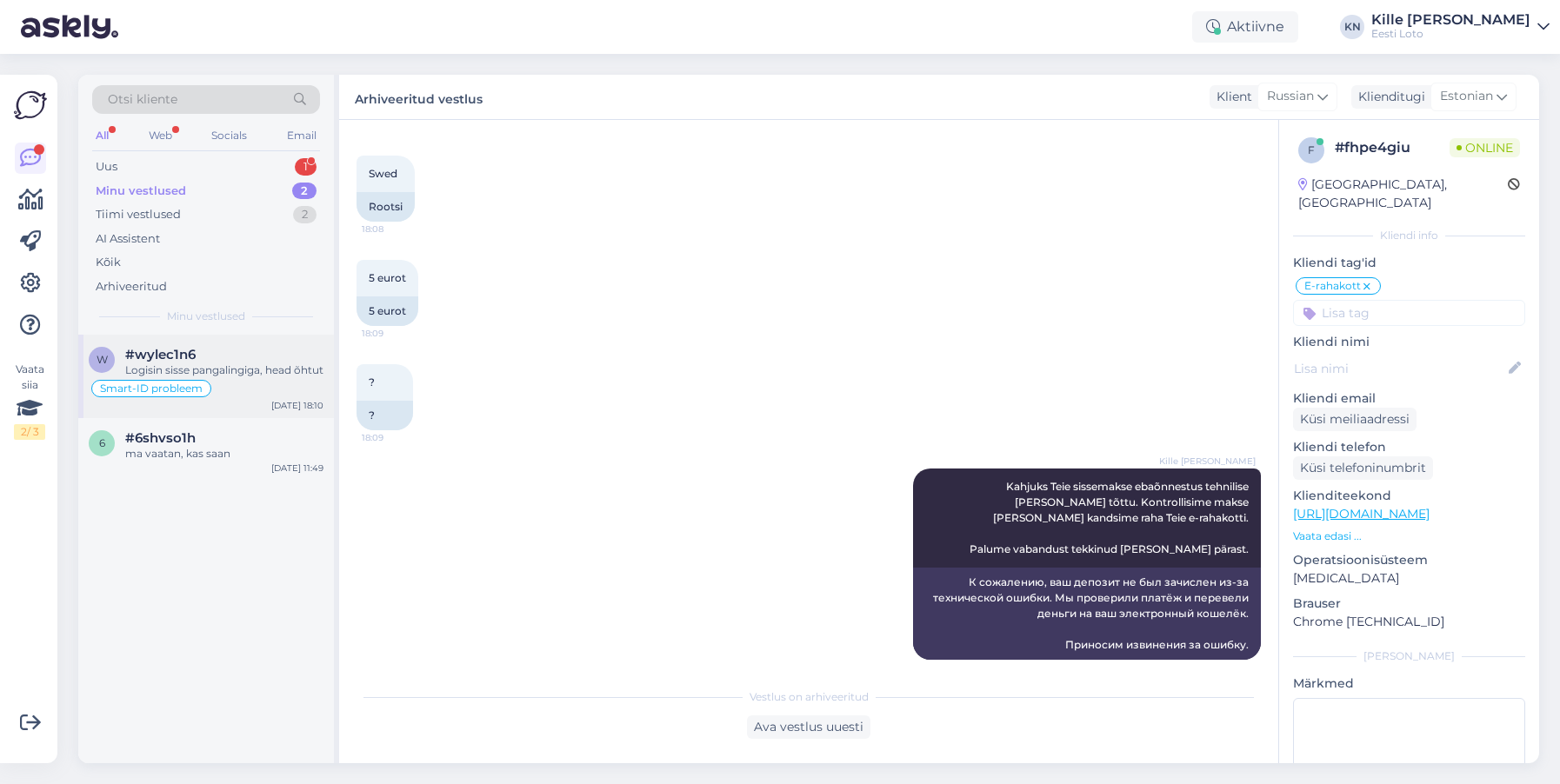
click at [252, 363] on div "Logisin sisse pangalingiga, head õhtut" at bounding box center [224, 370] width 198 height 16
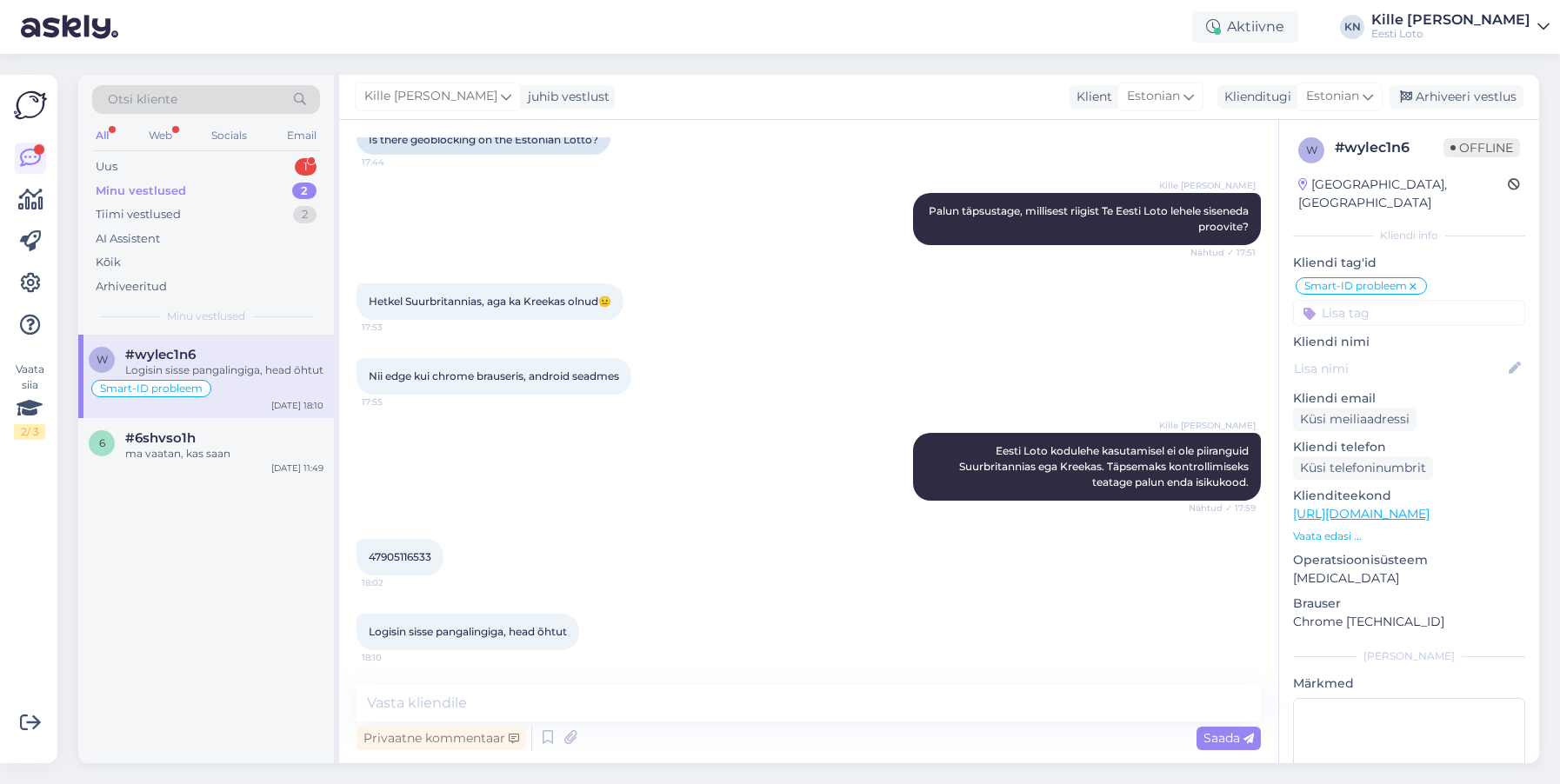
scroll to position [633, 0]
click at [200, 446] on div "#6shvso1h" at bounding box center [224, 438] width 198 height 16
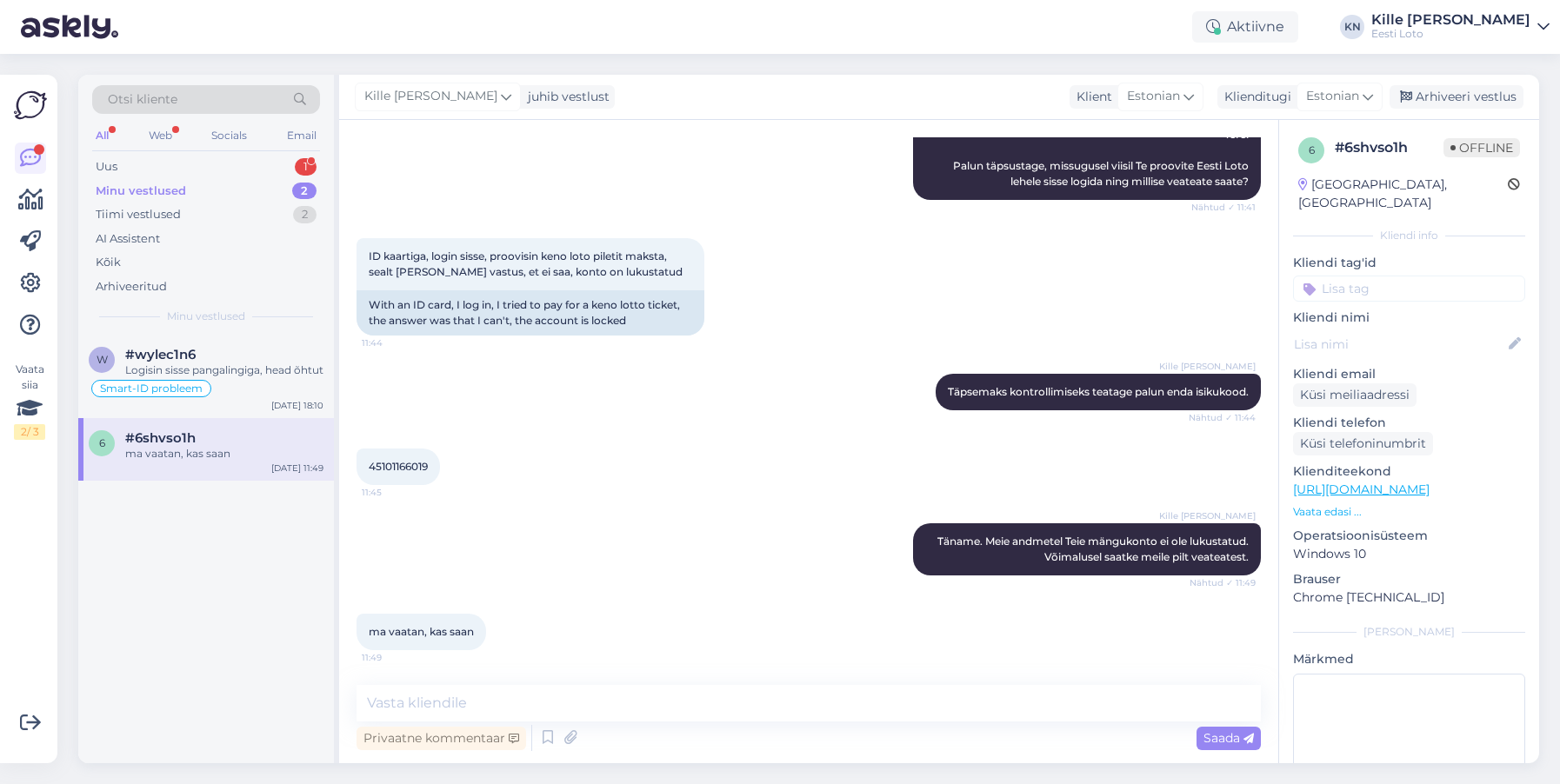
drag, startPoint x: 1428, startPoint y: 92, endPoint x: 965, endPoint y: 221, distance: 480.6
click at [1428, 92] on div "Arhiveeri vestlus" at bounding box center [1456, 97] width 134 height 23
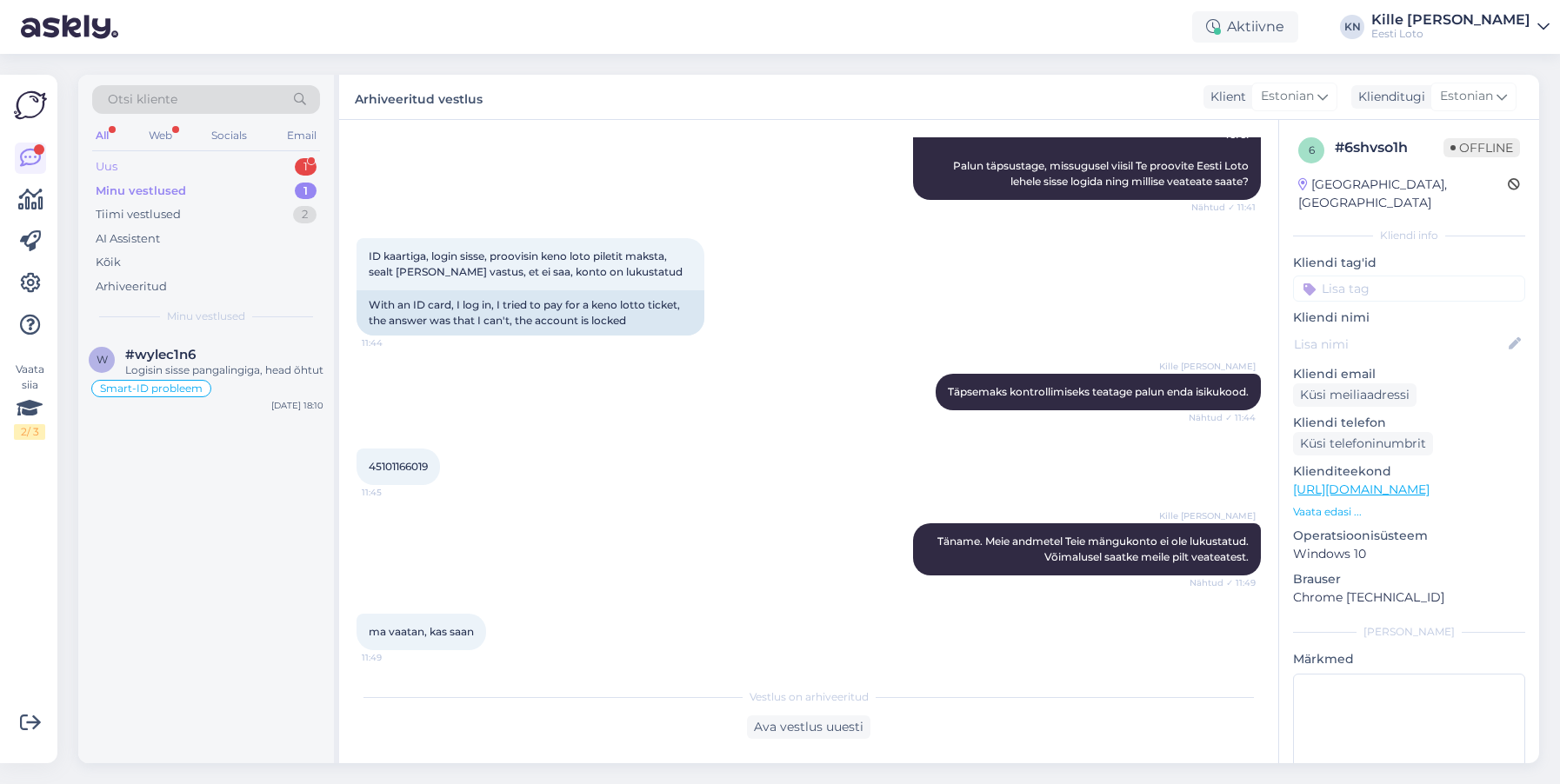
click at [174, 169] on div "Uus 1" at bounding box center [206, 166] width 228 height 24
click at [213, 363] on div "Игра закончилась а на баланс аккаунта их не перевели" at bounding box center [224, 378] width 198 height 31
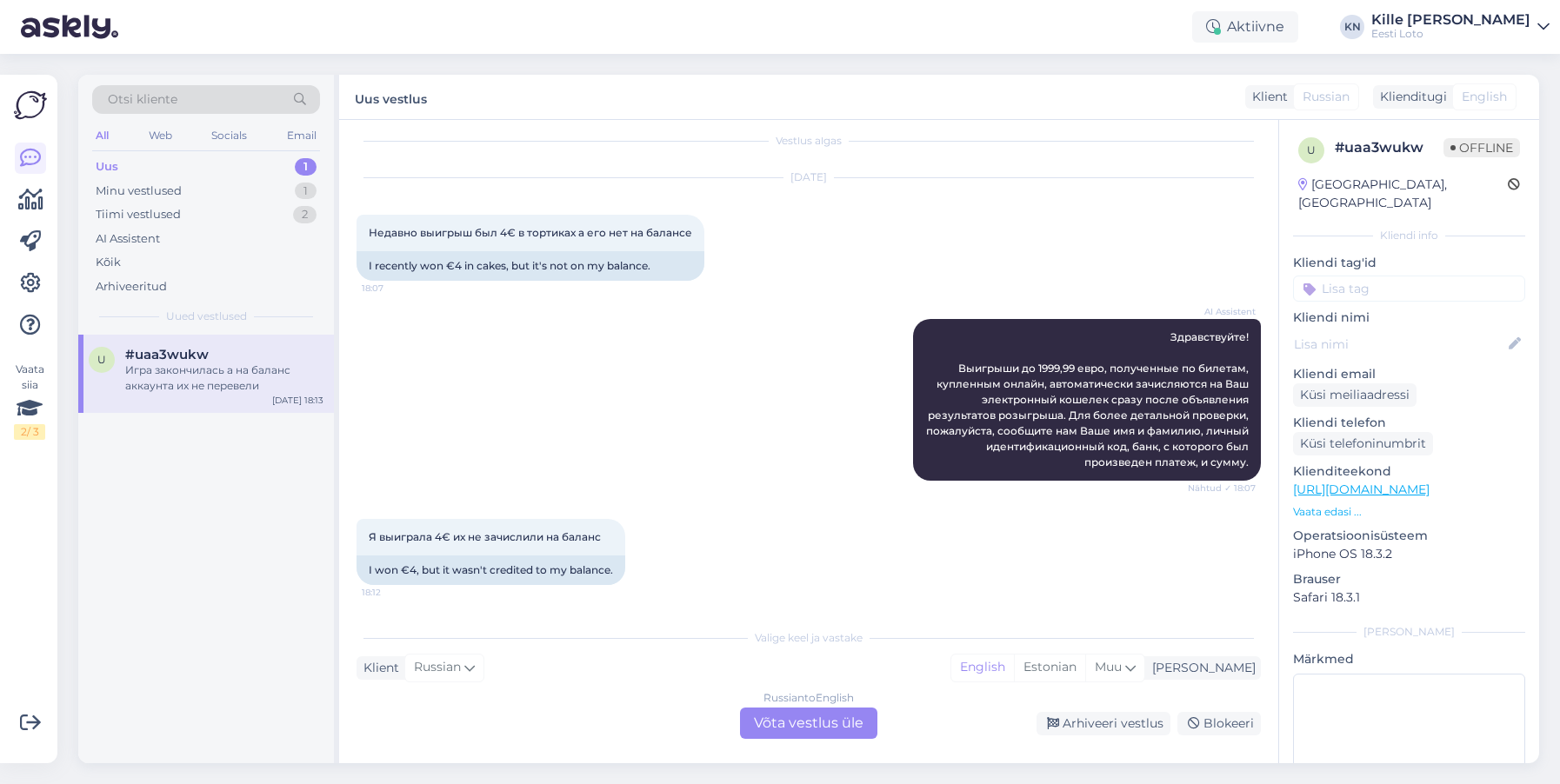
scroll to position [465, 0]
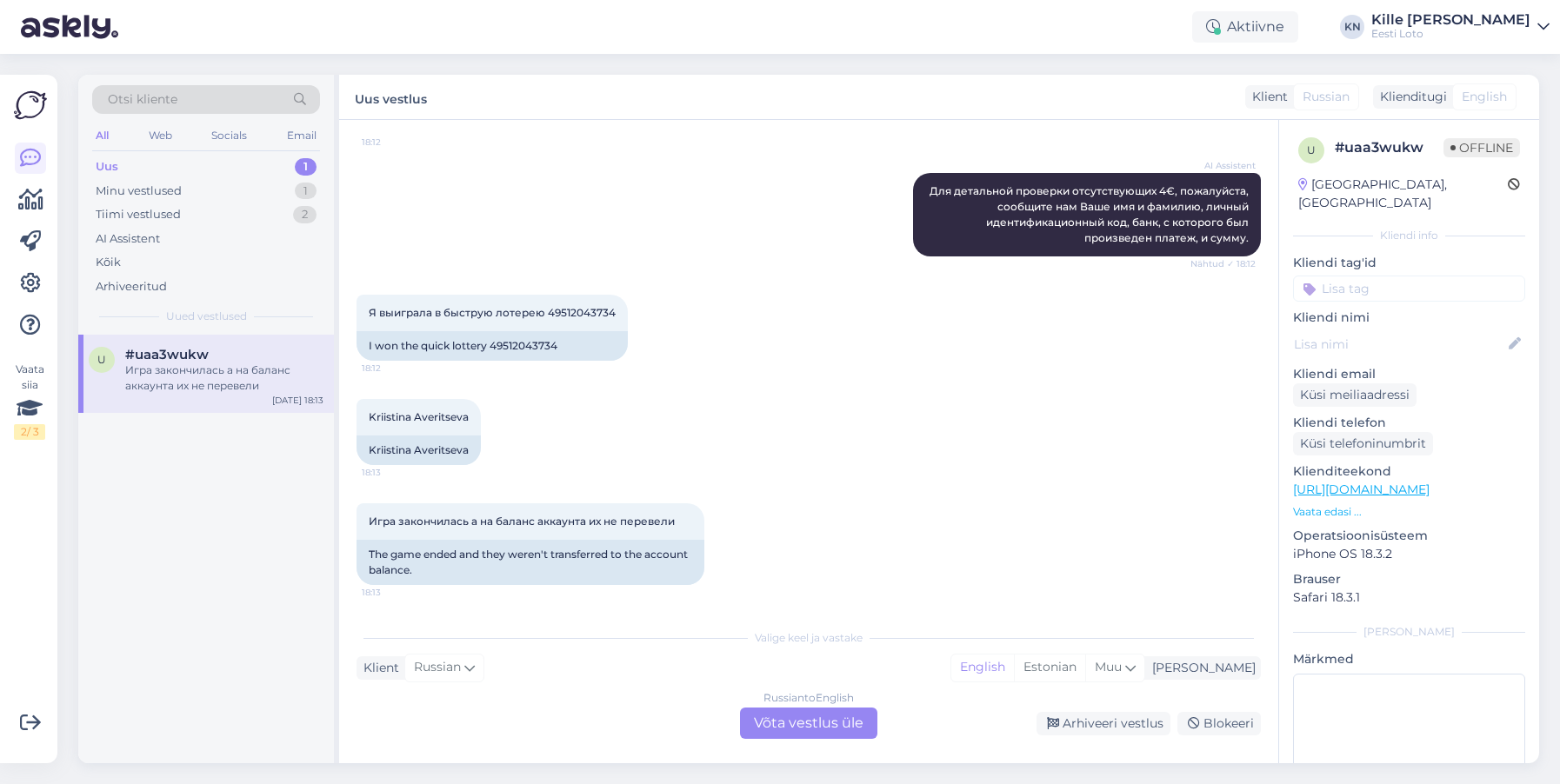
click at [805, 721] on div "Russian to English Võta vestlus üle" at bounding box center [809, 723] width 137 height 31
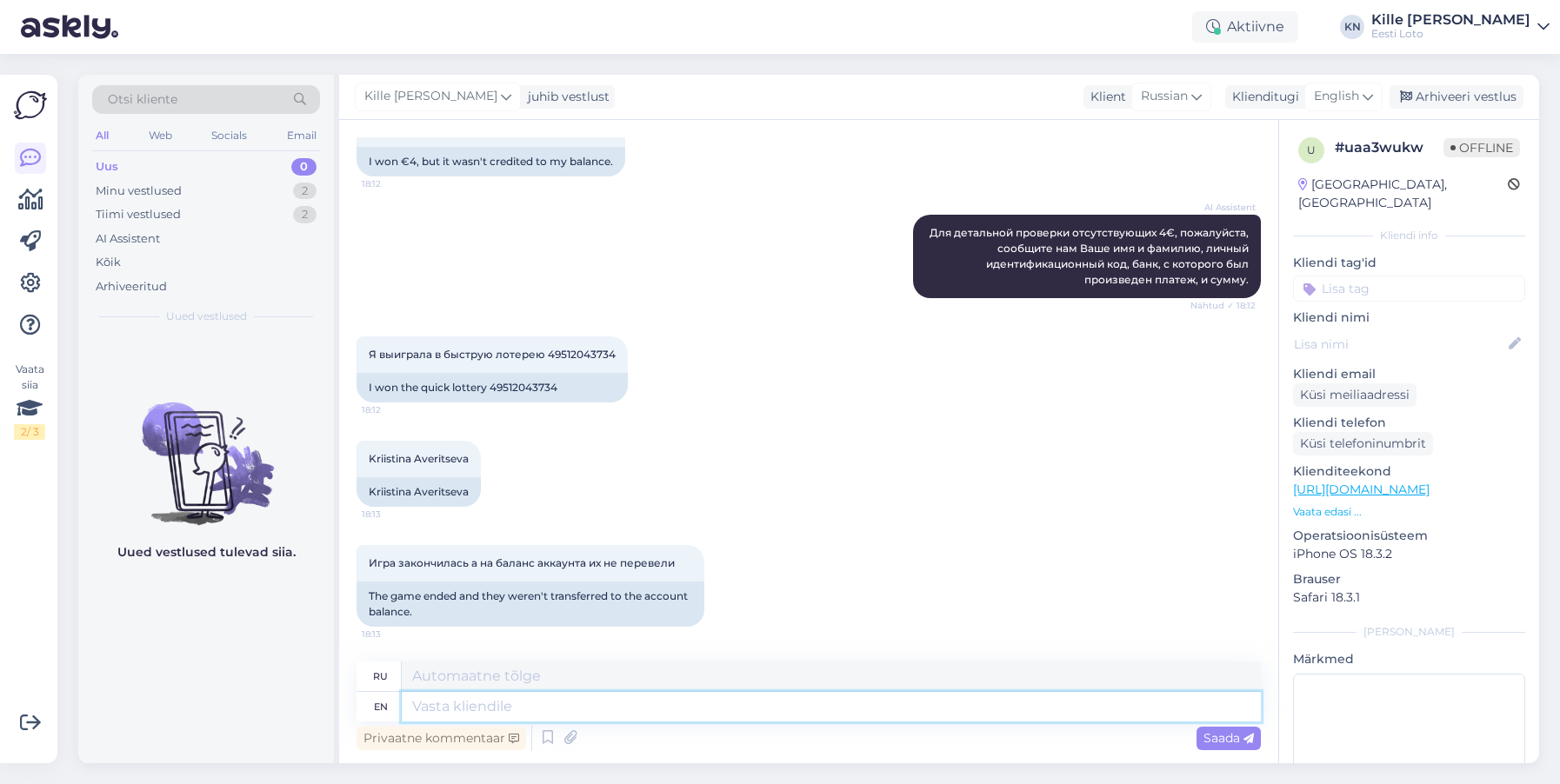
click at [461, 706] on textarea at bounding box center [830, 707] width 859 height 29
click at [797, 689] on textarea at bounding box center [830, 676] width 859 height 29
click at [798, 703] on textarea at bounding box center [830, 707] width 859 height 29
click at [1331, 106] on span "English" at bounding box center [1337, 97] width 45 height 20
click at [1284, 174] on link "Estonian" at bounding box center [1303, 173] width 191 height 27
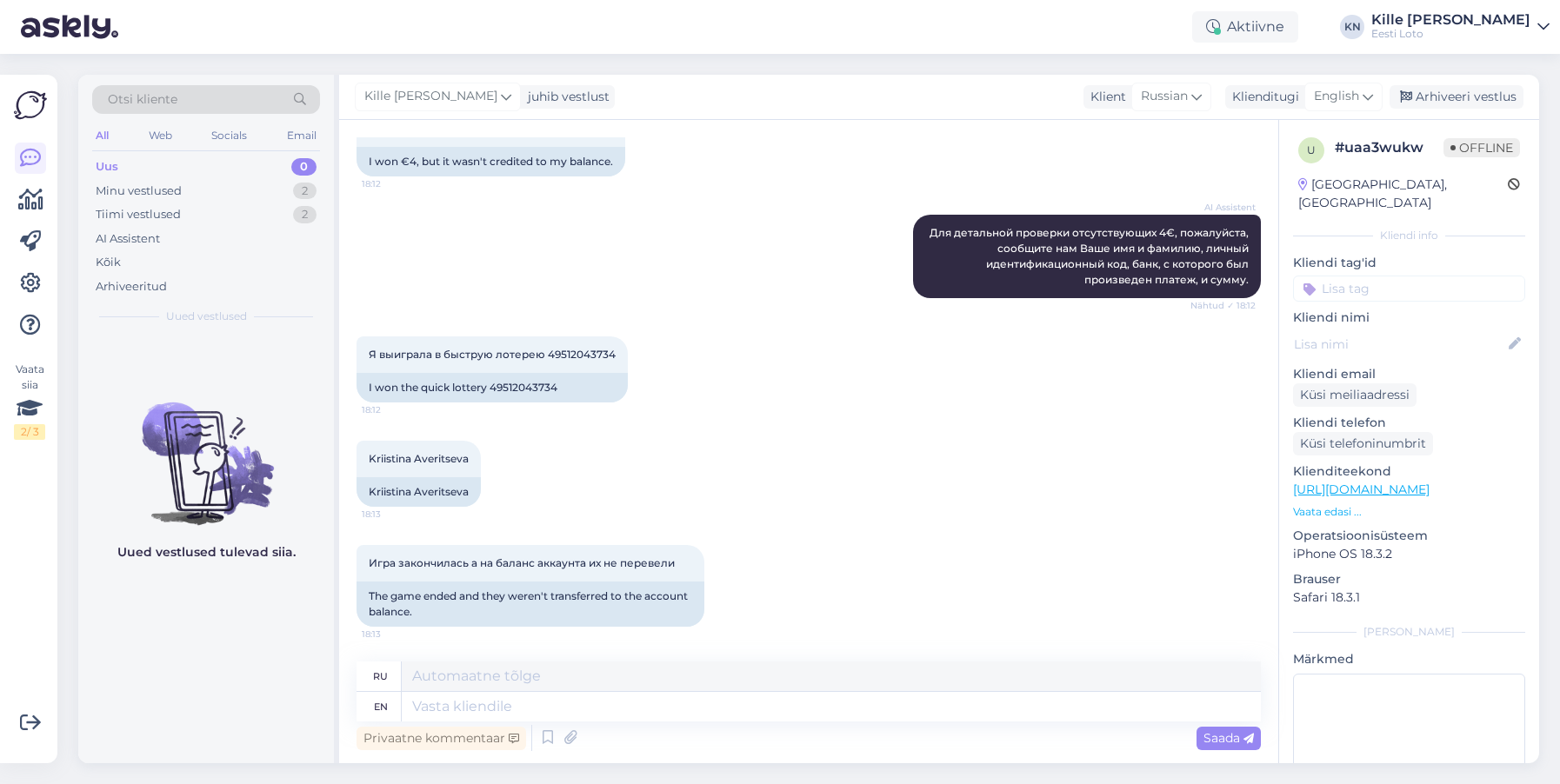
scroll to position [408, 0]
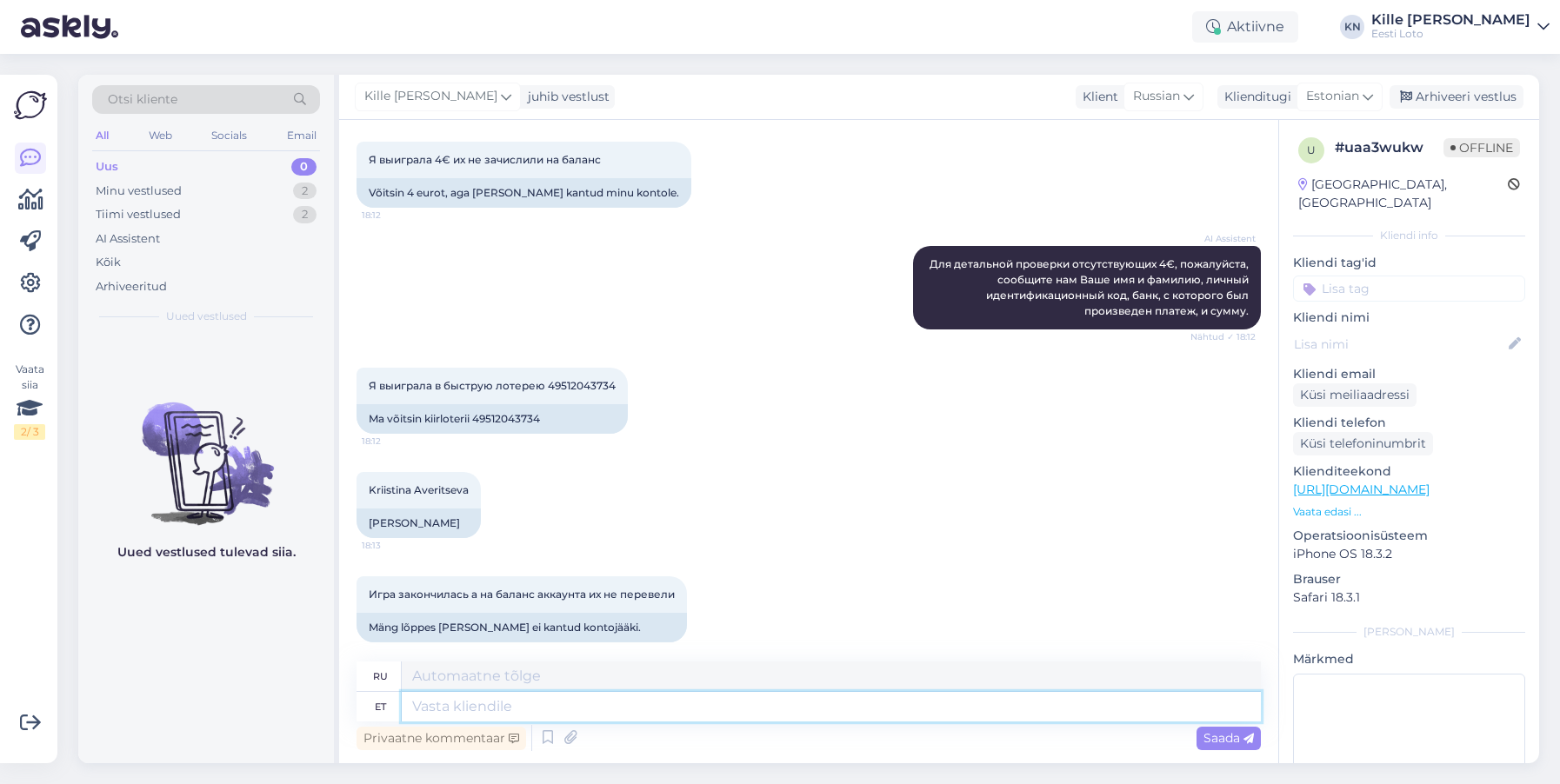
click at [524, 711] on textarea at bounding box center [830, 707] width 859 height 29
paste textarea "Tõrkega piletit on võimalik uuesti läbi mängida, valides Minu piletid – e-kiirl…"
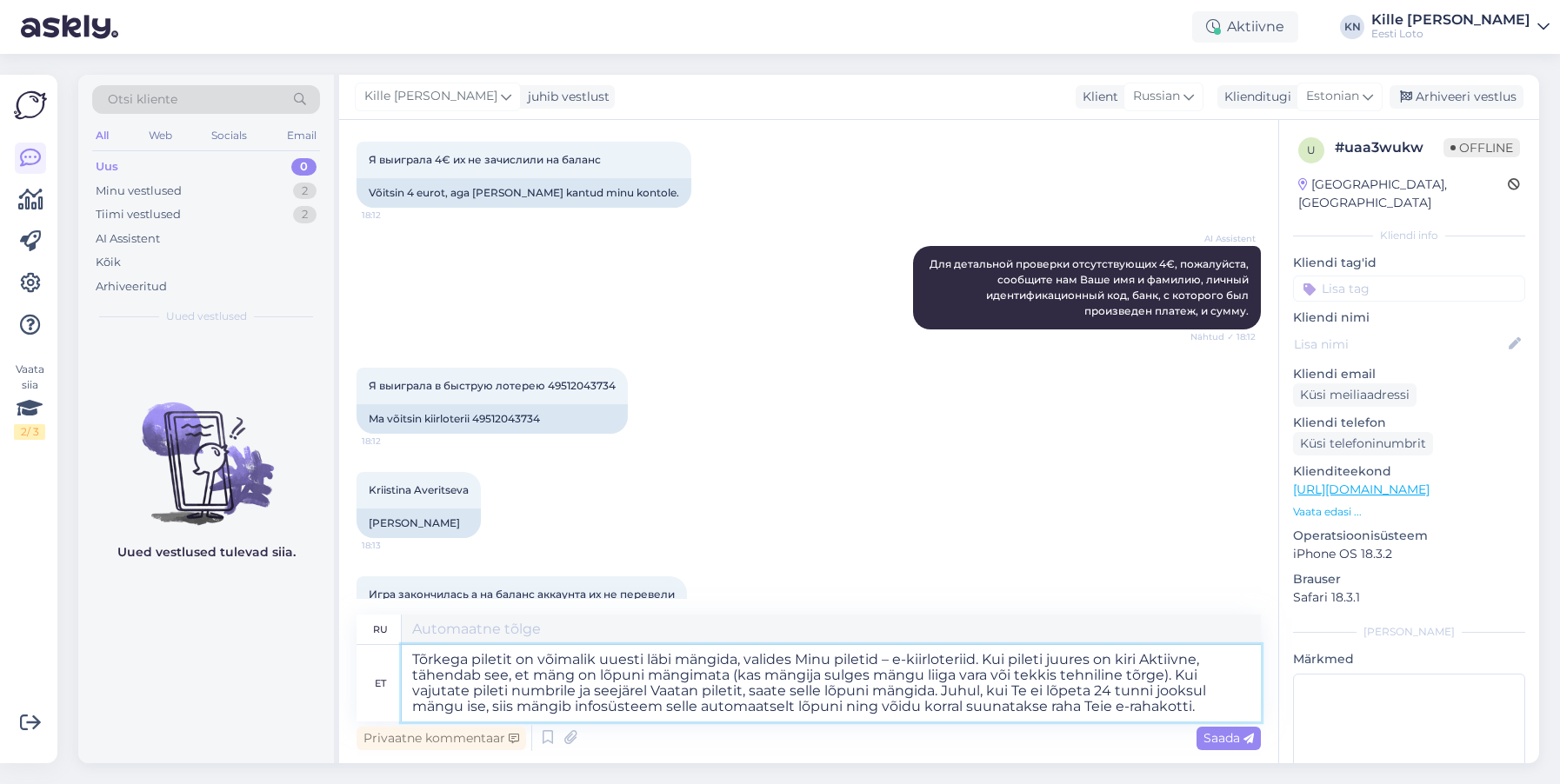
type textarea "Tõrkega piletit on võimalik uuesti läbi mängida, valides Minu piletid – e-kiirl…"
type textarea "Вы можете снова сыграть билет с ошибкой, выбрав «Мои билеты – Лотереи e-quick».…"
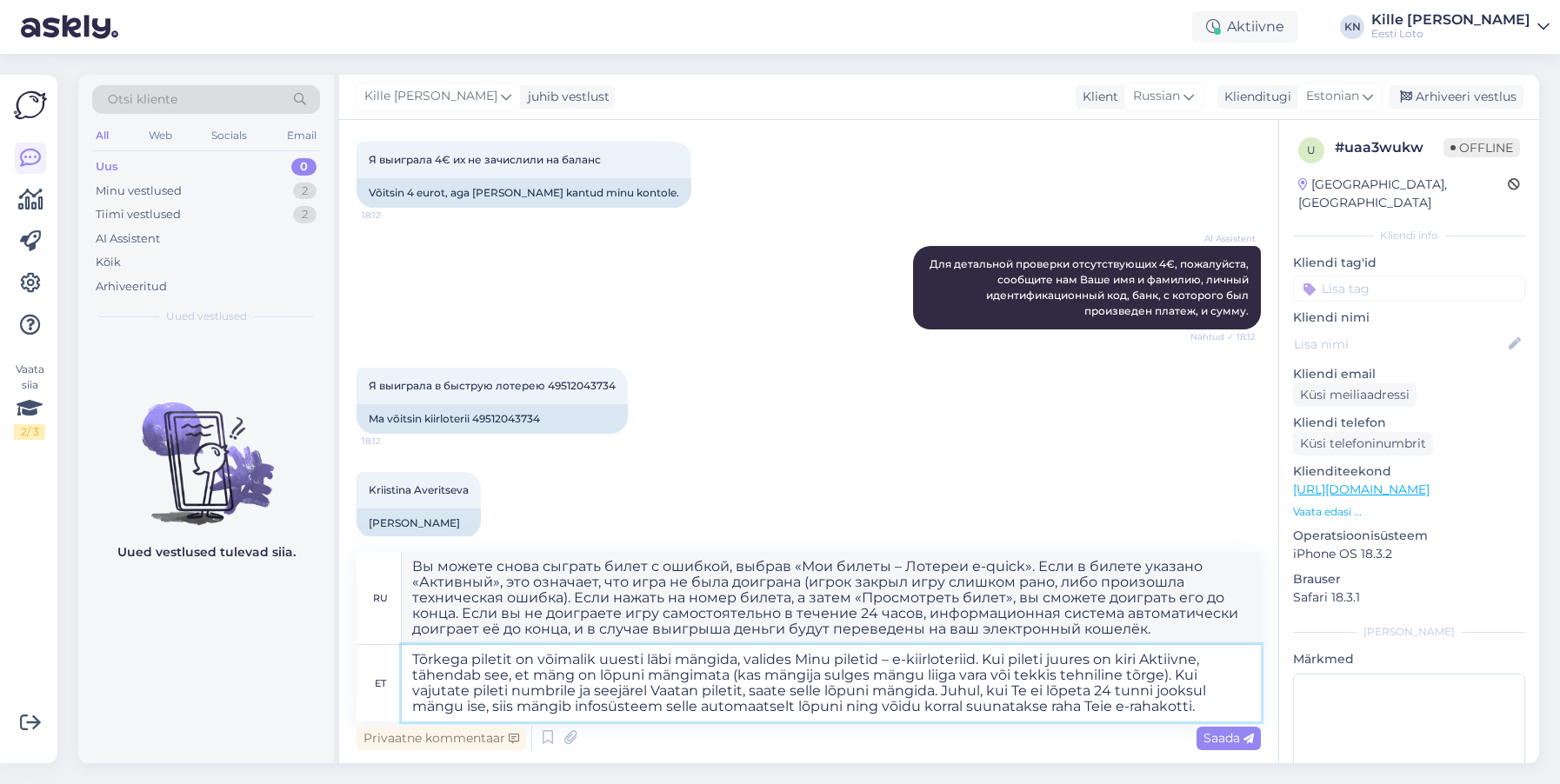
type textarea "Tõrkega piletit on võimalik uuesti läbi mängida, valides Minu piletid – e-kiirl…"
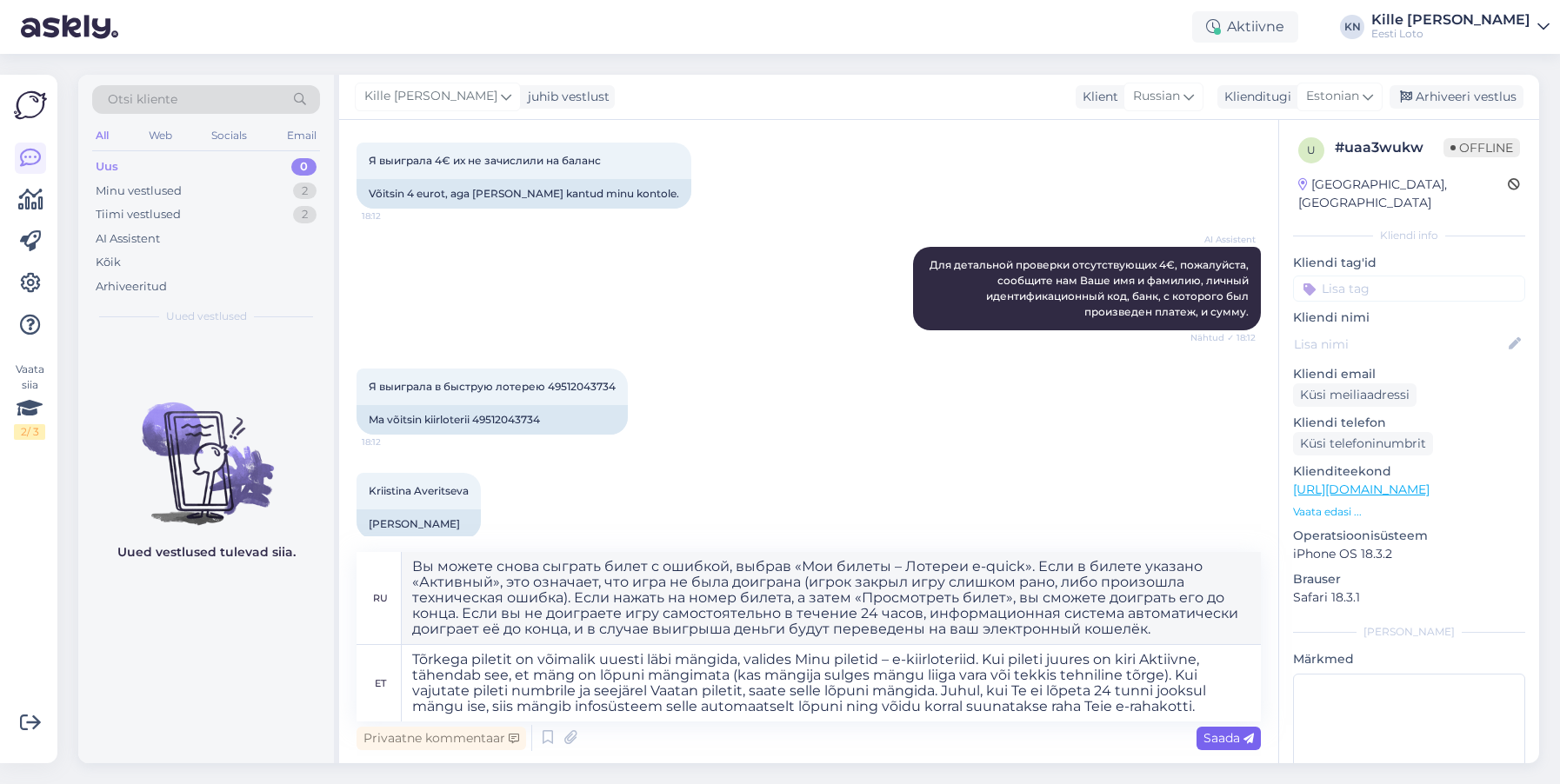
click at [1224, 741] on span "Saada" at bounding box center [1229, 738] width 51 height 16
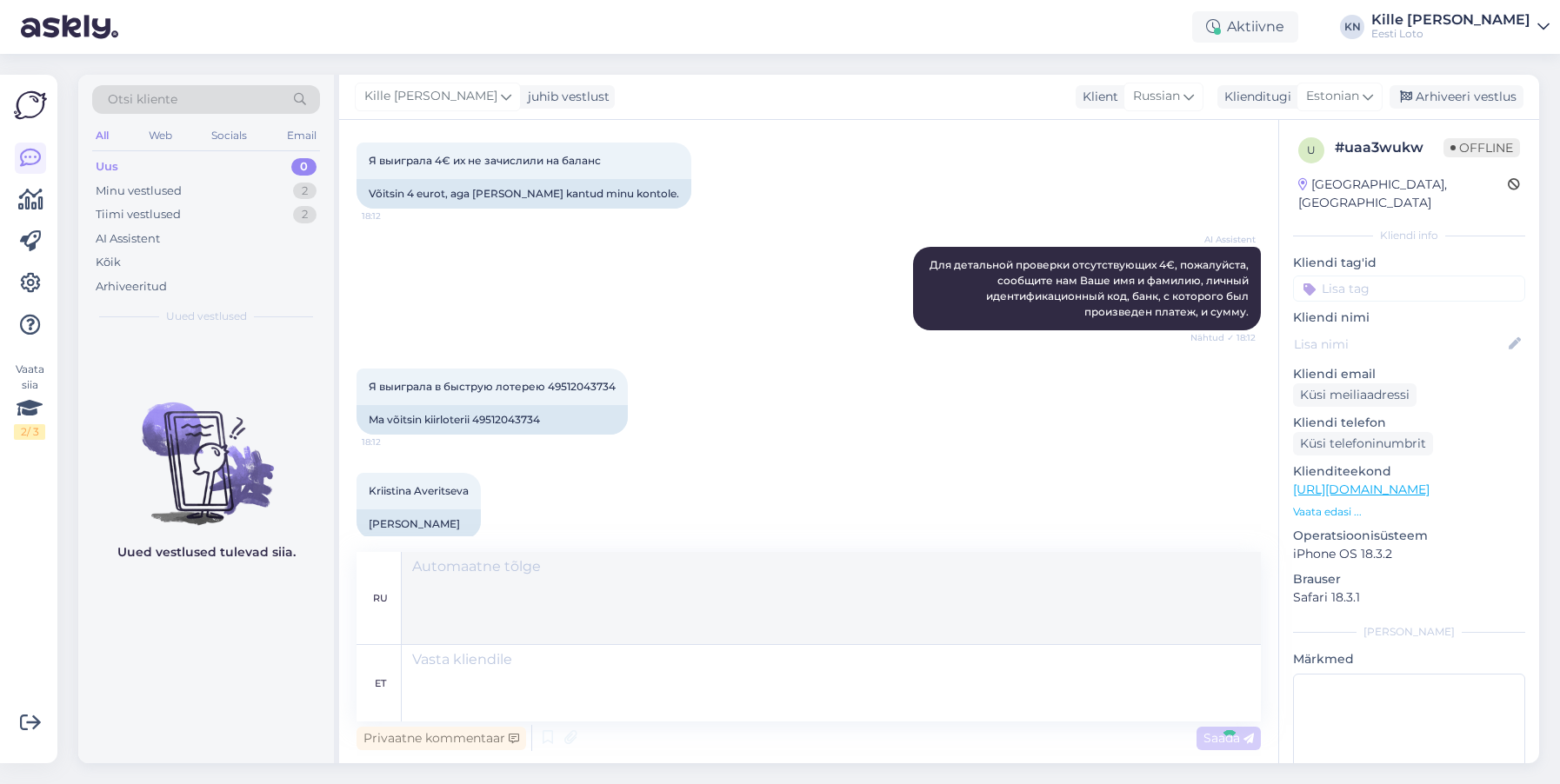
scroll to position [778, 0]
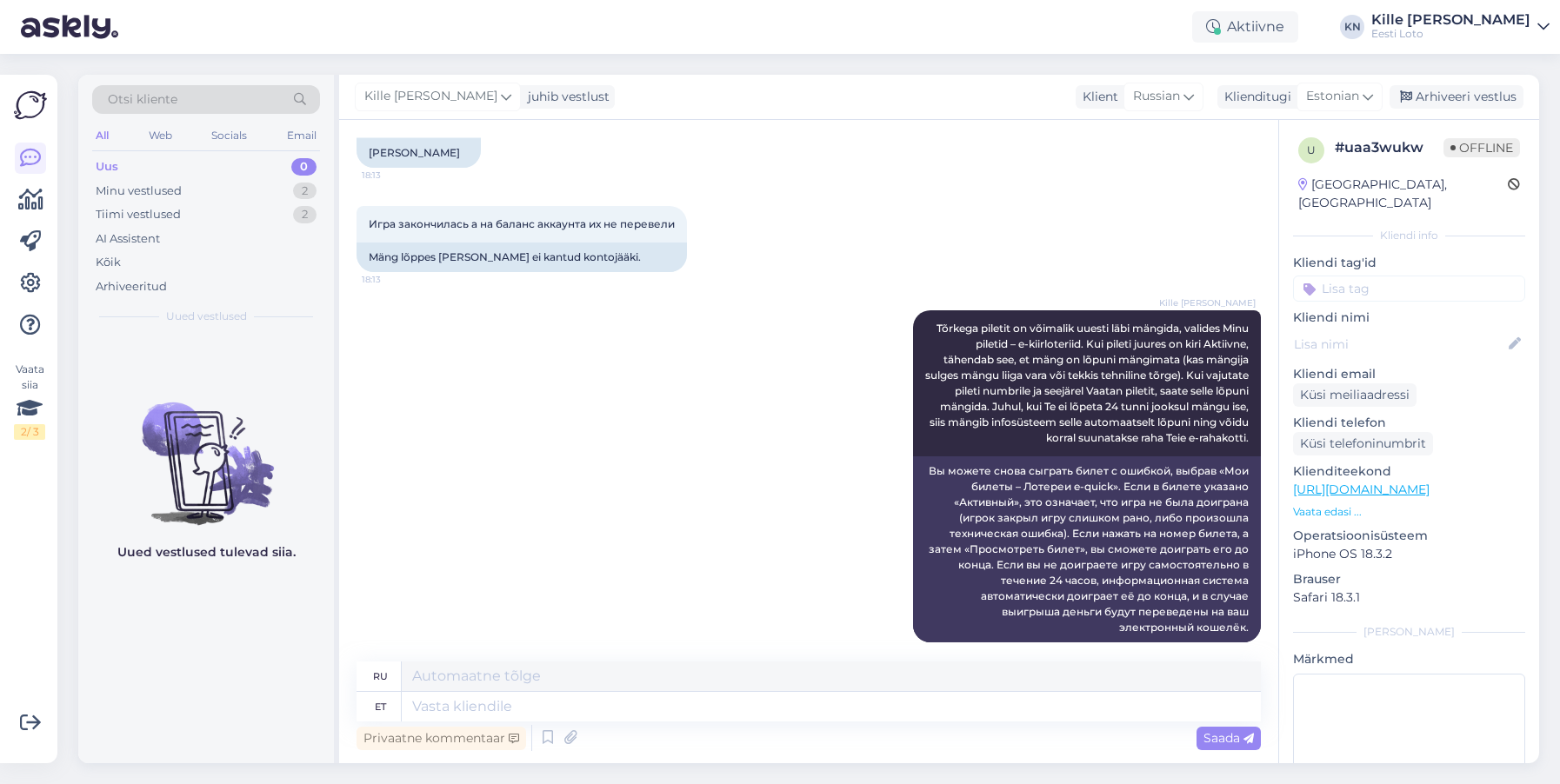
click at [1435, 276] on input at bounding box center [1409, 289] width 232 height 26
type input "e-kii"
click at [1387, 333] on span "e-kiirloterii" at bounding box center [1409, 338] width 56 height 11
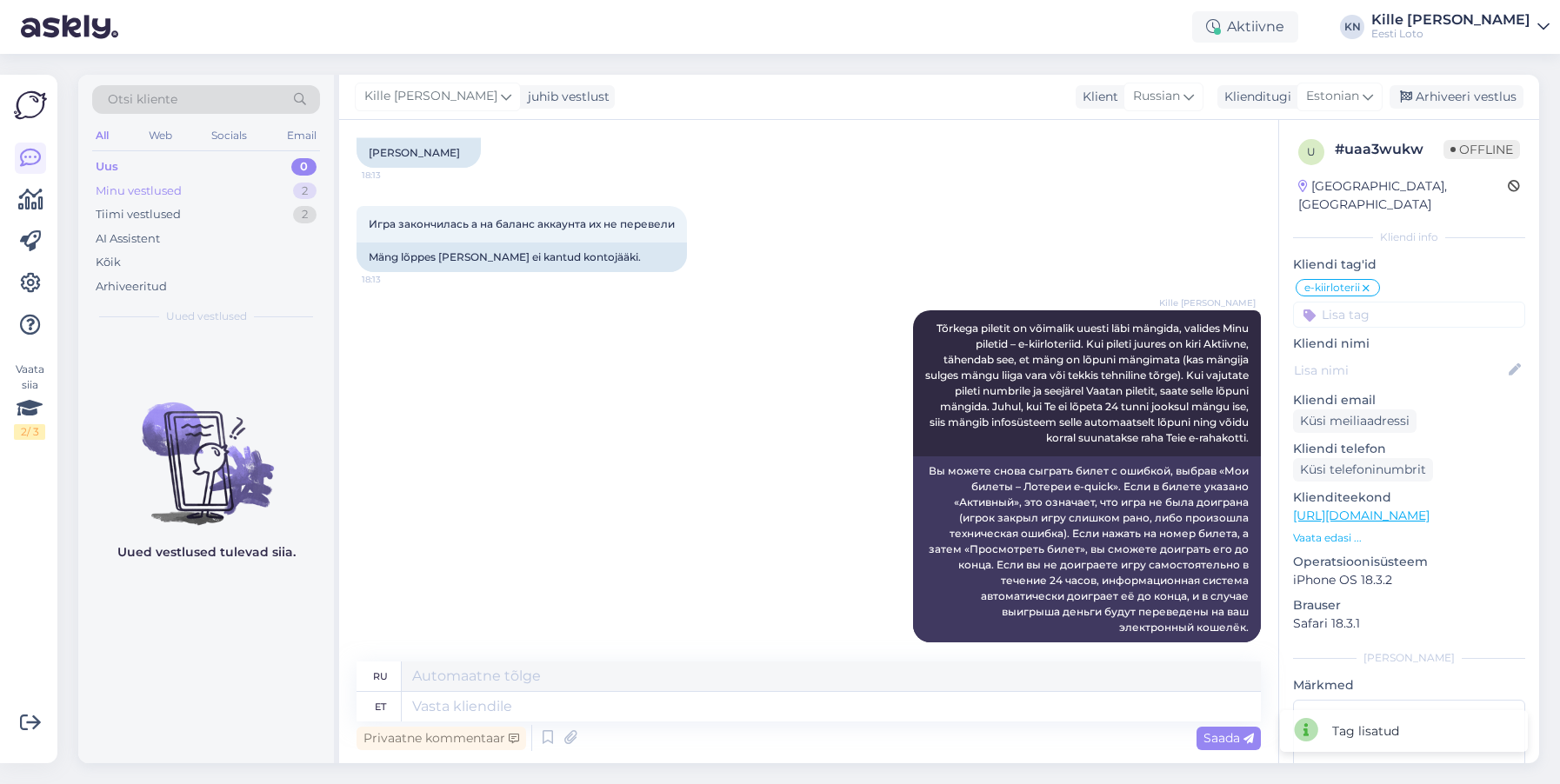
click at [105, 185] on div "Minu vestlused" at bounding box center [139, 192] width 86 height 18
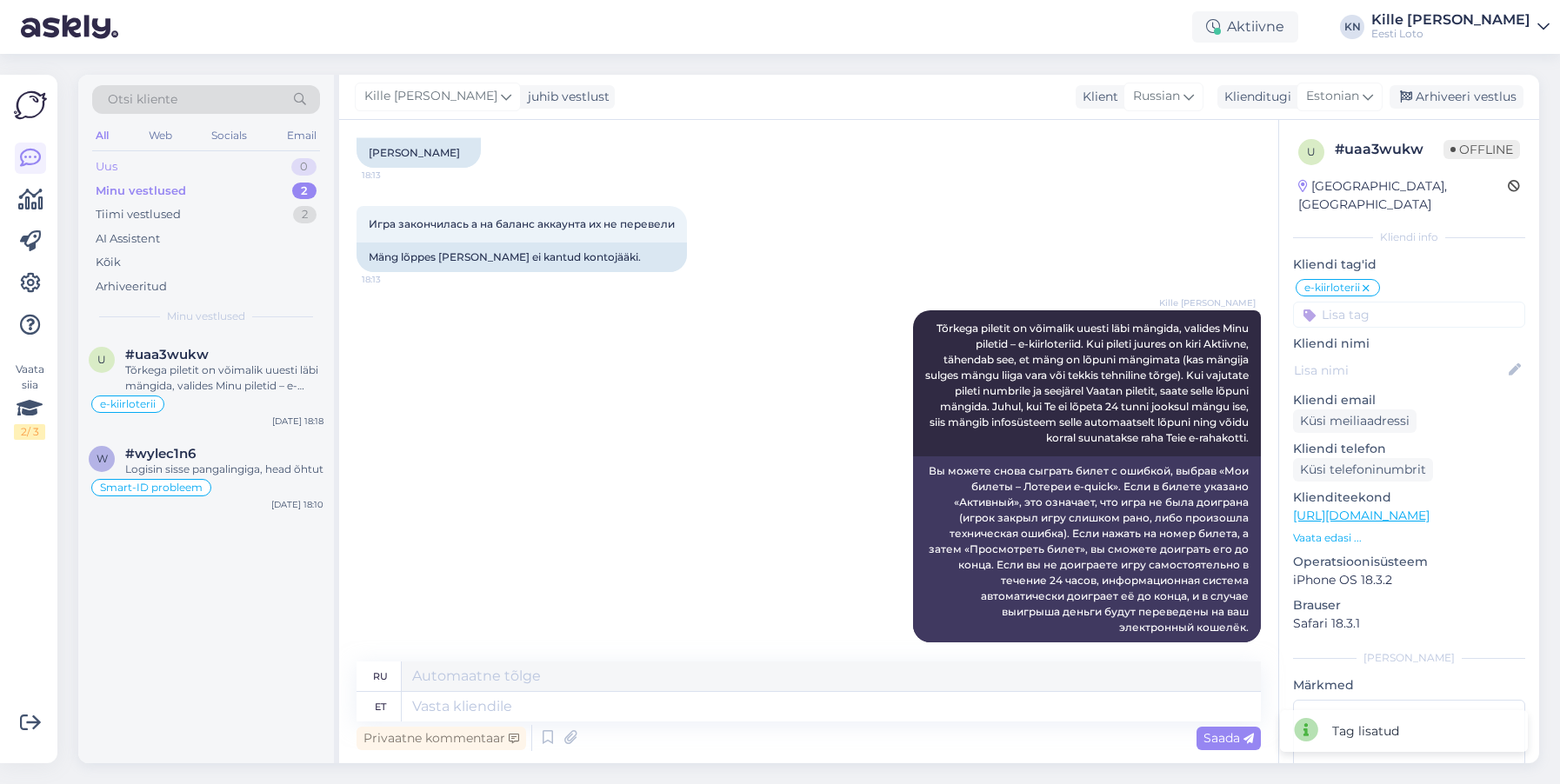
click at [128, 167] on div "Uus 0" at bounding box center [206, 166] width 228 height 24
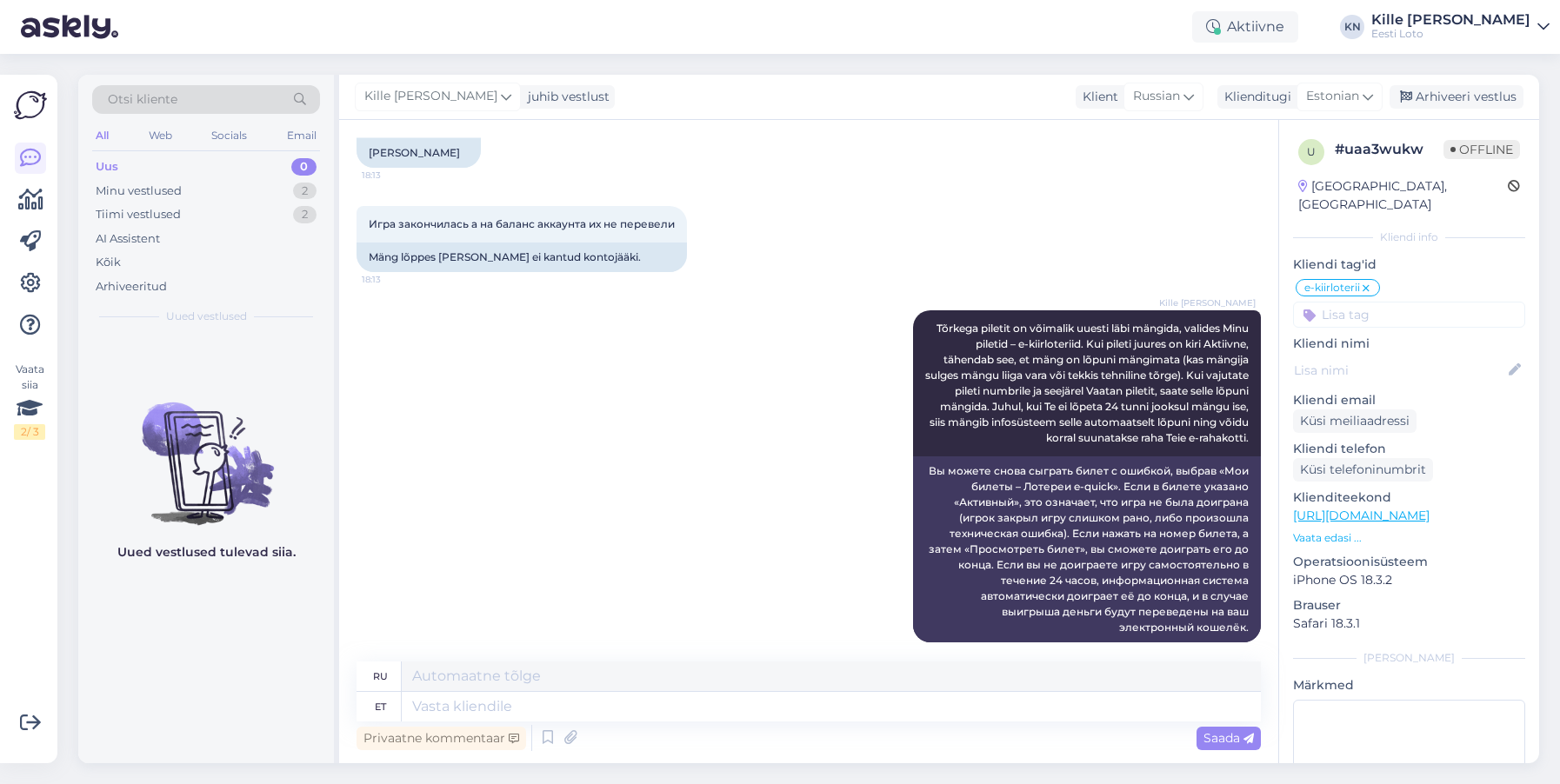
drag, startPoint x: 1489, startPoint y: 93, endPoint x: 1052, endPoint y: 125, distance: 438.2
click at [1489, 93] on div "Arhiveeri vestlus" at bounding box center [1456, 97] width 134 height 23
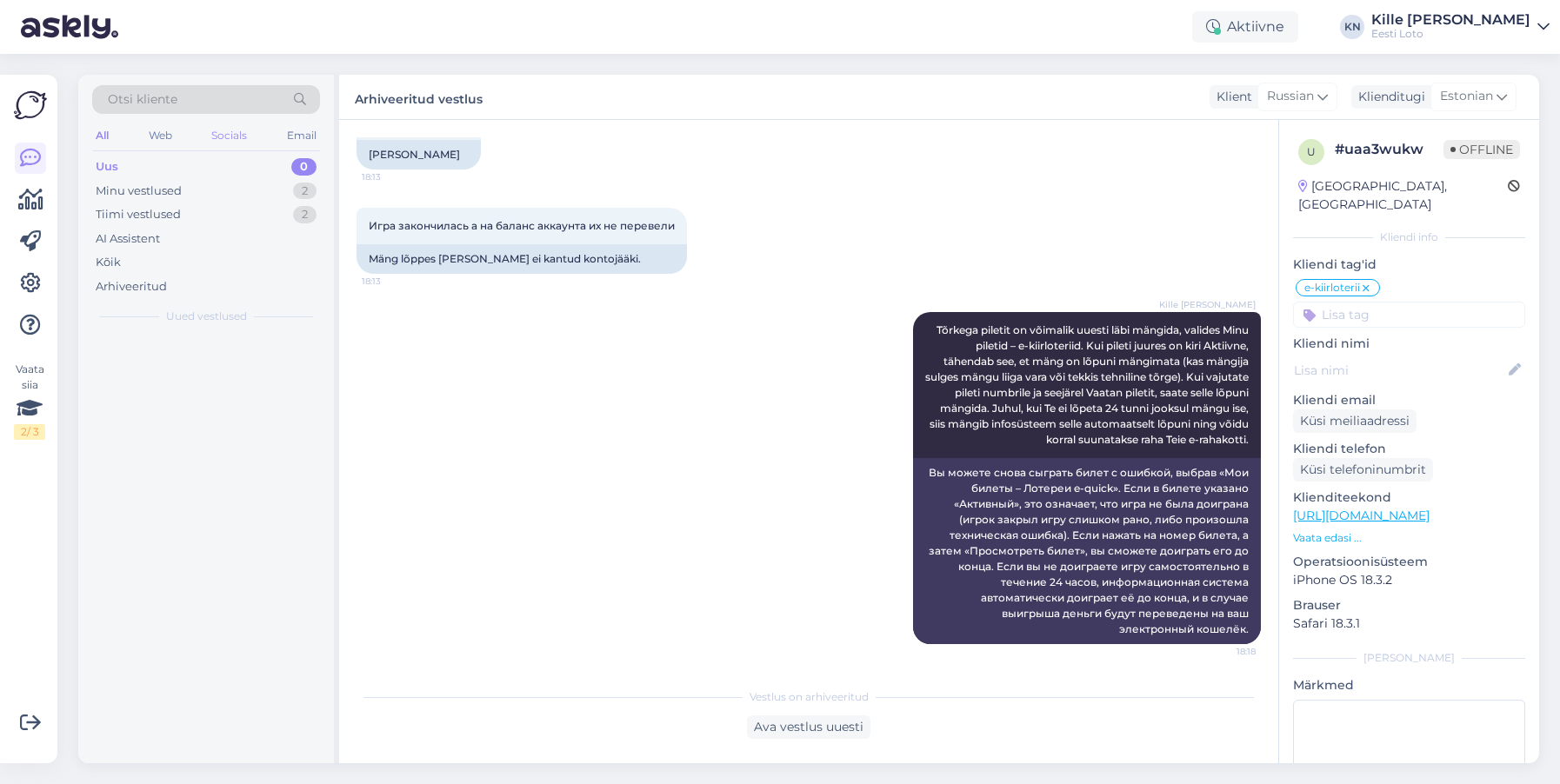
scroll to position [761, 0]
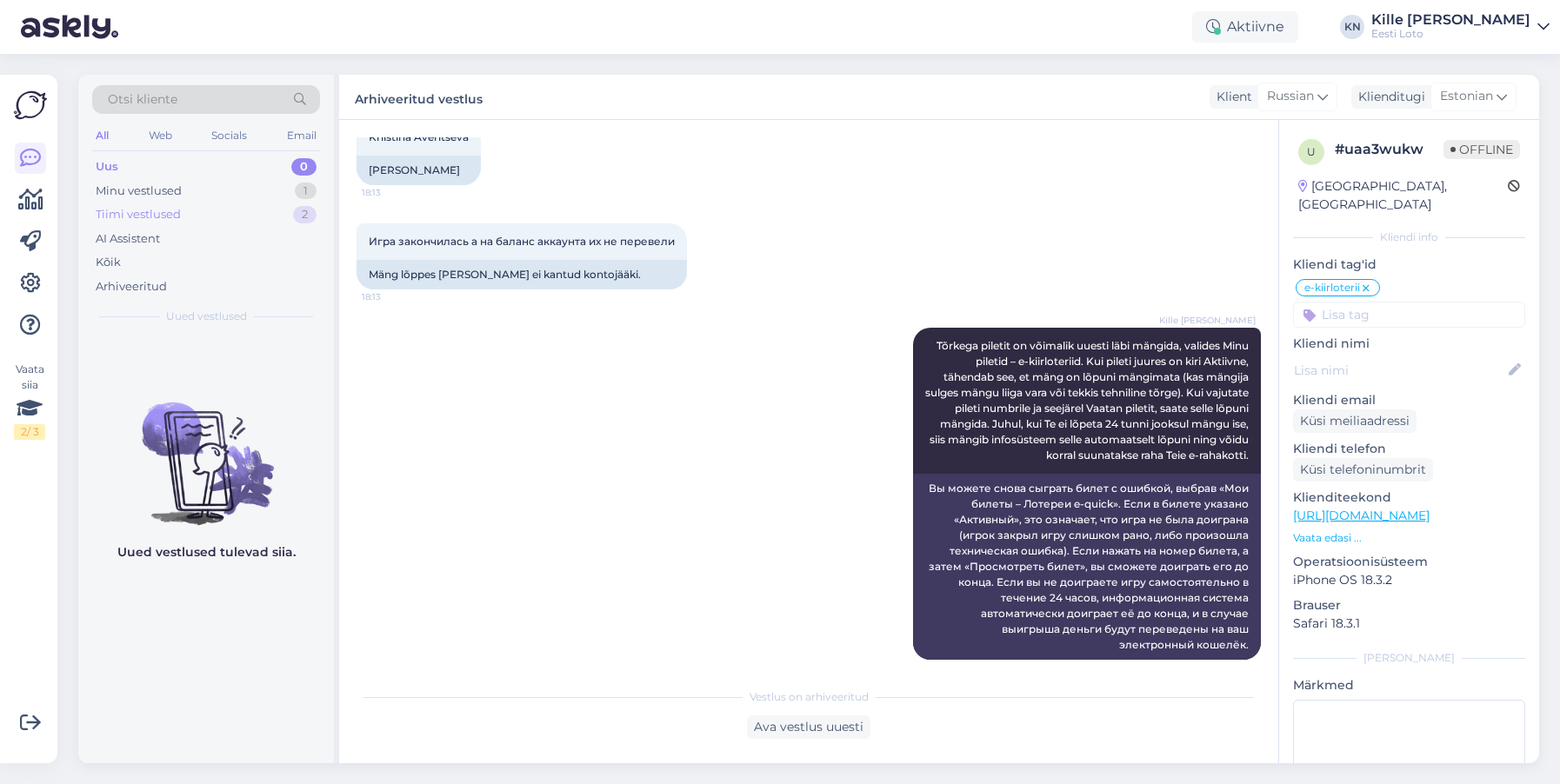
click at [115, 205] on div "Tiimi vestlused 2" at bounding box center [206, 214] width 228 height 24
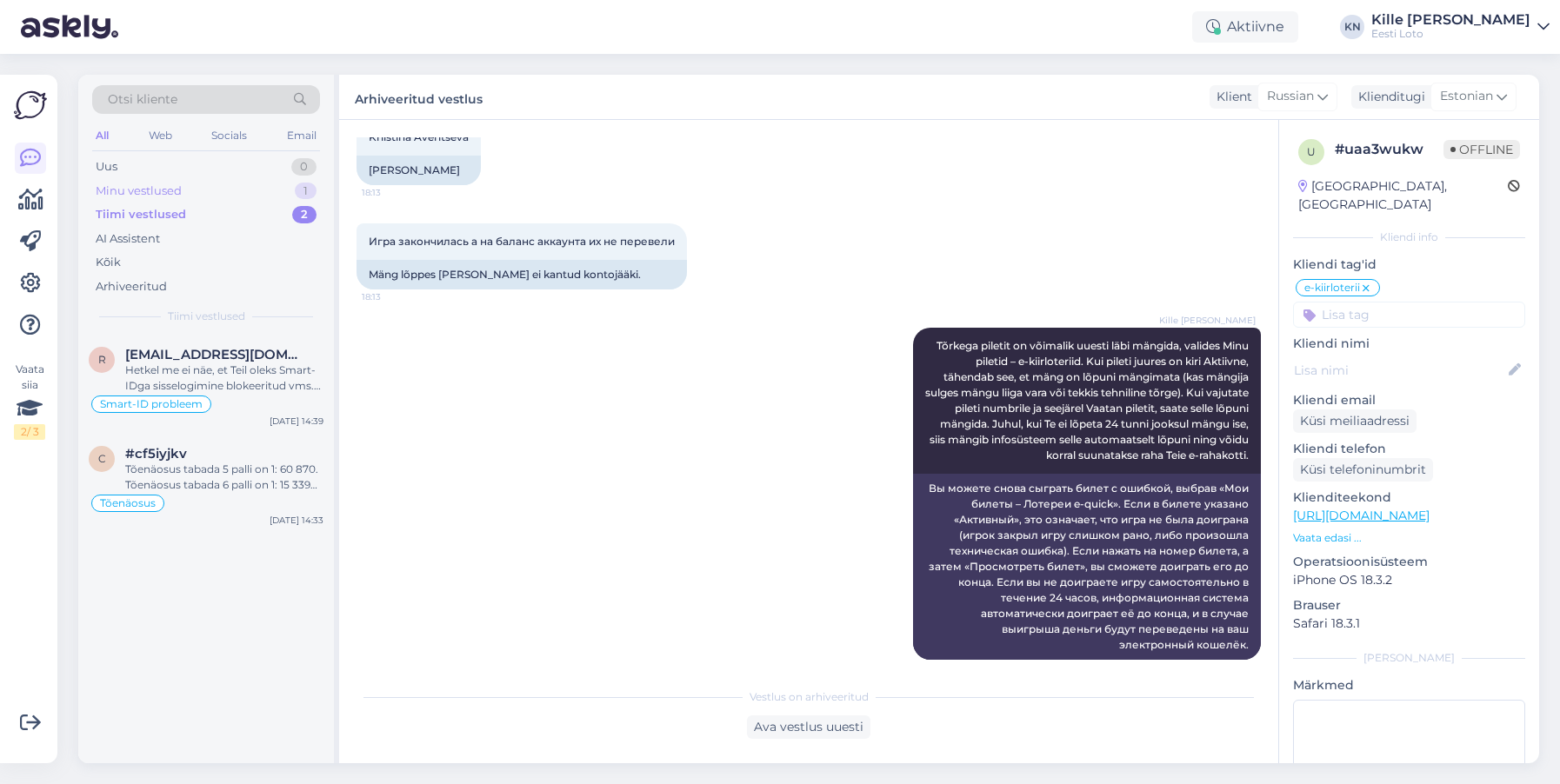
click at [137, 188] on div "Minu vestlused" at bounding box center [139, 192] width 86 height 18
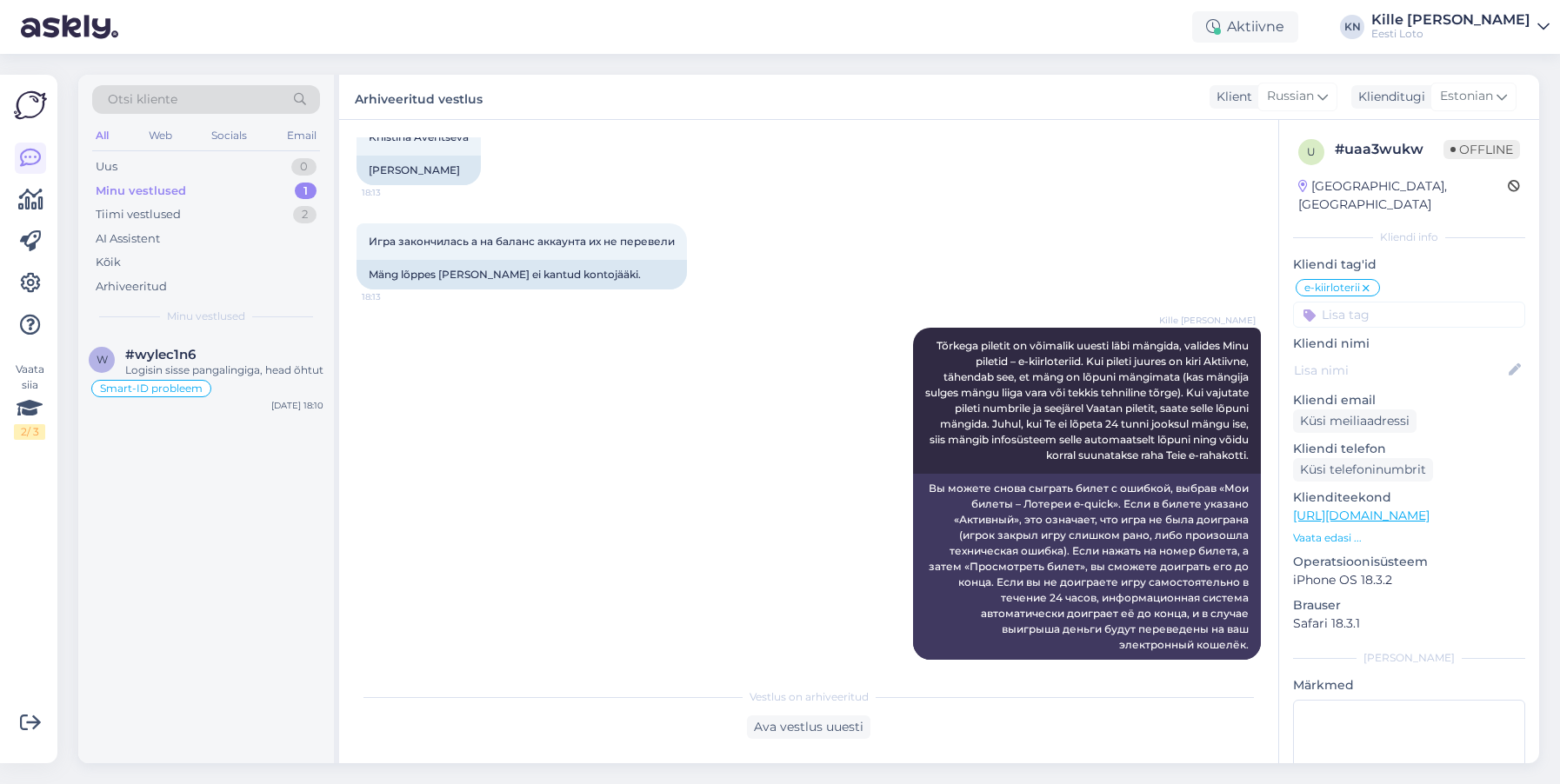
drag, startPoint x: 222, startPoint y: 385, endPoint x: 336, endPoint y: 509, distance: 168.4
click at [234, 378] on div "Logisin sisse pangalingiga, head õhtut" at bounding box center [224, 370] width 198 height 16
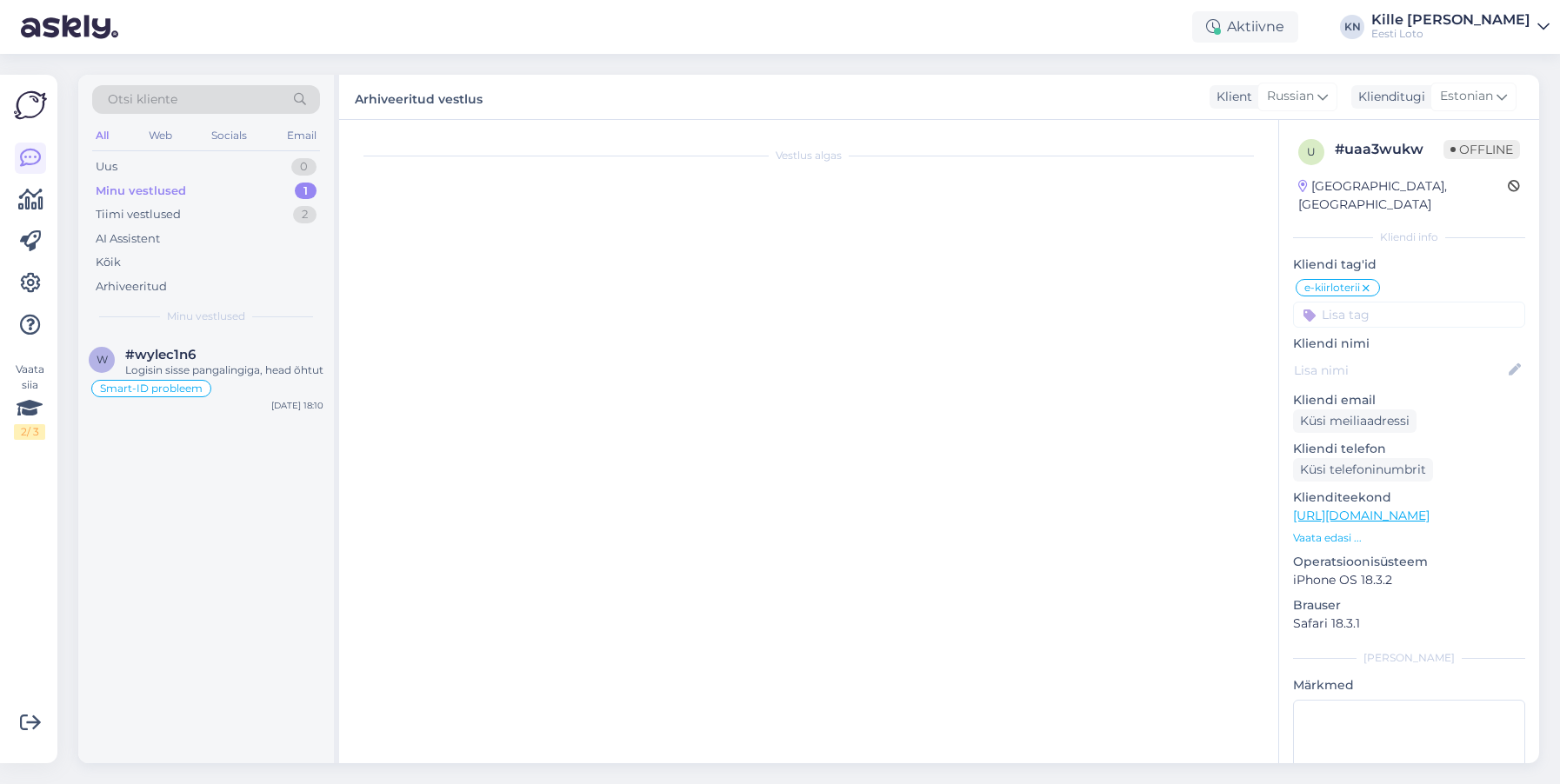
scroll to position [638, 0]
